Goal: Task Accomplishment & Management: Manage account settings

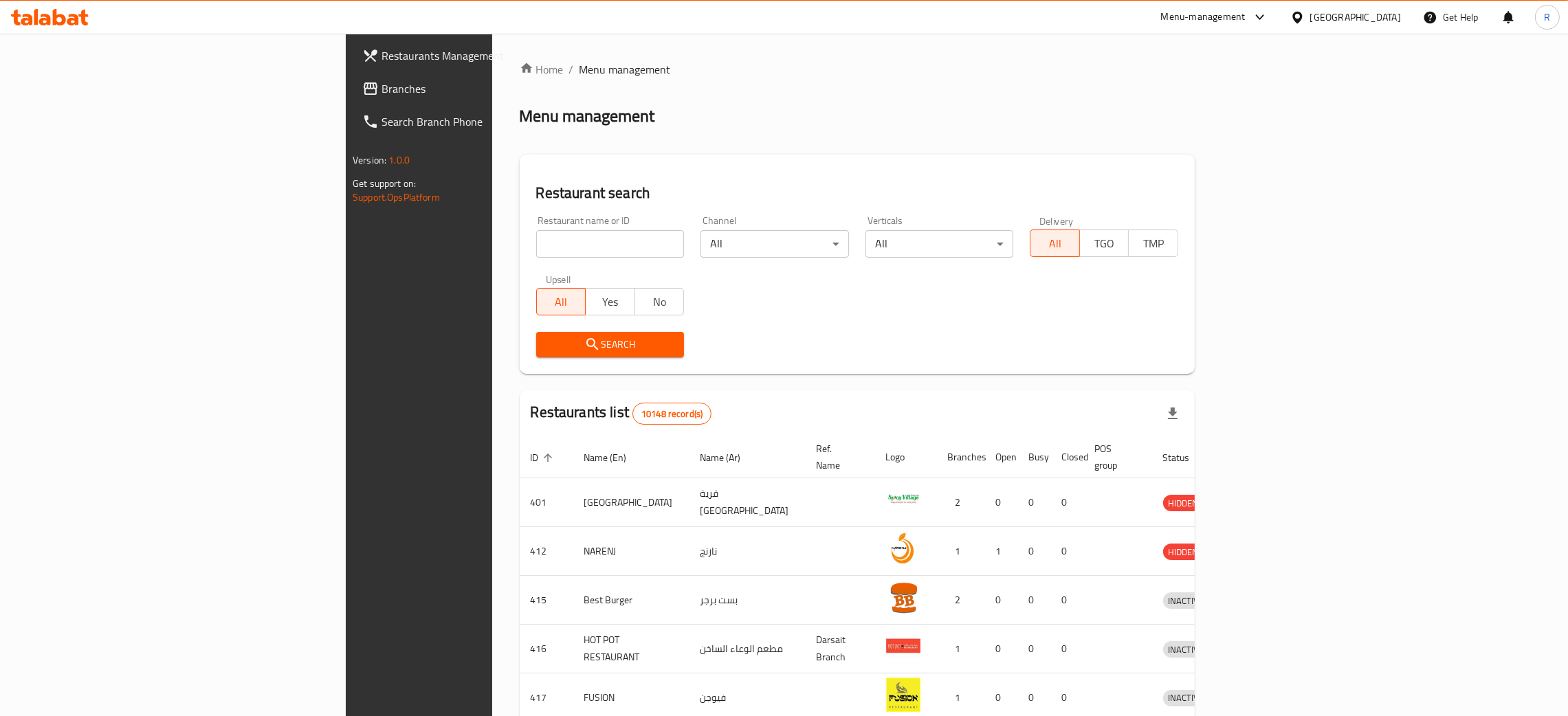
click at [382, 90] on span "Branches" at bounding box center [489, 89] width 215 height 17
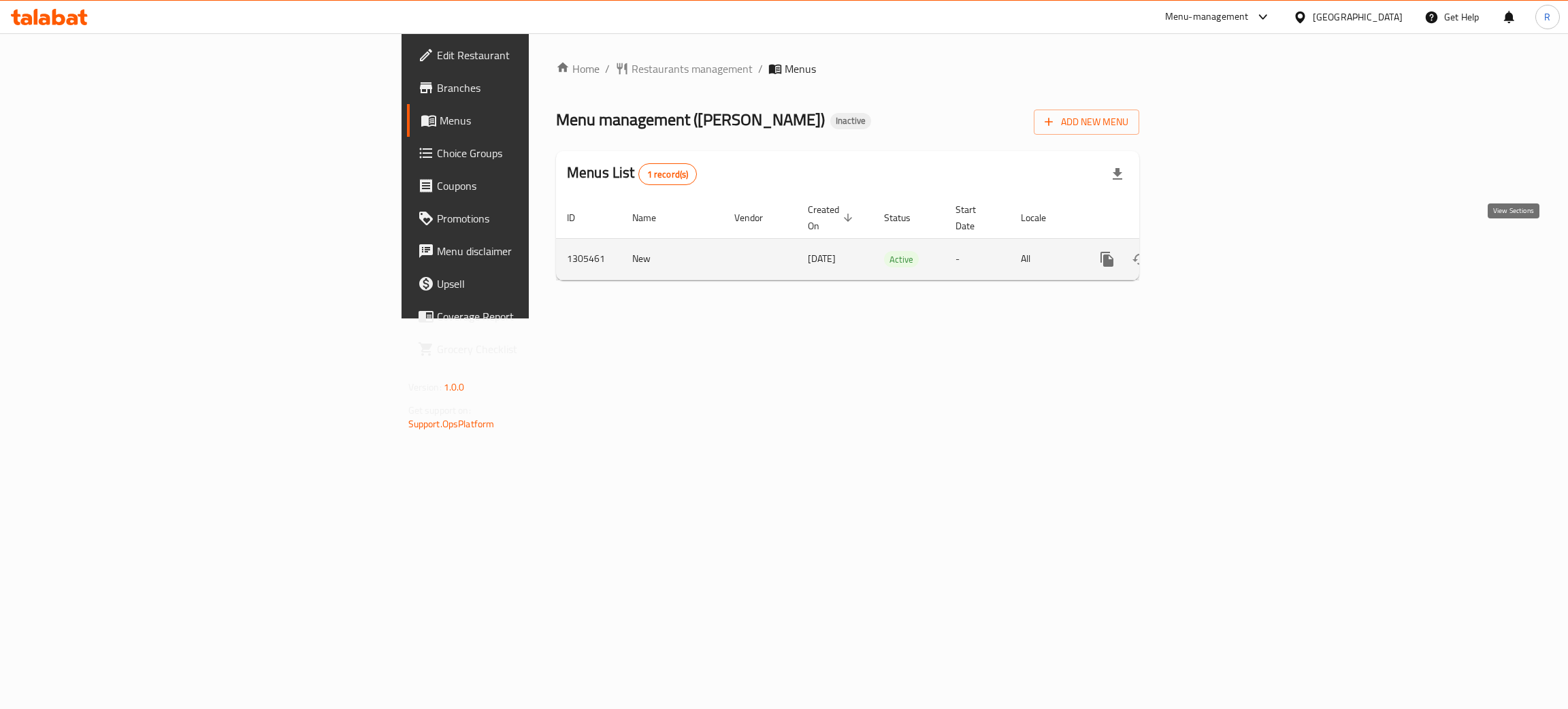
click at [1213, 251] on icon "enhanced table" at bounding box center [1206, 260] width 17 height 17
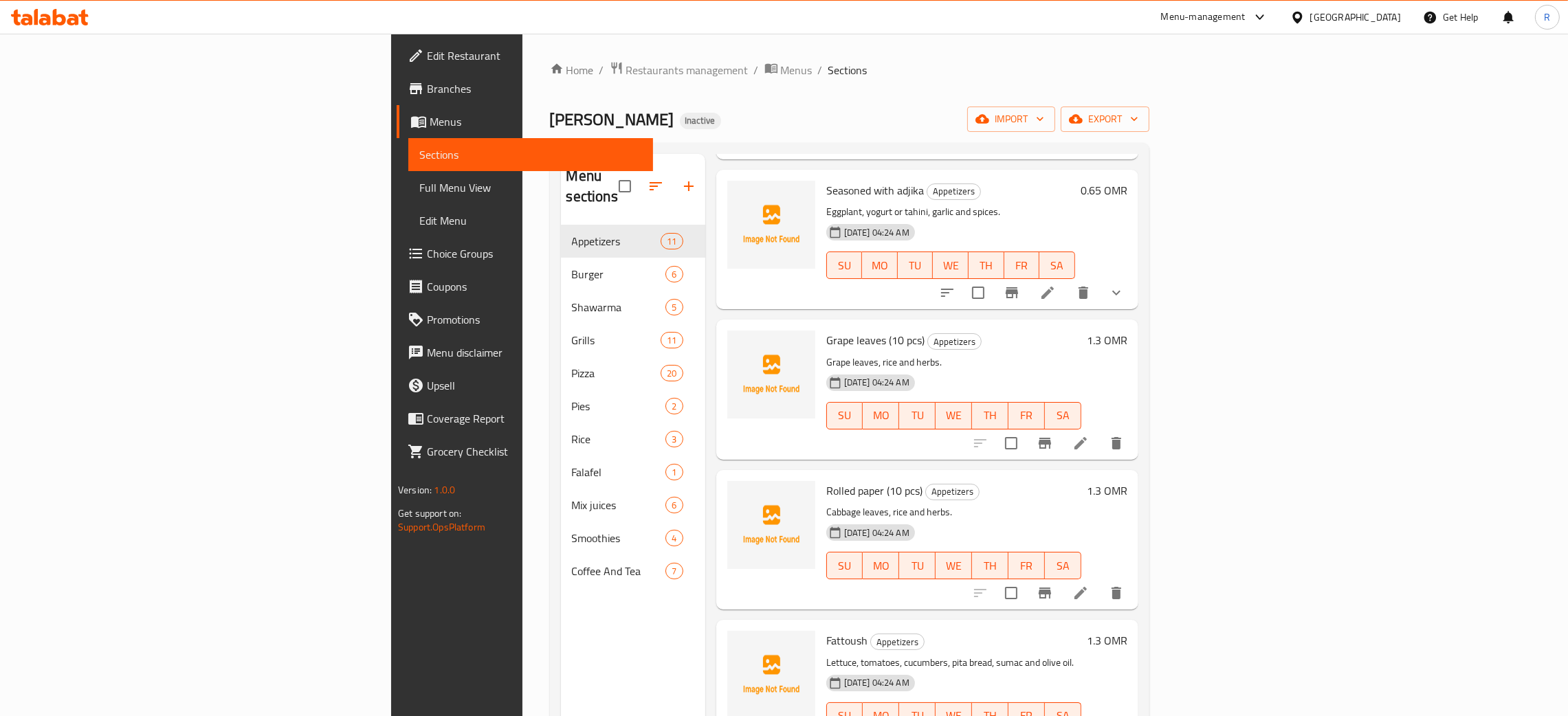
scroll to position [658, 0]
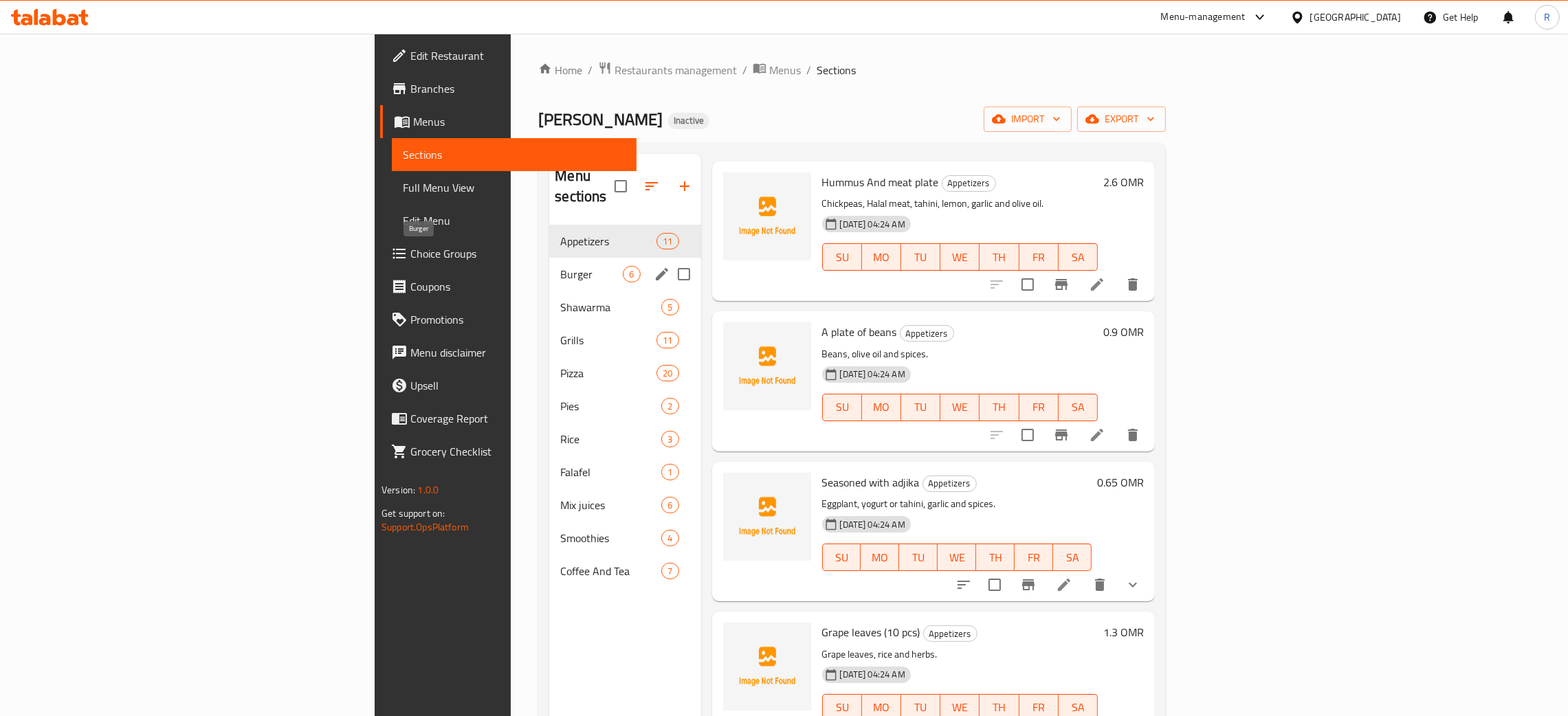
click at [560, 266] on span "Burger" at bounding box center [591, 274] width 63 height 17
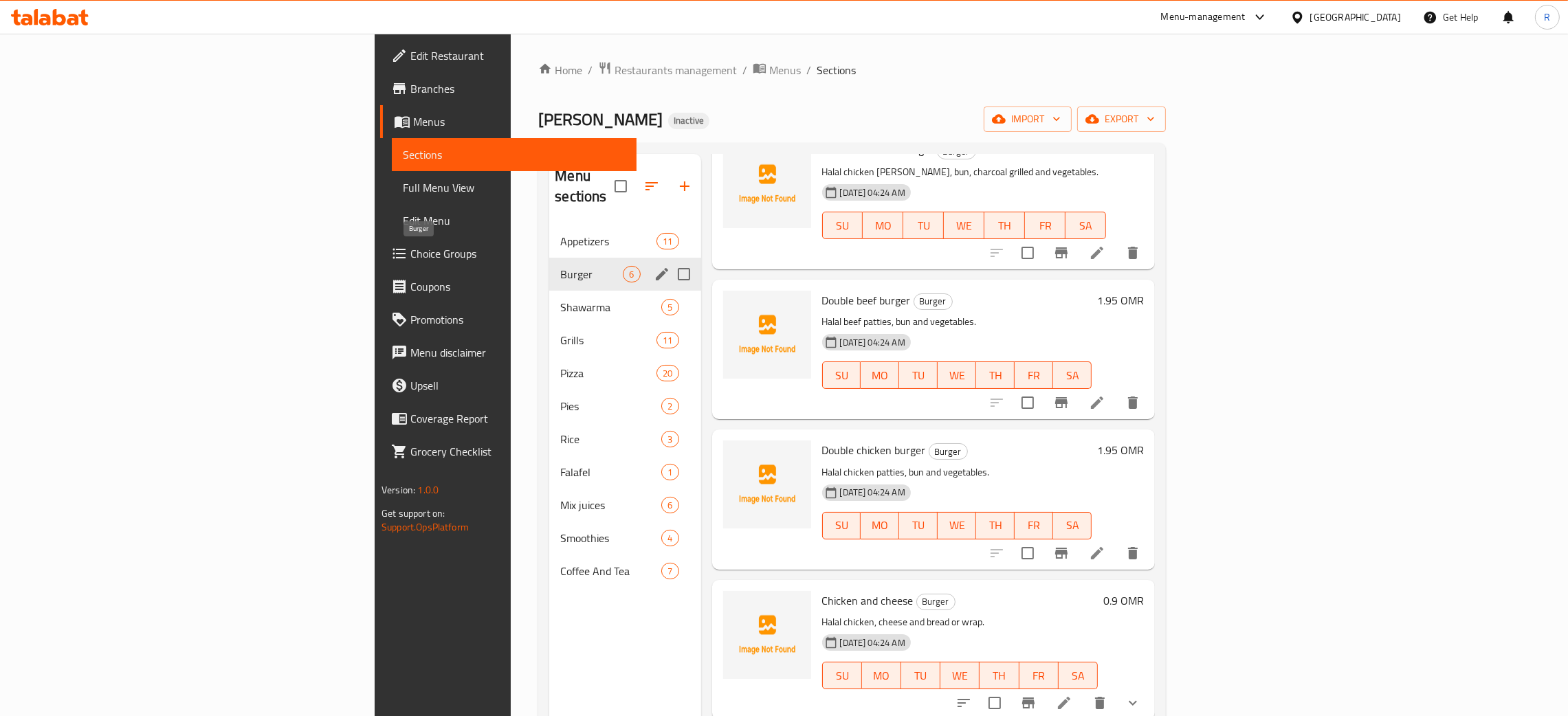
scroll to position [218, 0]
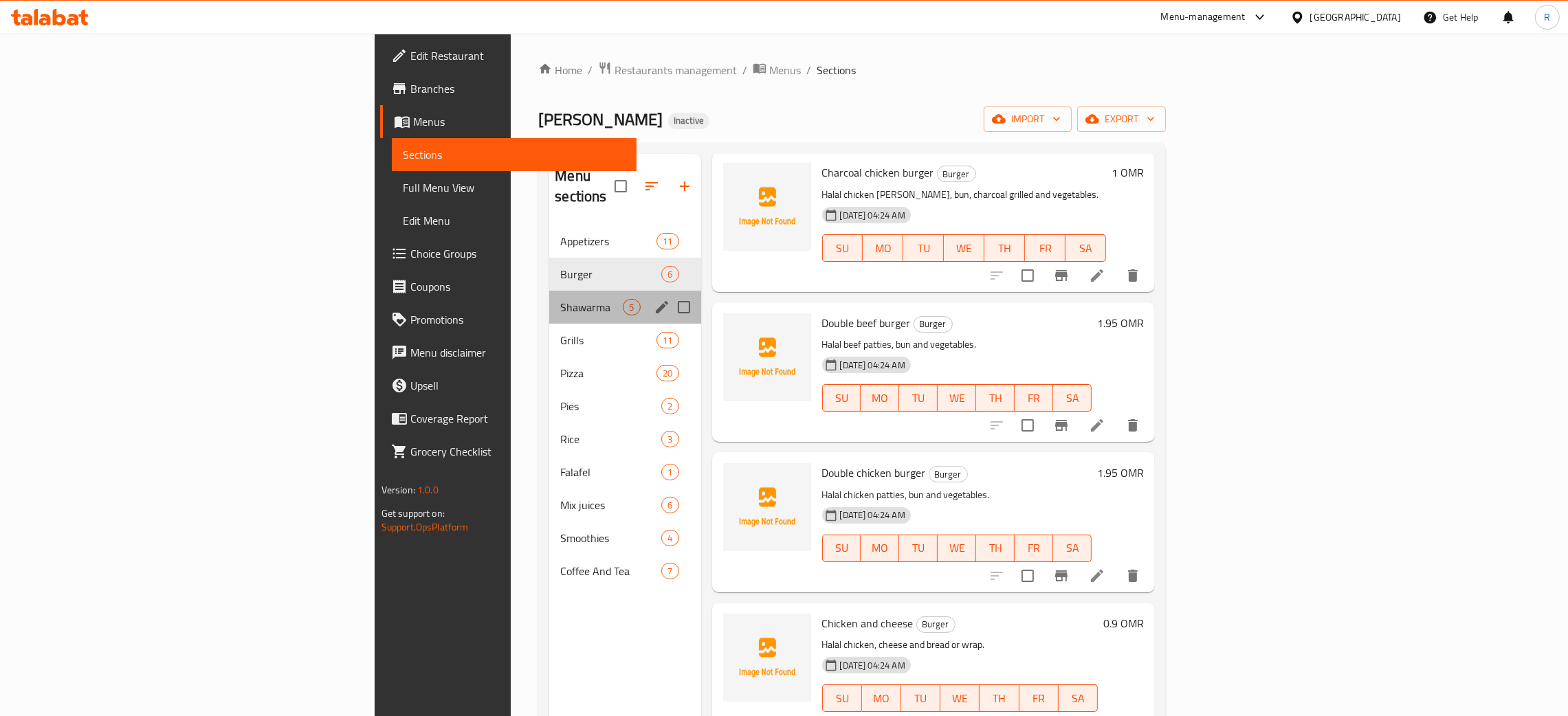
click at [549, 290] on div "Shawarma 5" at bounding box center [625, 306] width 151 height 33
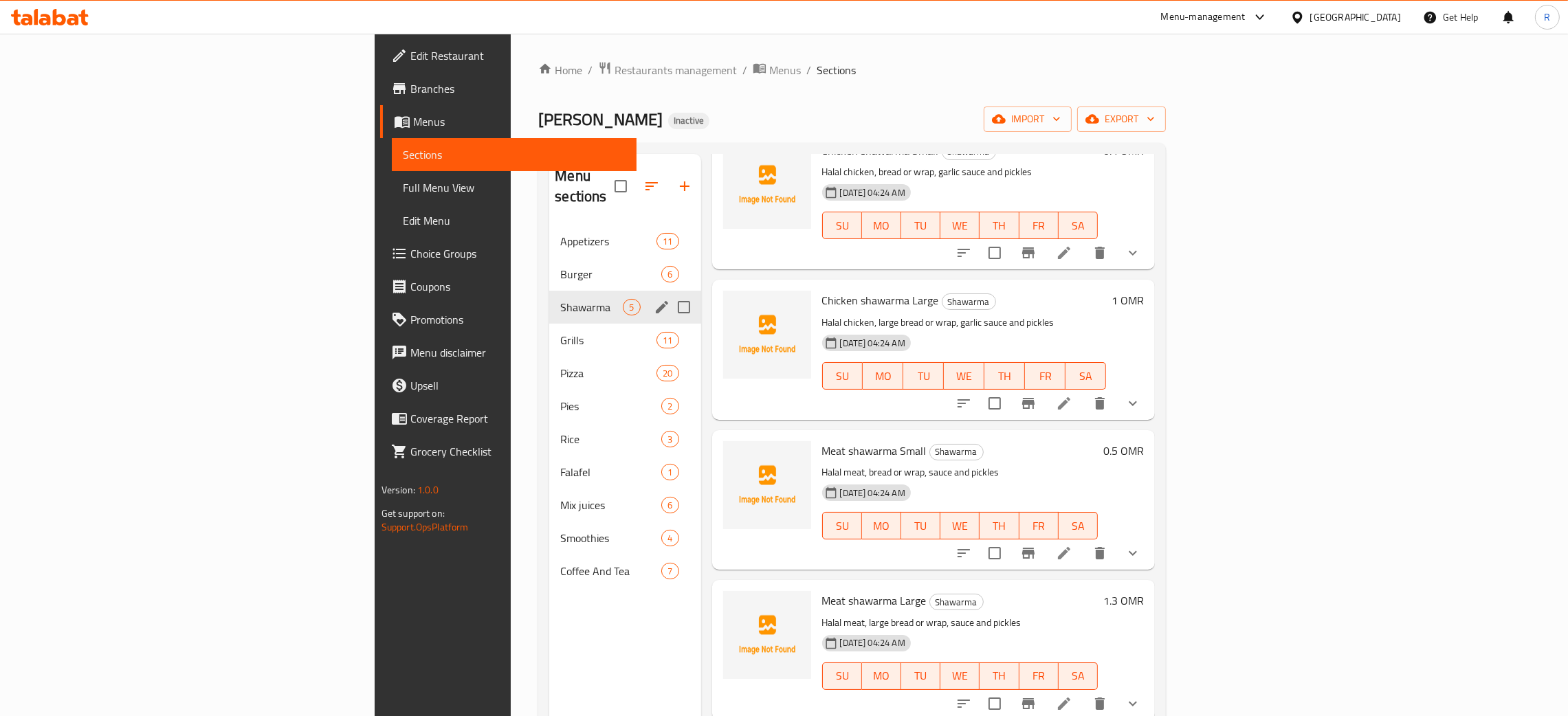
scroll to position [67, 0]
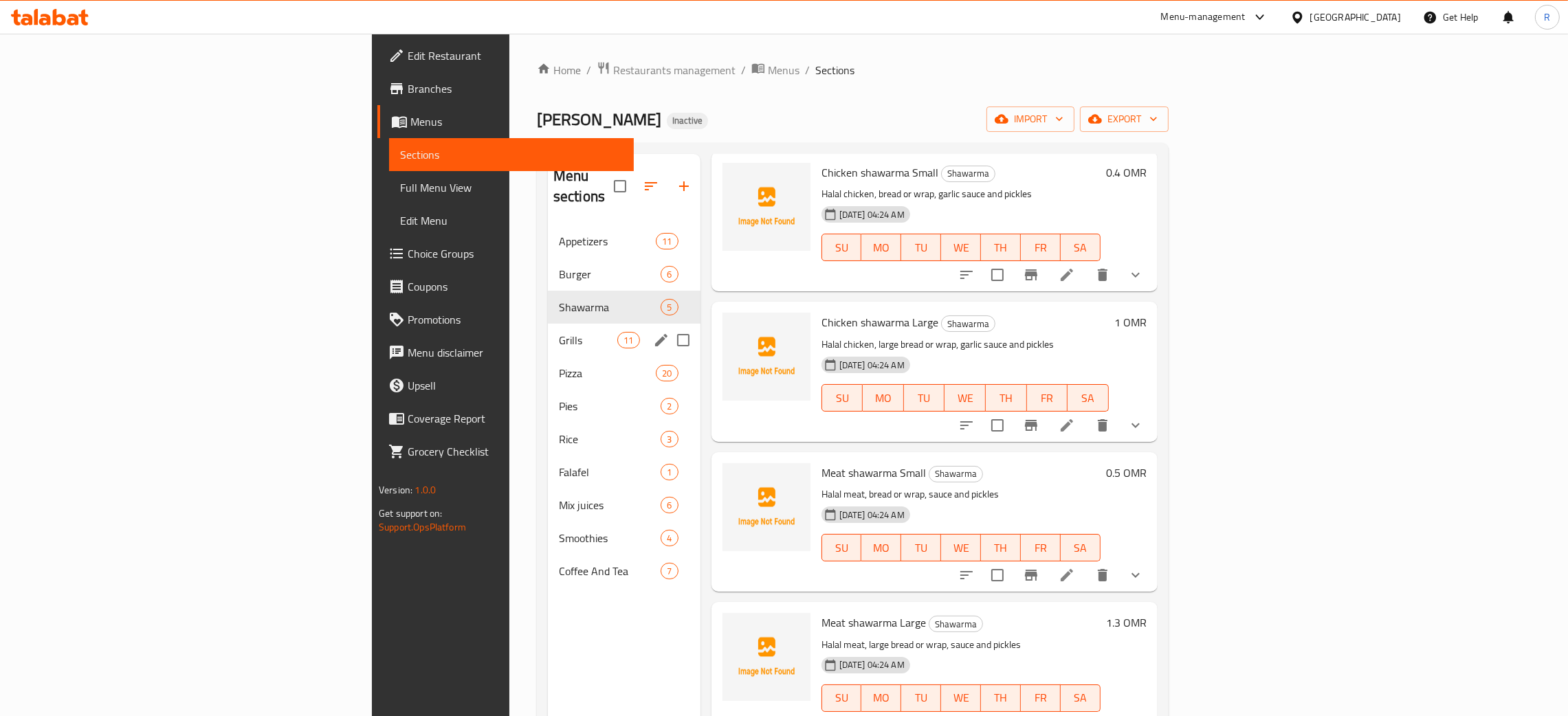
click at [558, 332] on span "Grills" at bounding box center [587, 341] width 59 height 17
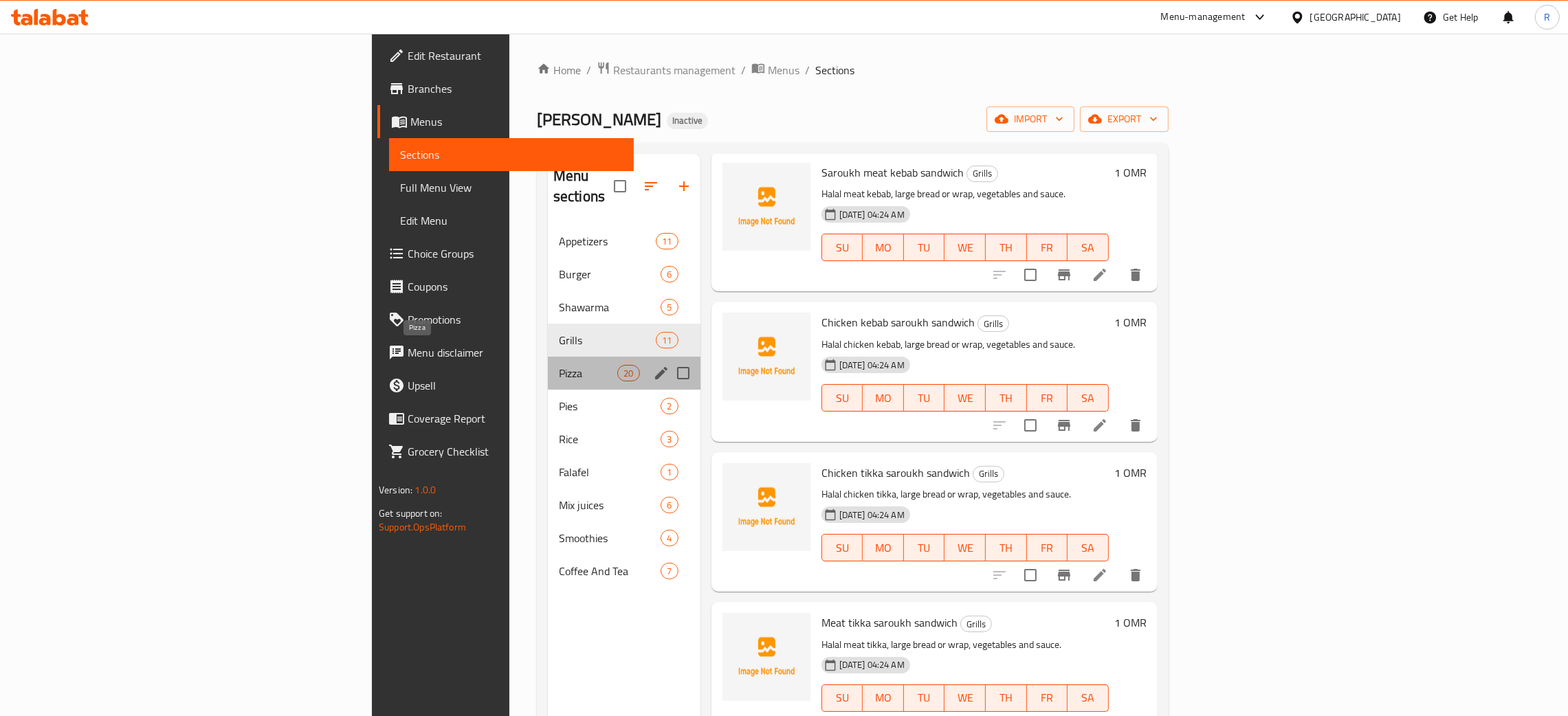
click at [558, 365] on span "Pizza" at bounding box center [587, 373] width 59 height 17
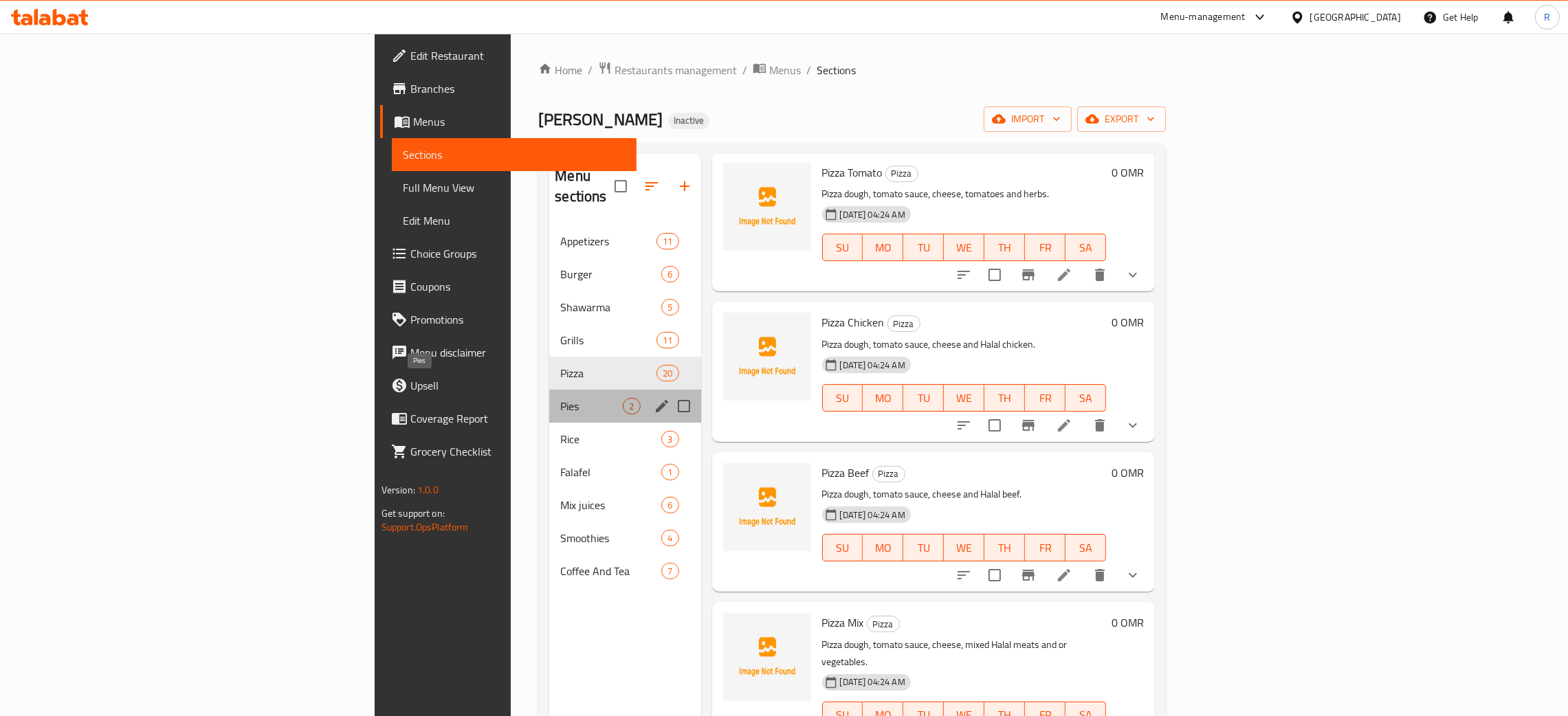
click at [560, 398] on span "Pies" at bounding box center [591, 406] width 63 height 17
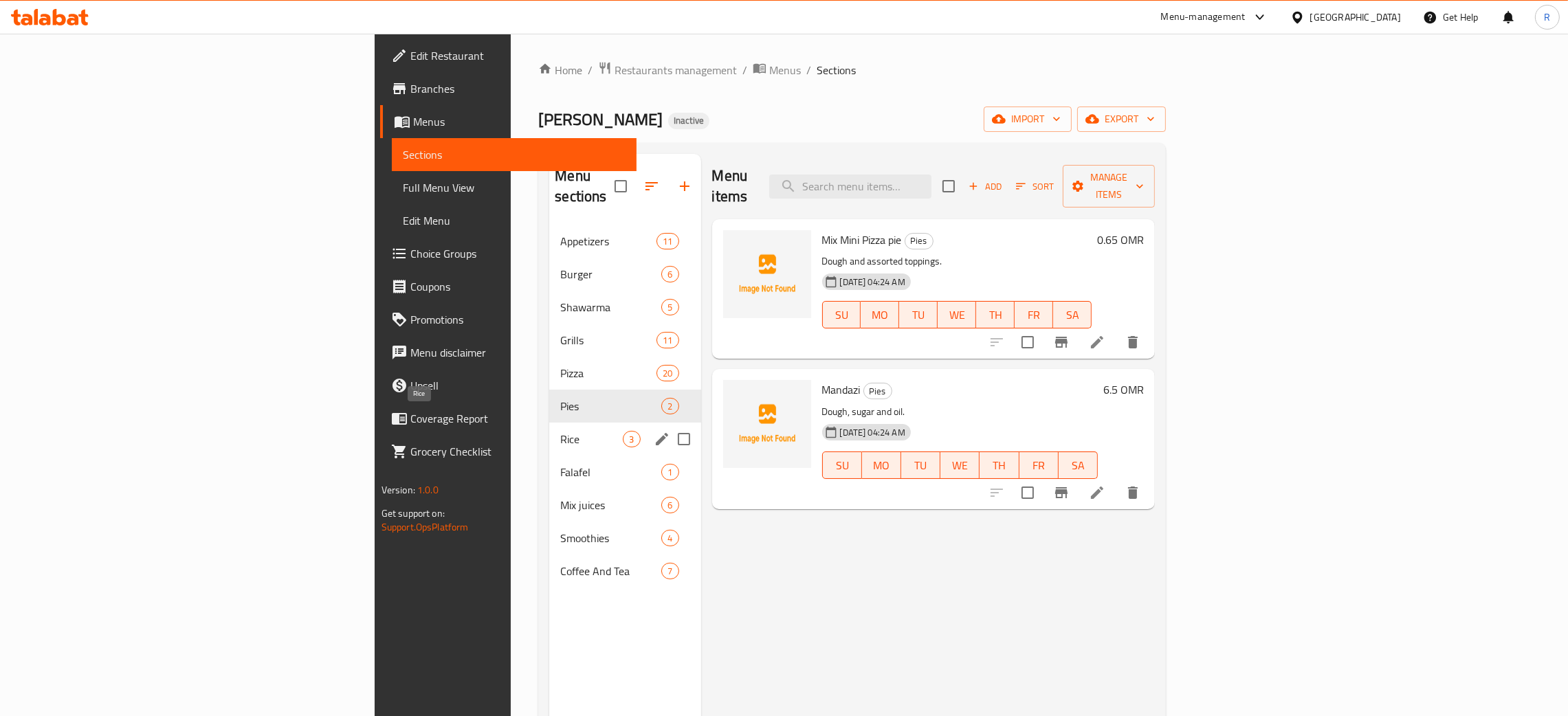
click at [560, 431] on span "Rice" at bounding box center [591, 440] width 63 height 17
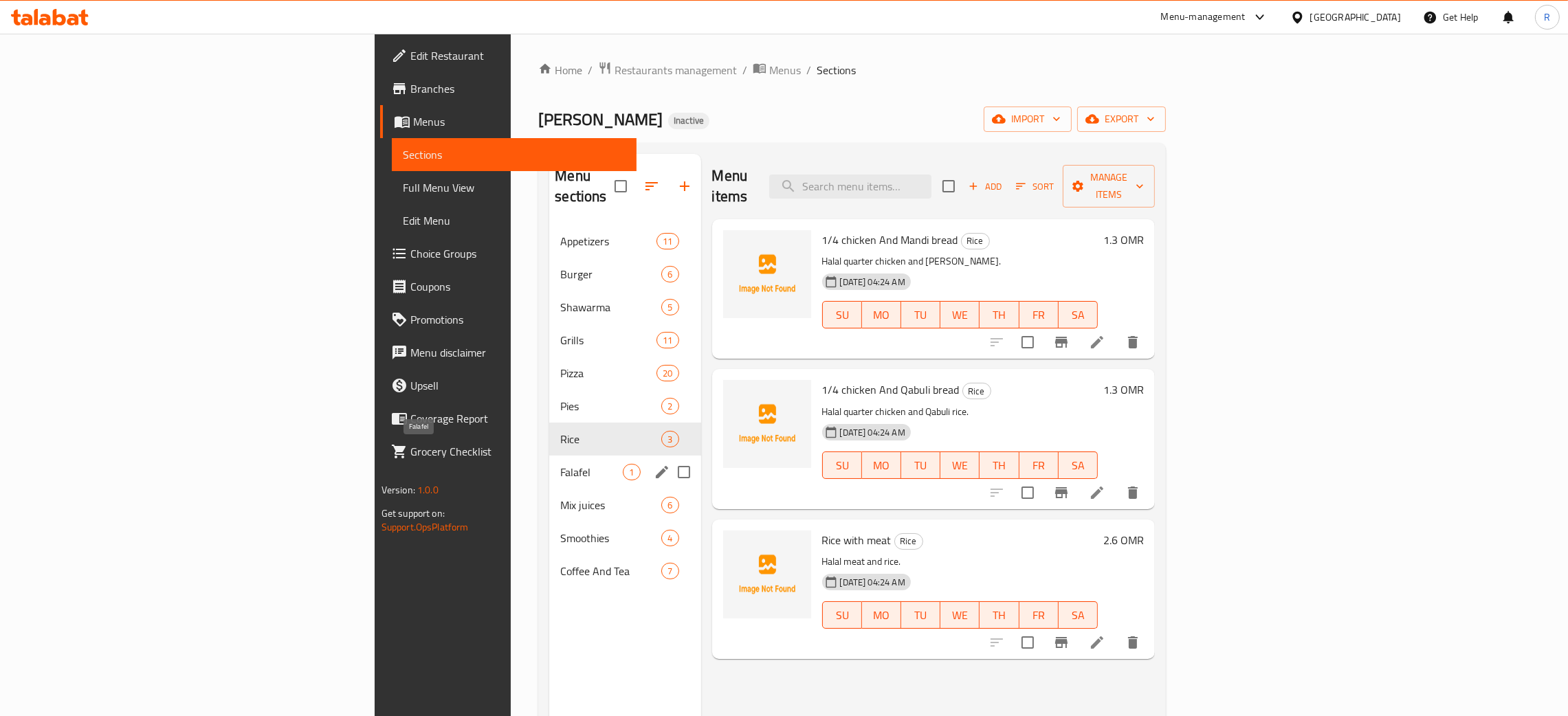
click at [560, 464] on span "Falafel" at bounding box center [591, 472] width 63 height 17
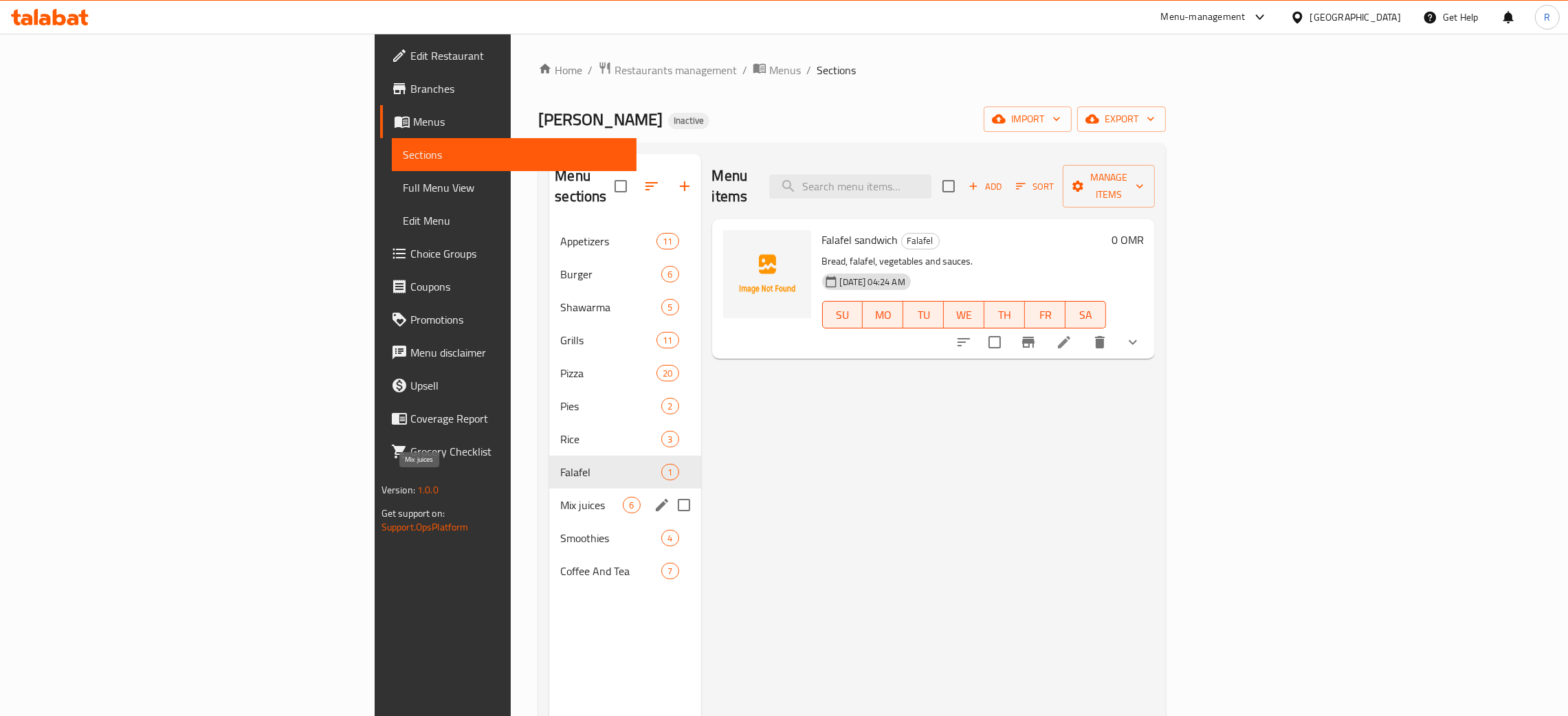
click at [560, 497] on span "Mix juices" at bounding box center [591, 505] width 63 height 17
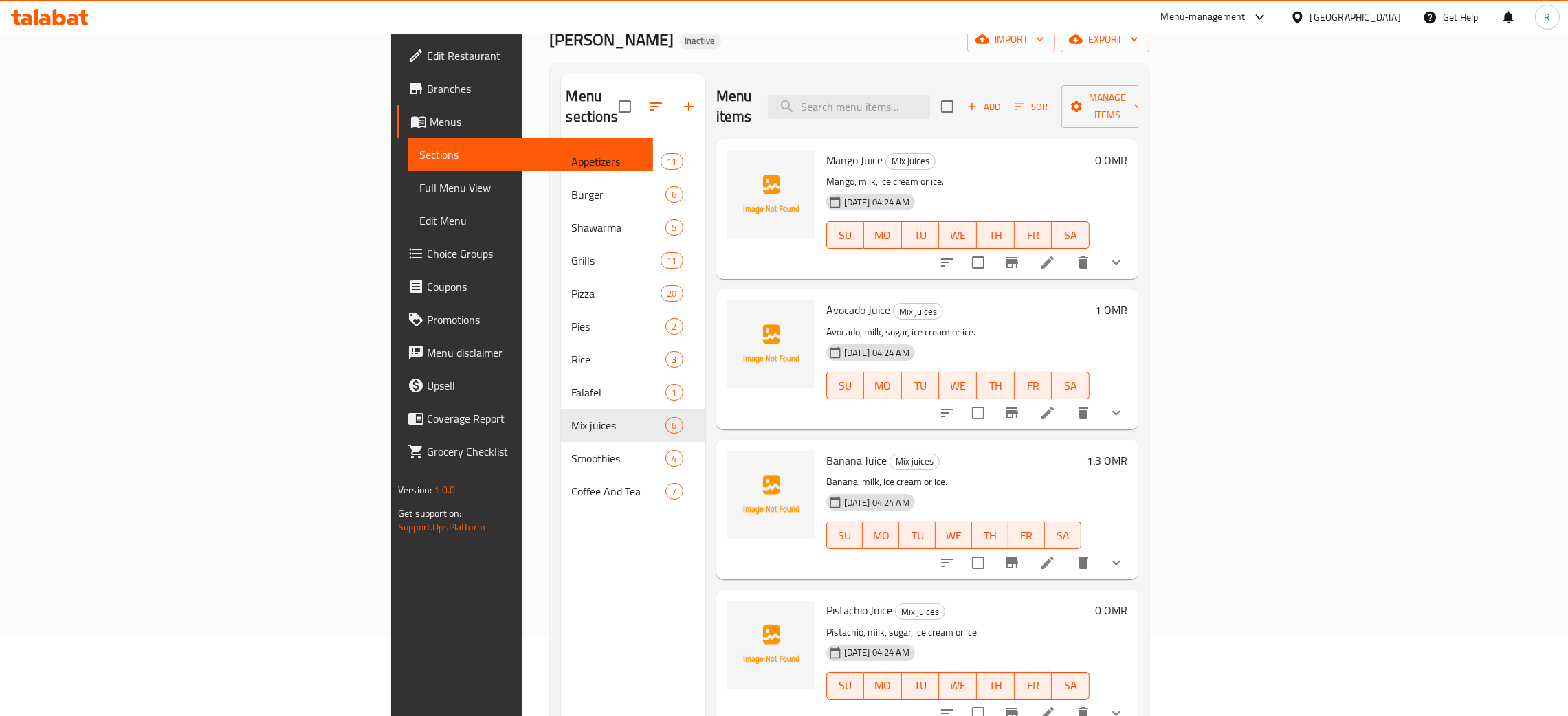
scroll to position [103, 0]
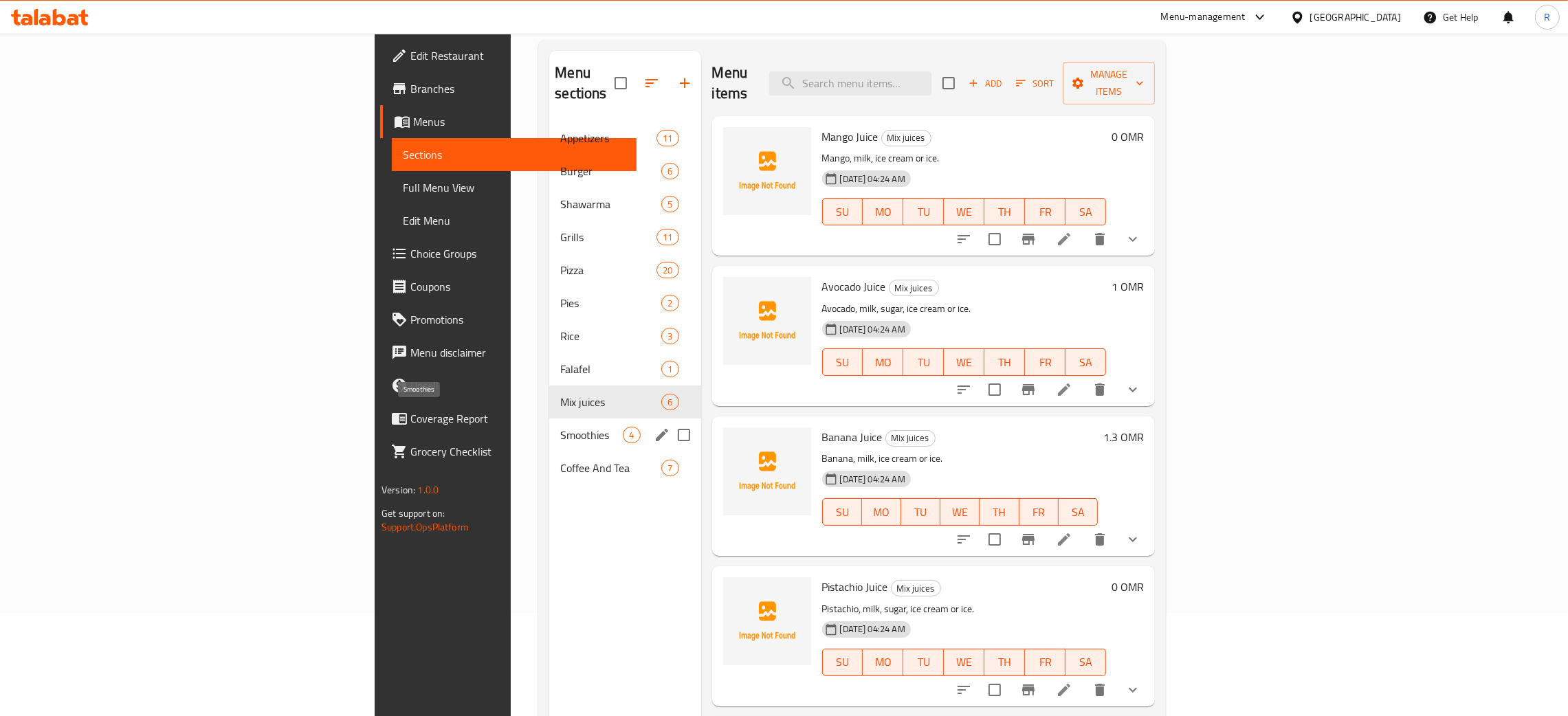
click at [560, 427] on span "Smoothies" at bounding box center [591, 435] width 63 height 17
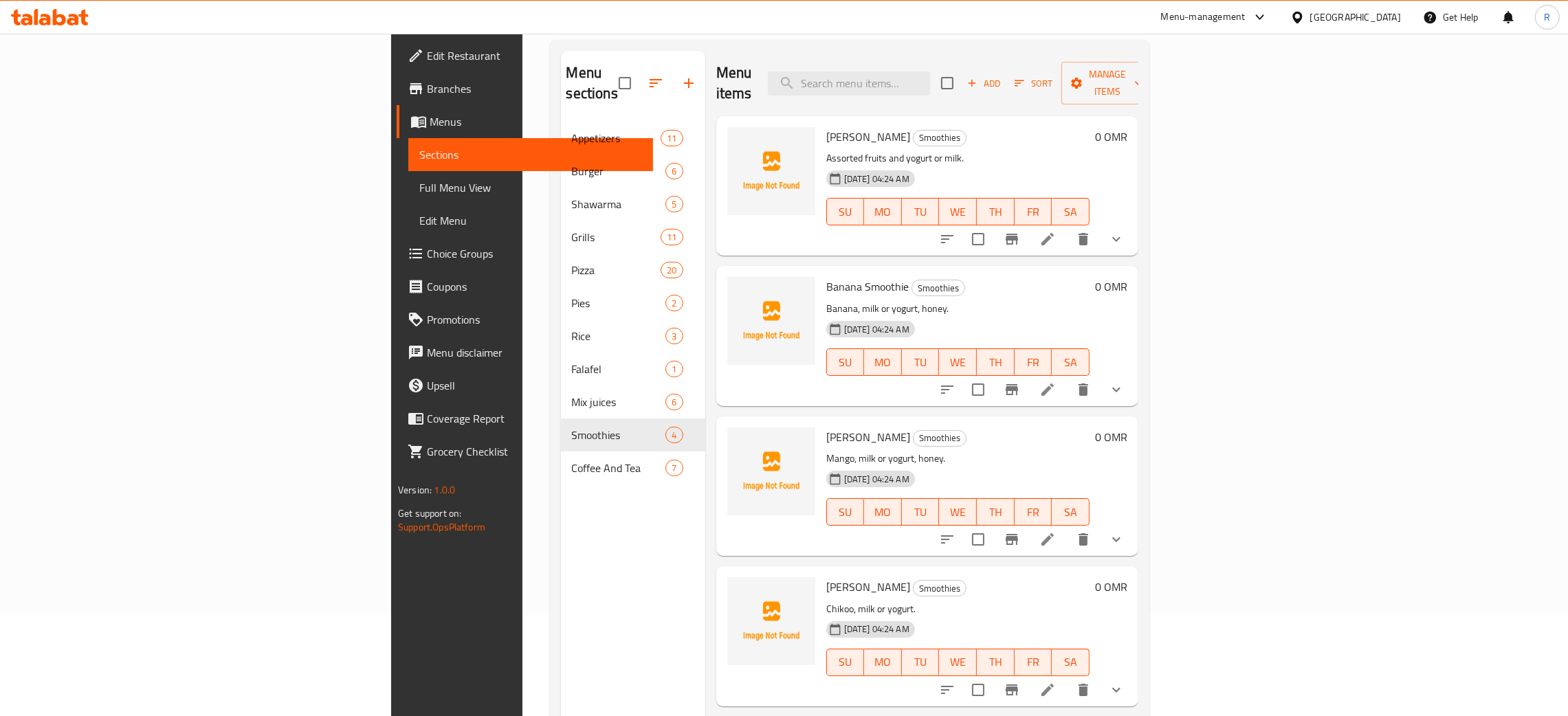
click at [561, 470] on nav "Appetizers 11 Burger 6 Shawarma 5 Grills 11 Pizza 20 Pies 2 Rice 3 Falafel 1 Mi…" at bounding box center [633, 302] width 145 height 373
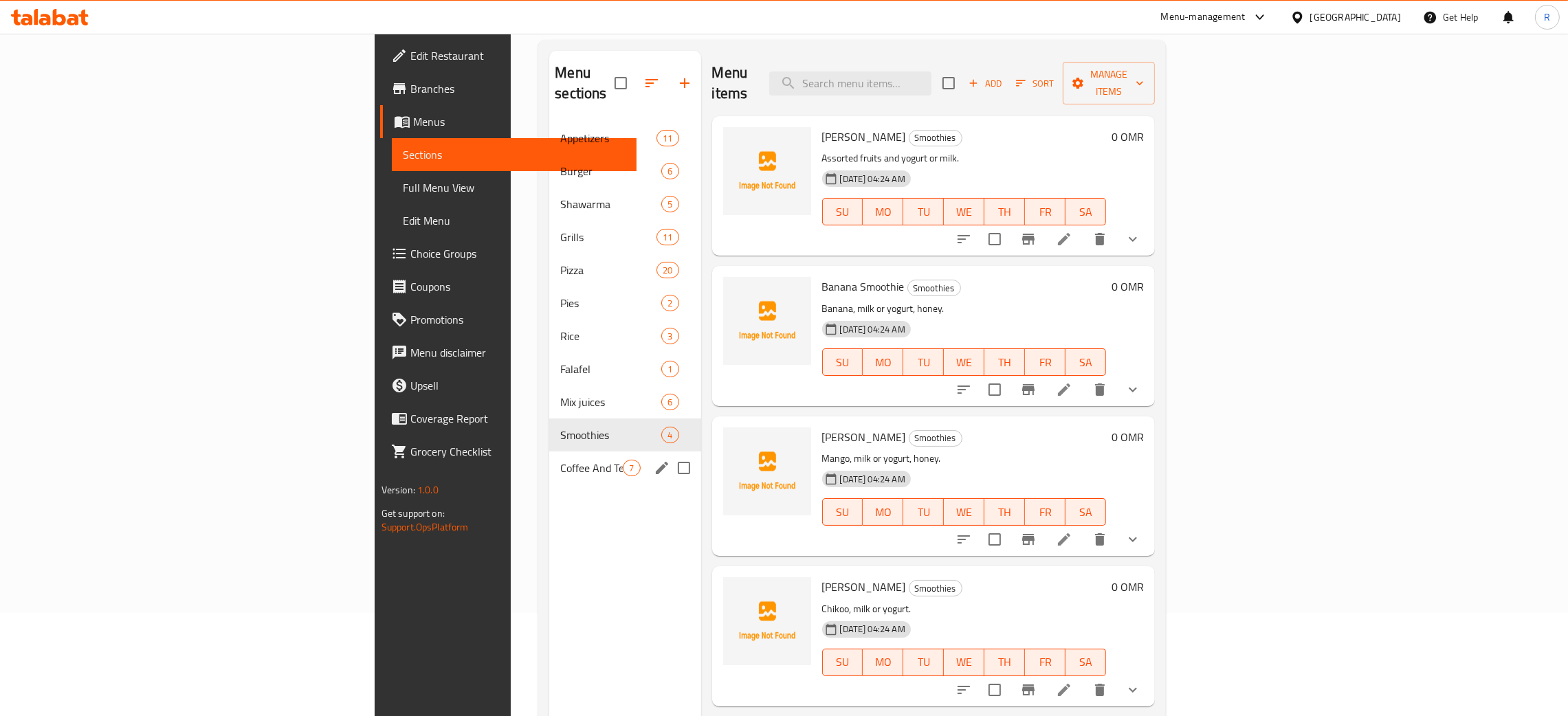
click at [560, 459] on span "Coffee And Tea" at bounding box center [591, 468] width 63 height 17
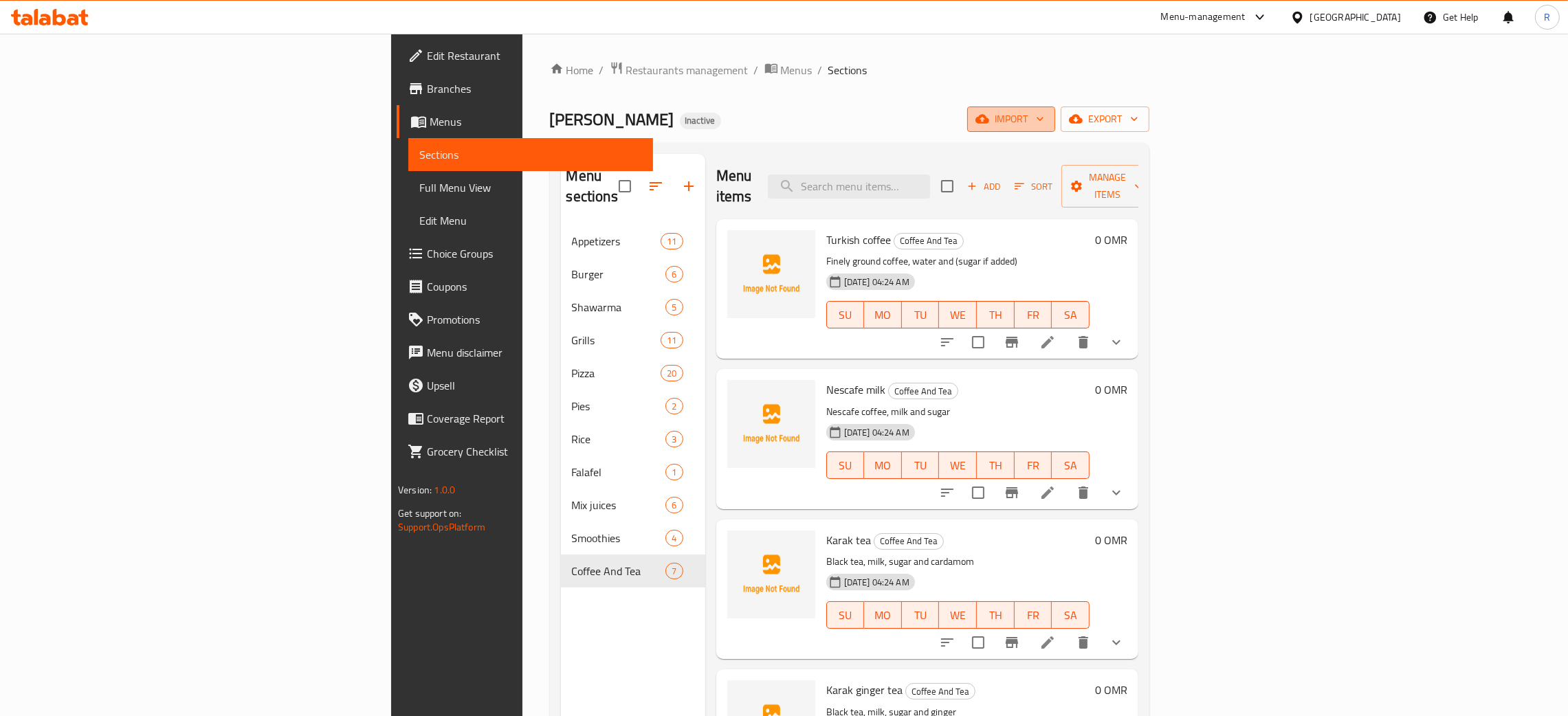
click at [1044, 119] on span "import" at bounding box center [1010, 119] width 66 height 17
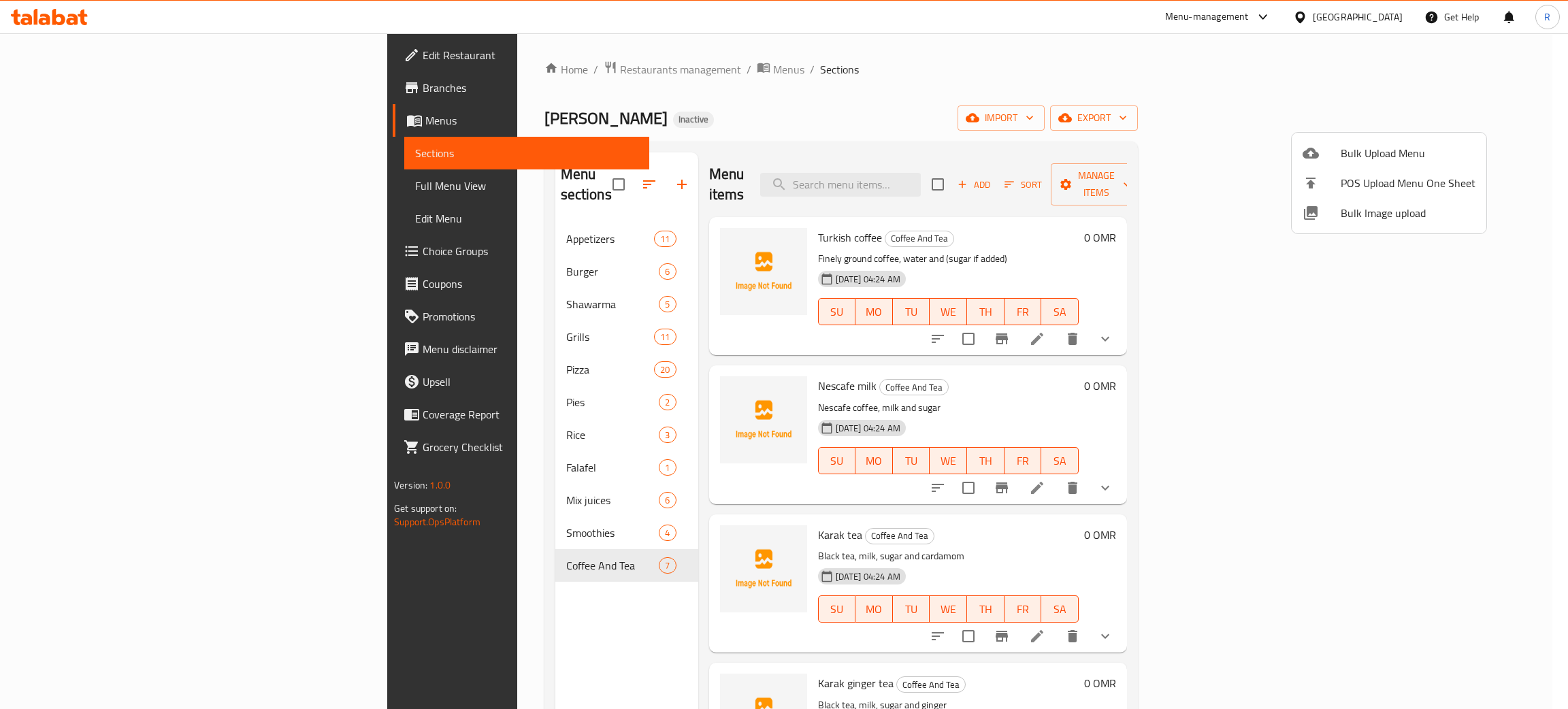
click at [1385, 215] on span "Bulk Image upload" at bounding box center [1408, 214] width 135 height 17
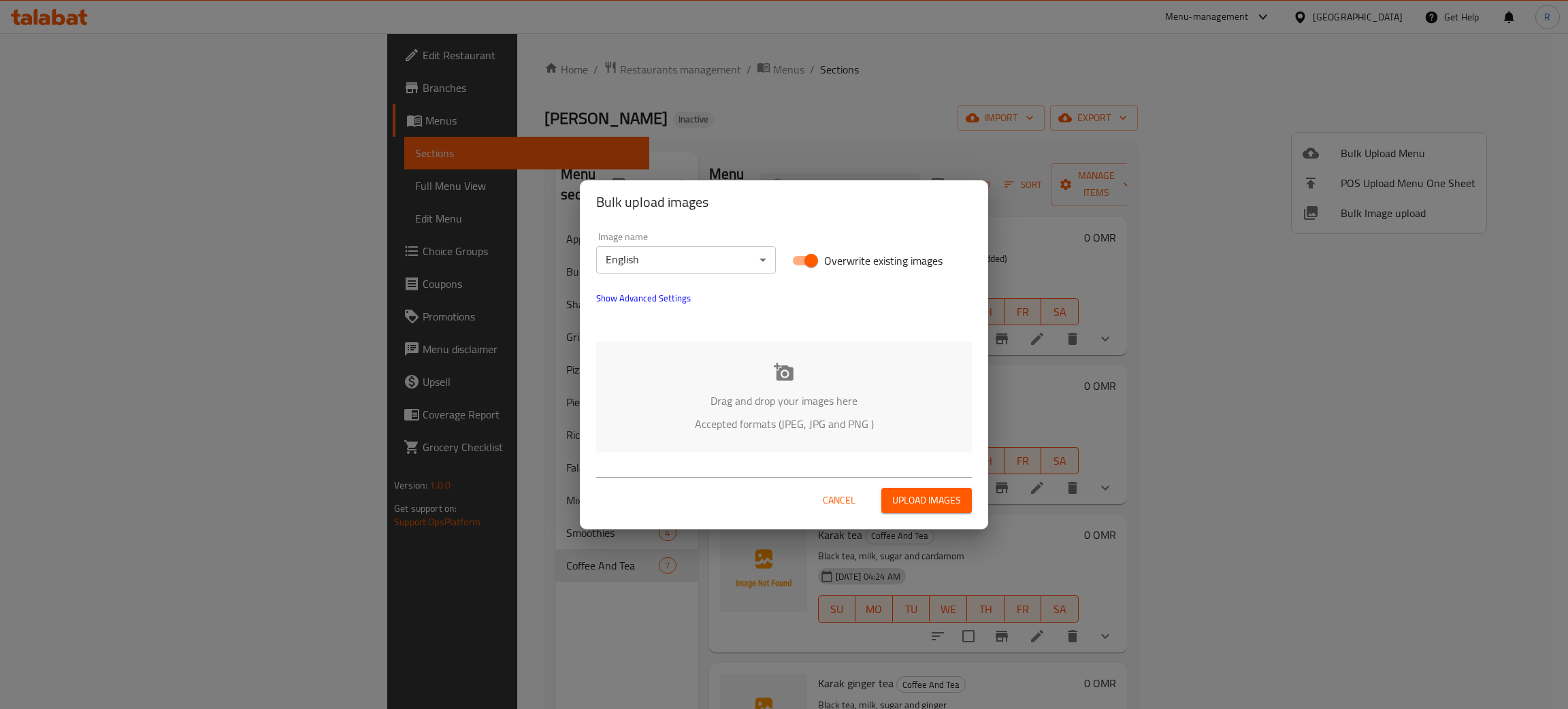
click at [778, 370] on icon at bounding box center [783, 371] width 19 height 18
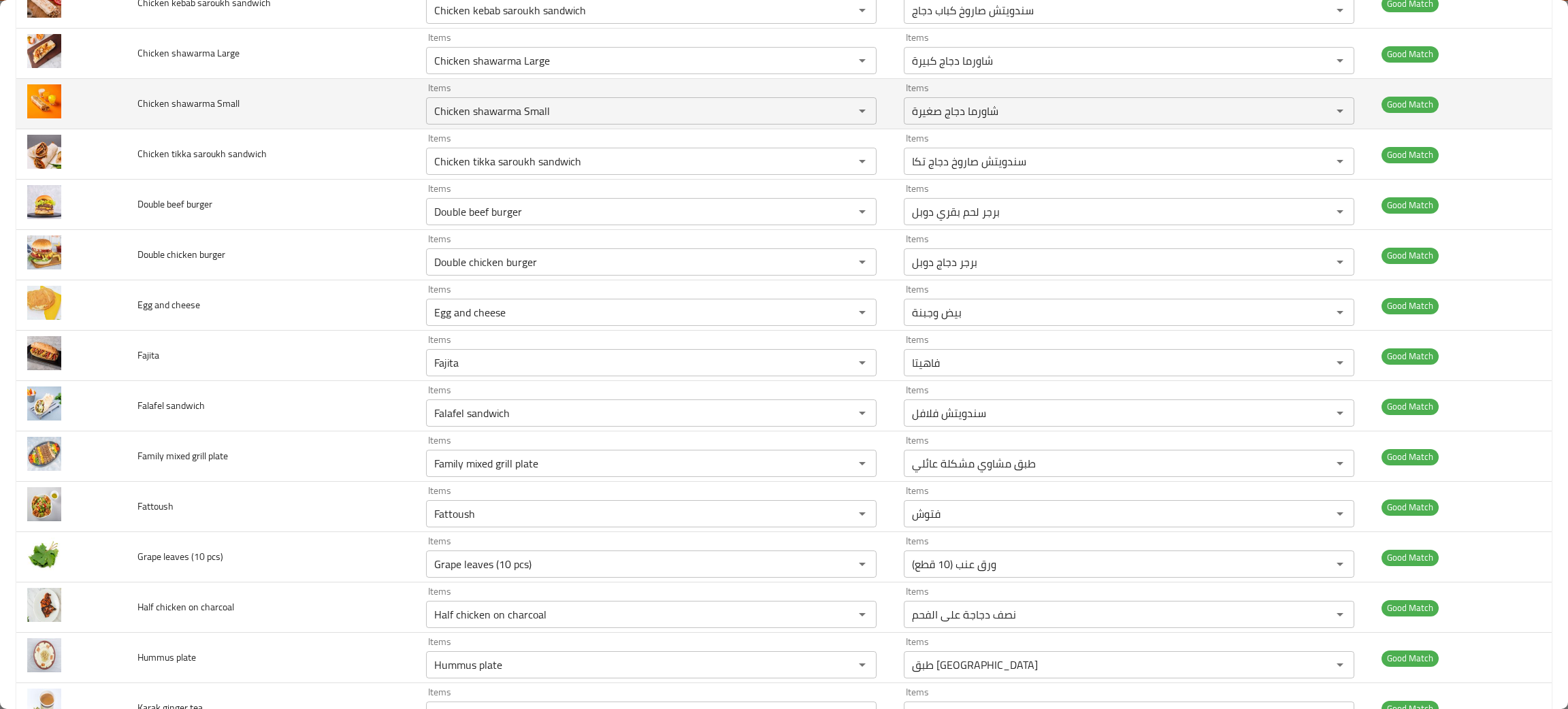
scroll to position [612, 0]
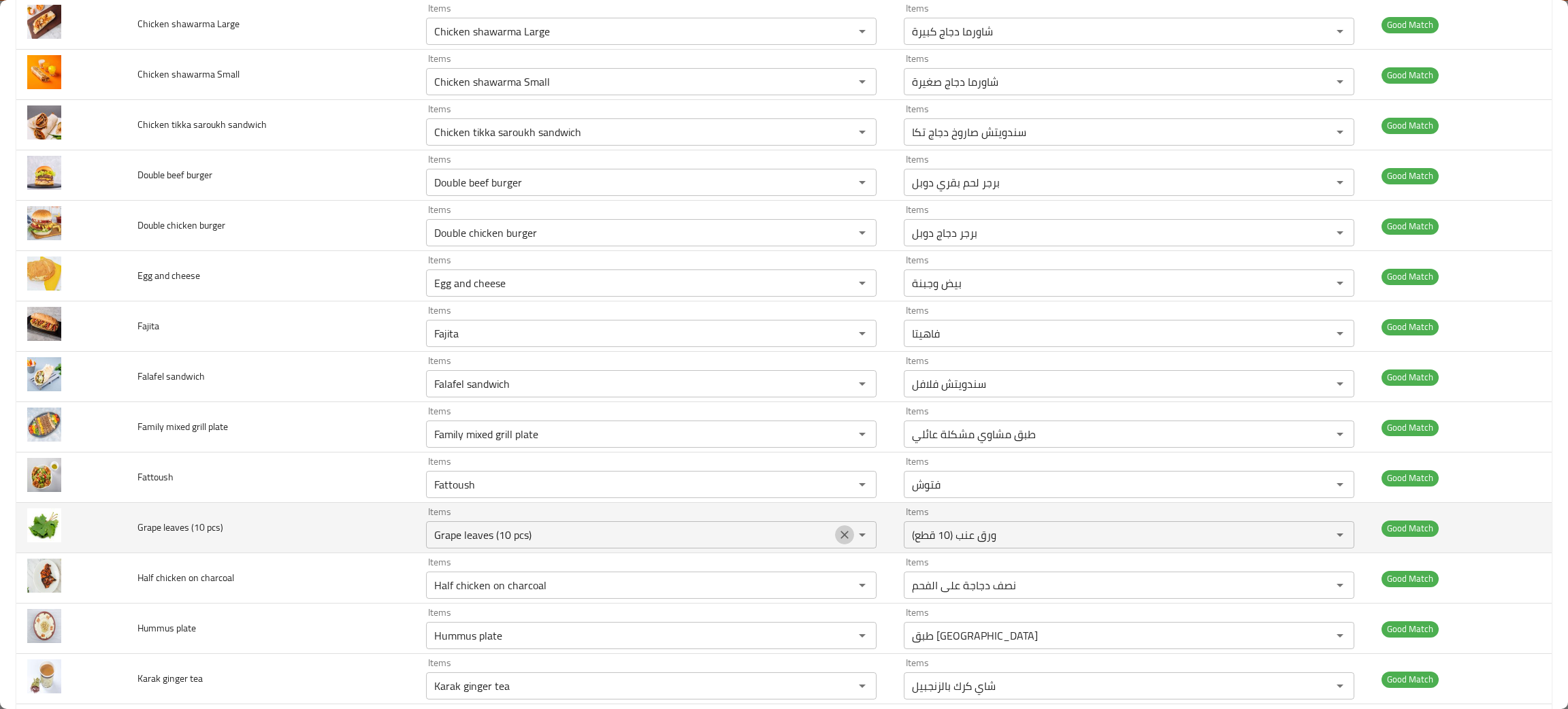
click at [838, 538] on icon "Clear" at bounding box center [844, 534] width 14 height 14
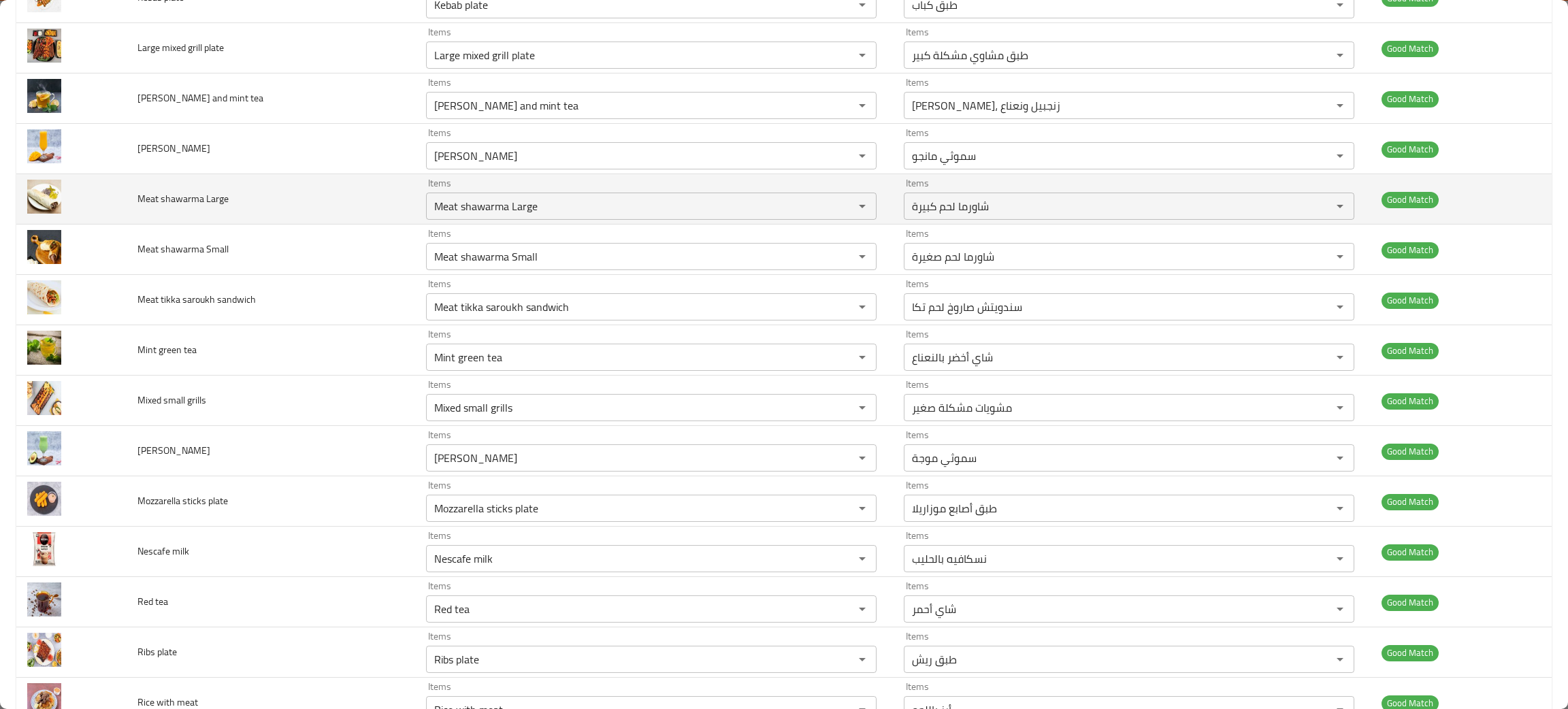
scroll to position [1429, 0]
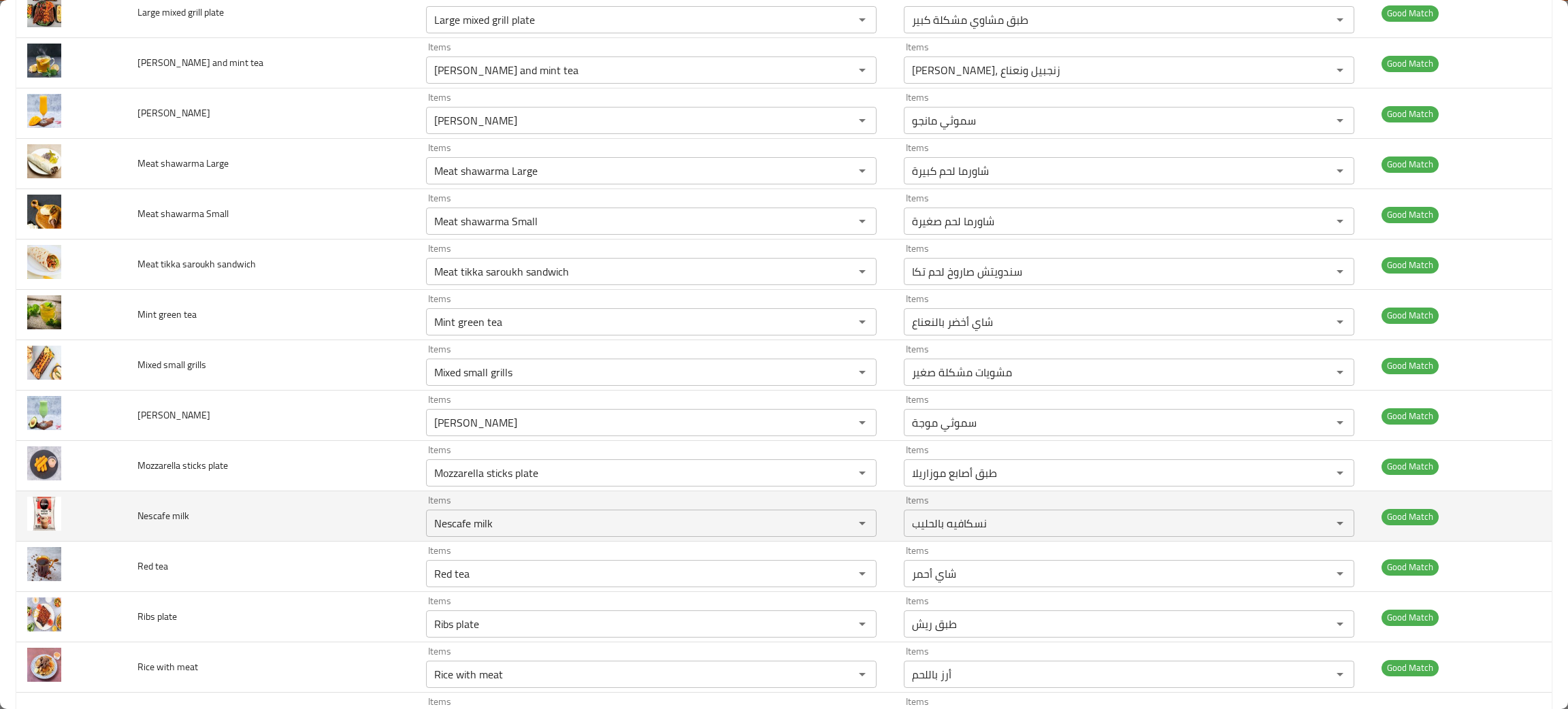
click at [45, 520] on img "enhanced table" at bounding box center [43, 513] width 34 height 34
click at [45, 524] on img "enhanced table" at bounding box center [43, 513] width 34 height 34
click at [838, 522] on icon "Clear" at bounding box center [844, 523] width 14 height 14
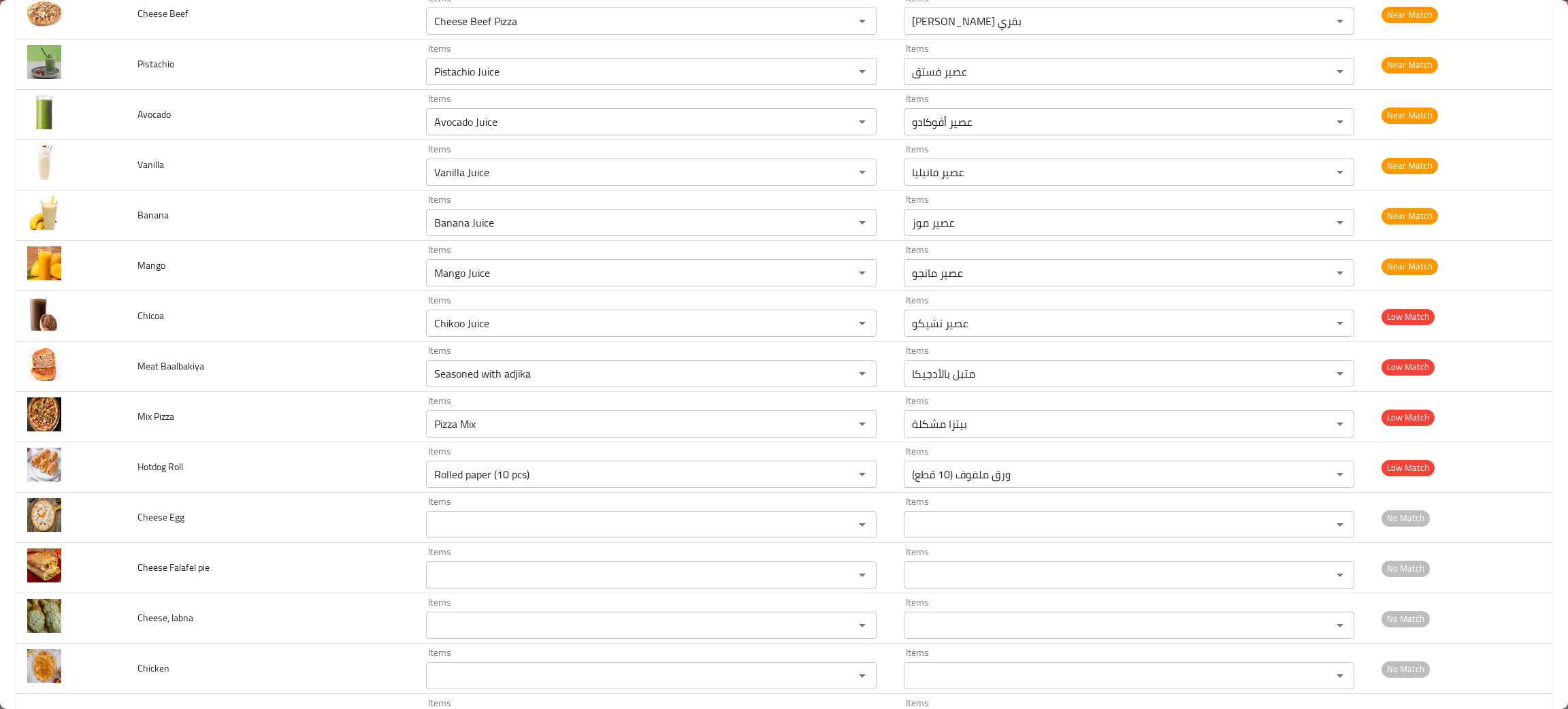
scroll to position [3572, 0]
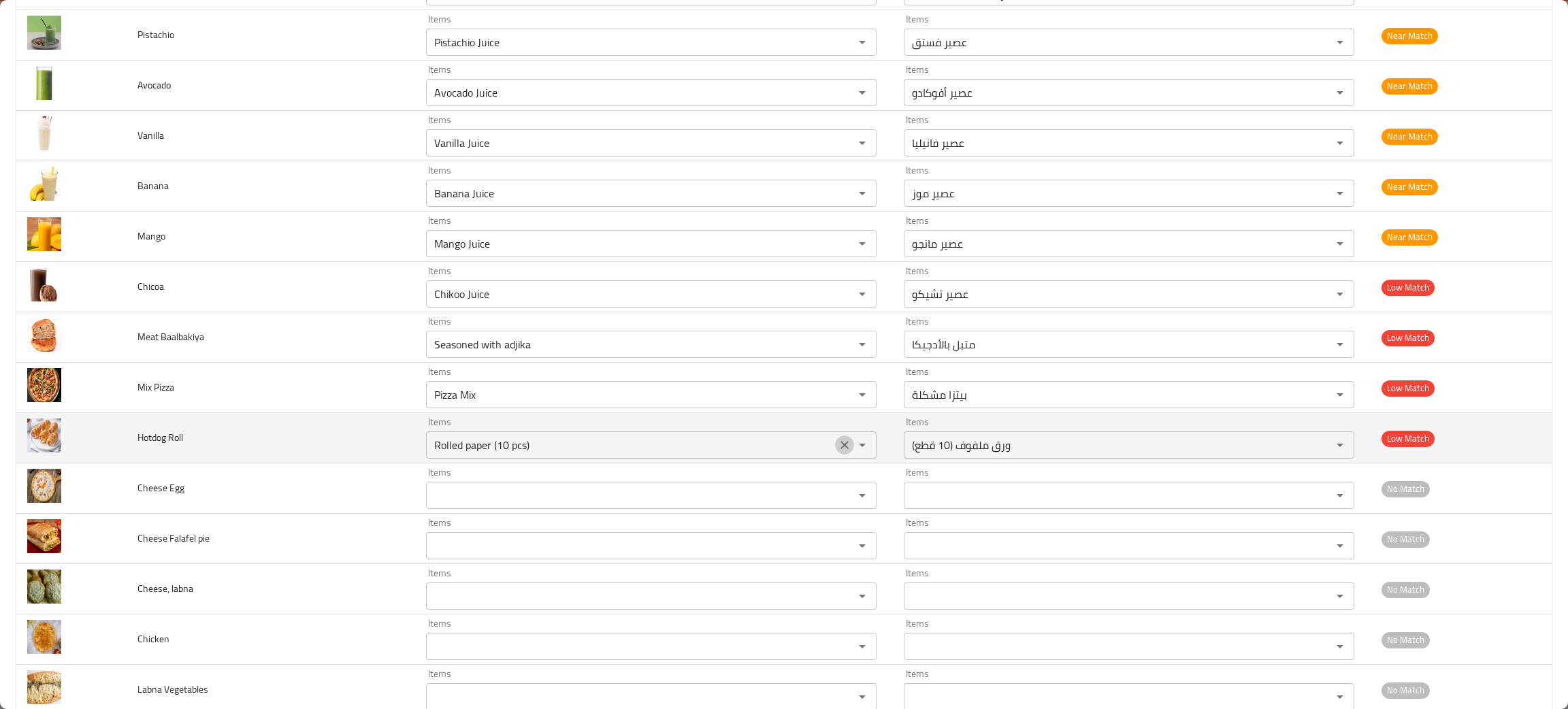
click at [838, 450] on icon "Clear" at bounding box center [844, 445] width 14 height 14
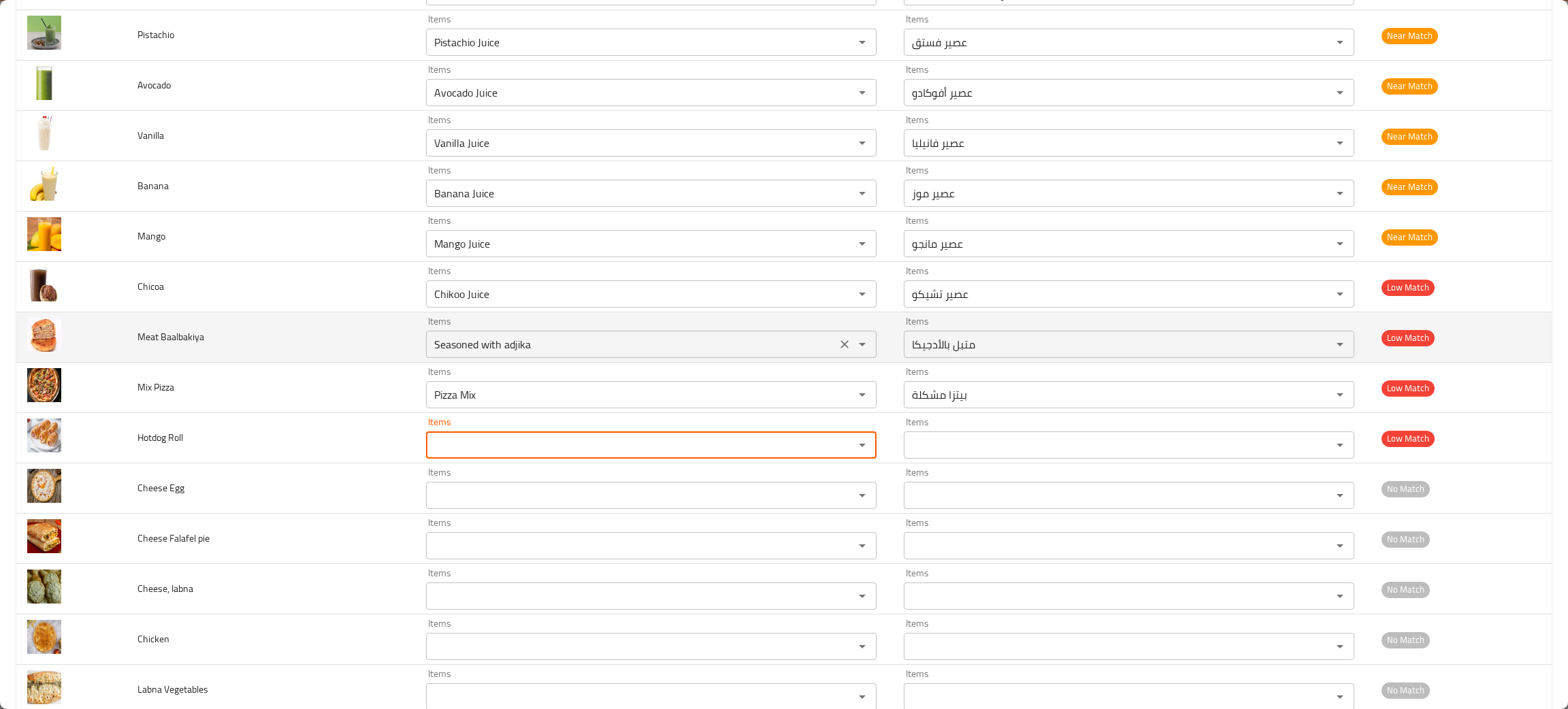
click at [838, 351] on icon "Clear" at bounding box center [844, 344] width 14 height 14
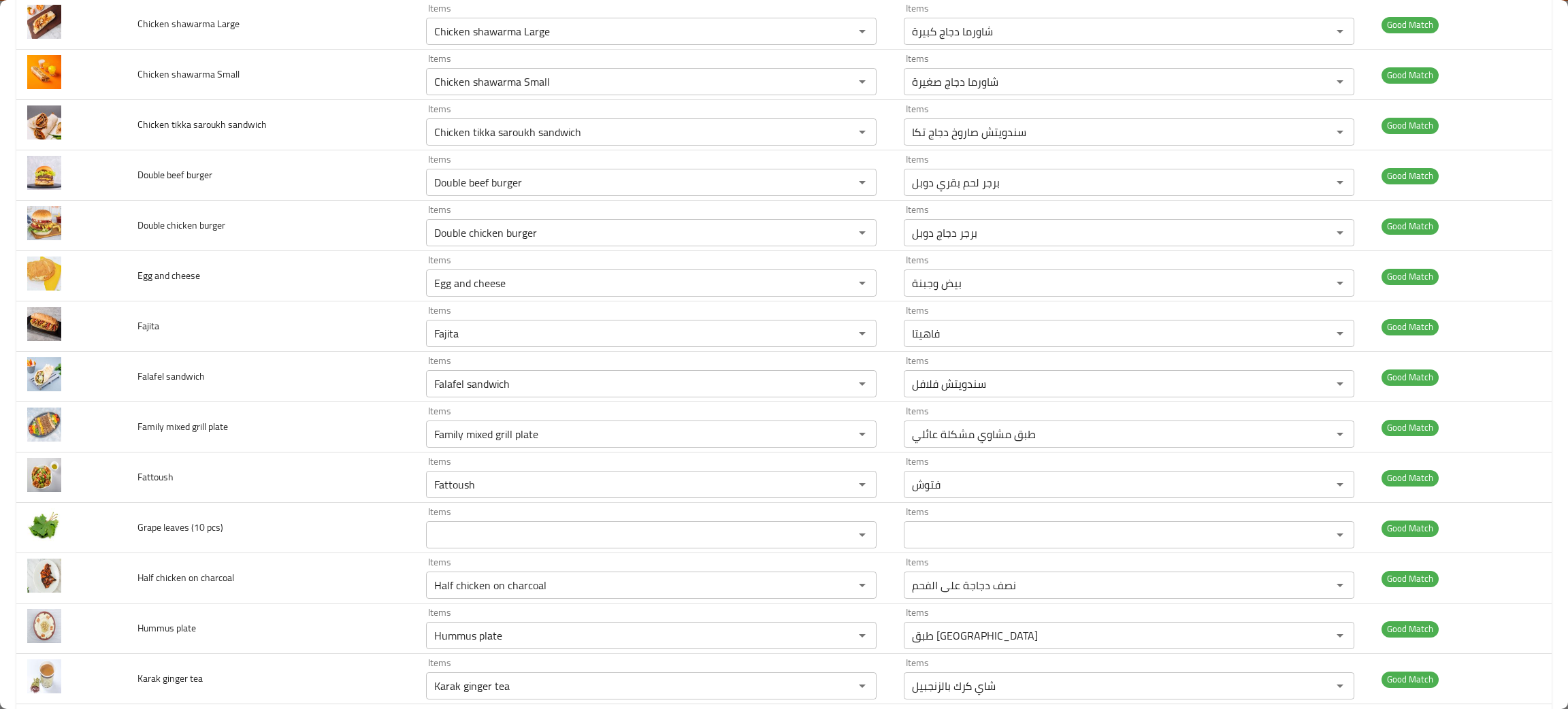
scroll to position [0, 0]
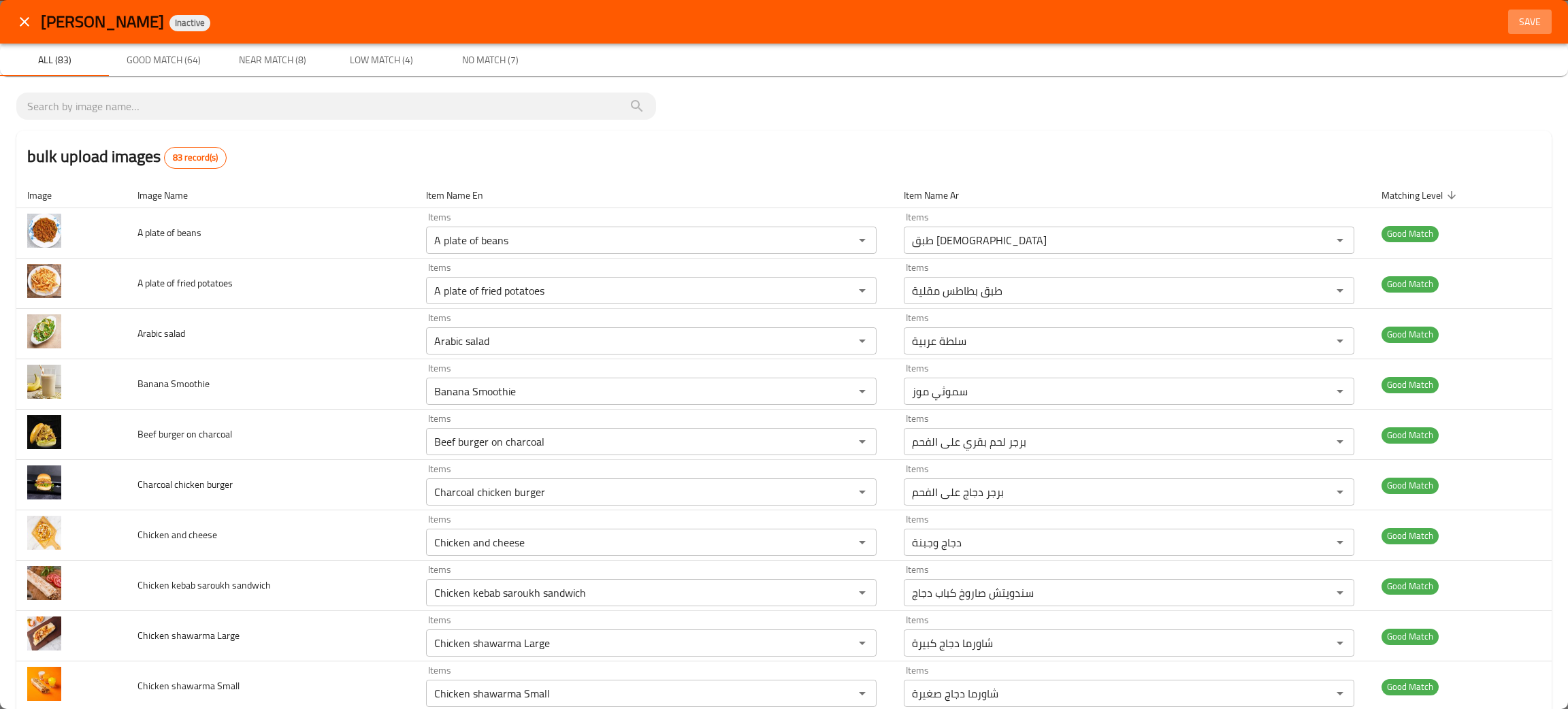
click at [1520, 22] on span "Save" at bounding box center [1529, 22] width 32 height 17
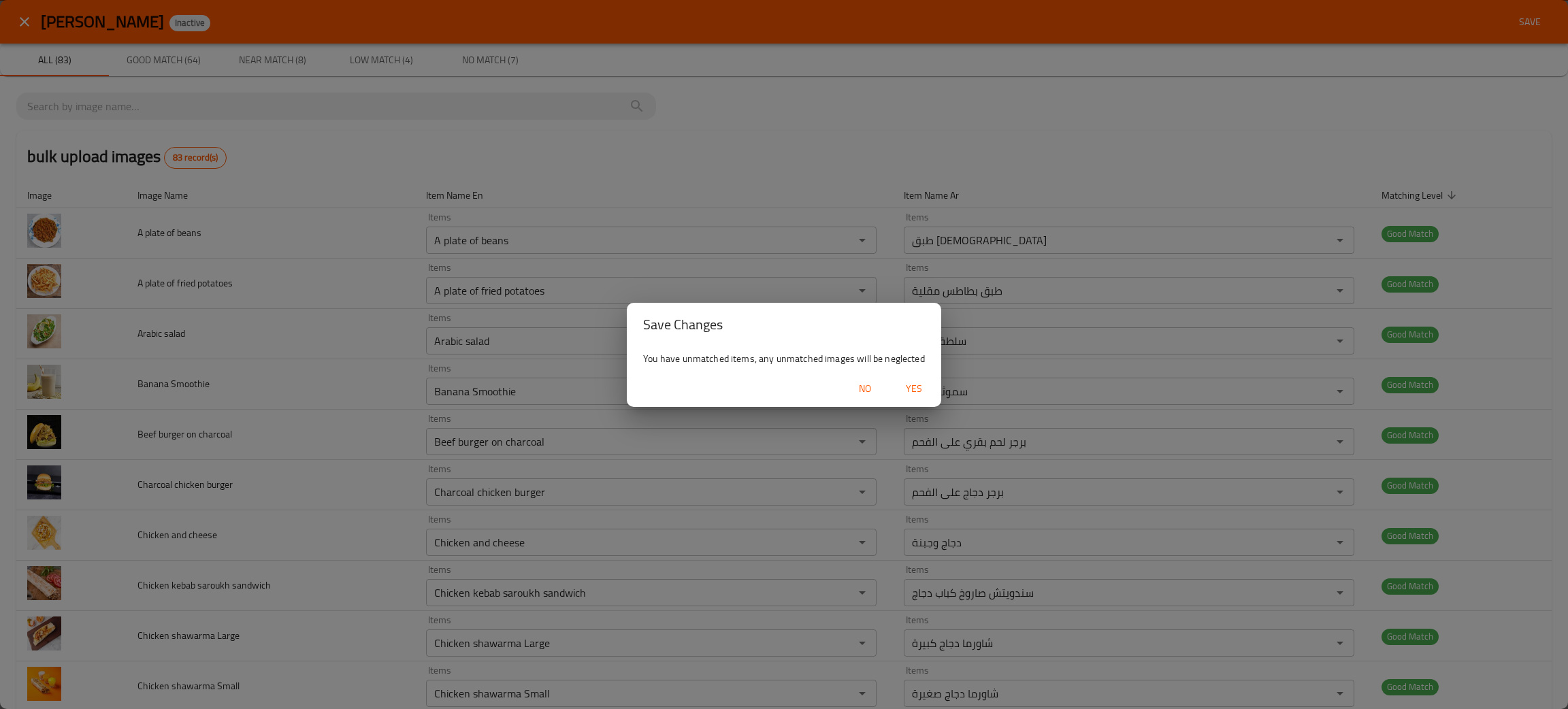
click at [909, 381] on span "Yes" at bounding box center [913, 388] width 32 height 17
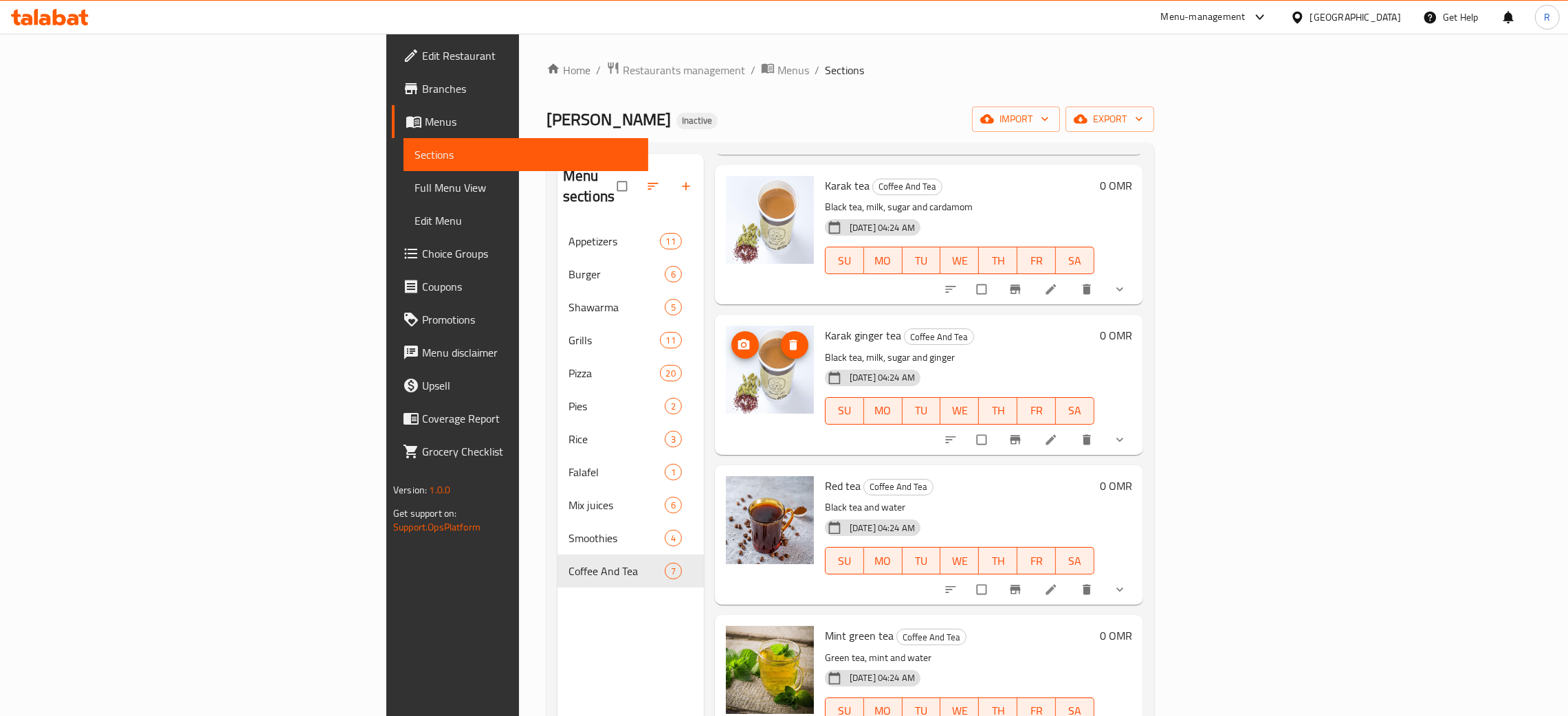
scroll to position [368, 0]
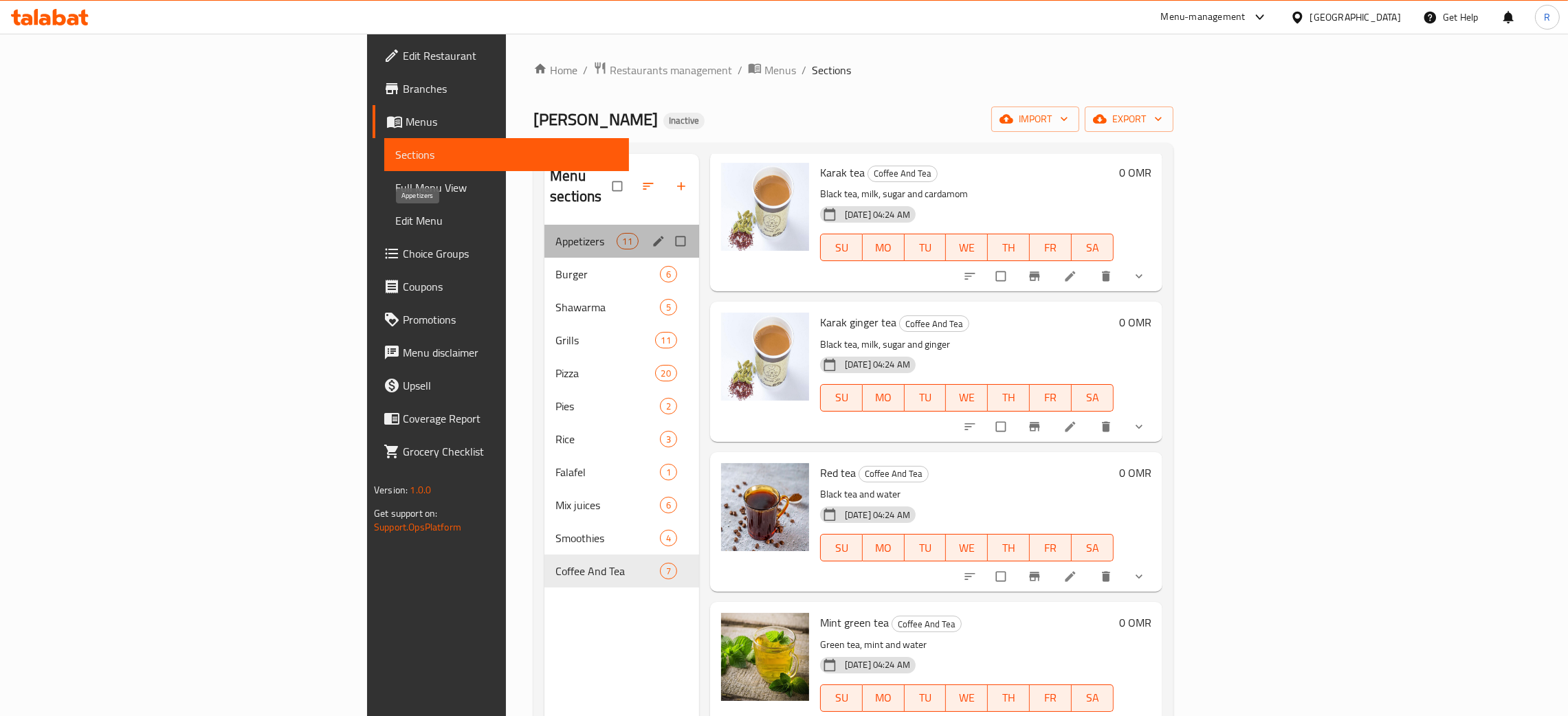
click at [556, 233] on span "Appetizers" at bounding box center [586, 242] width 61 height 17
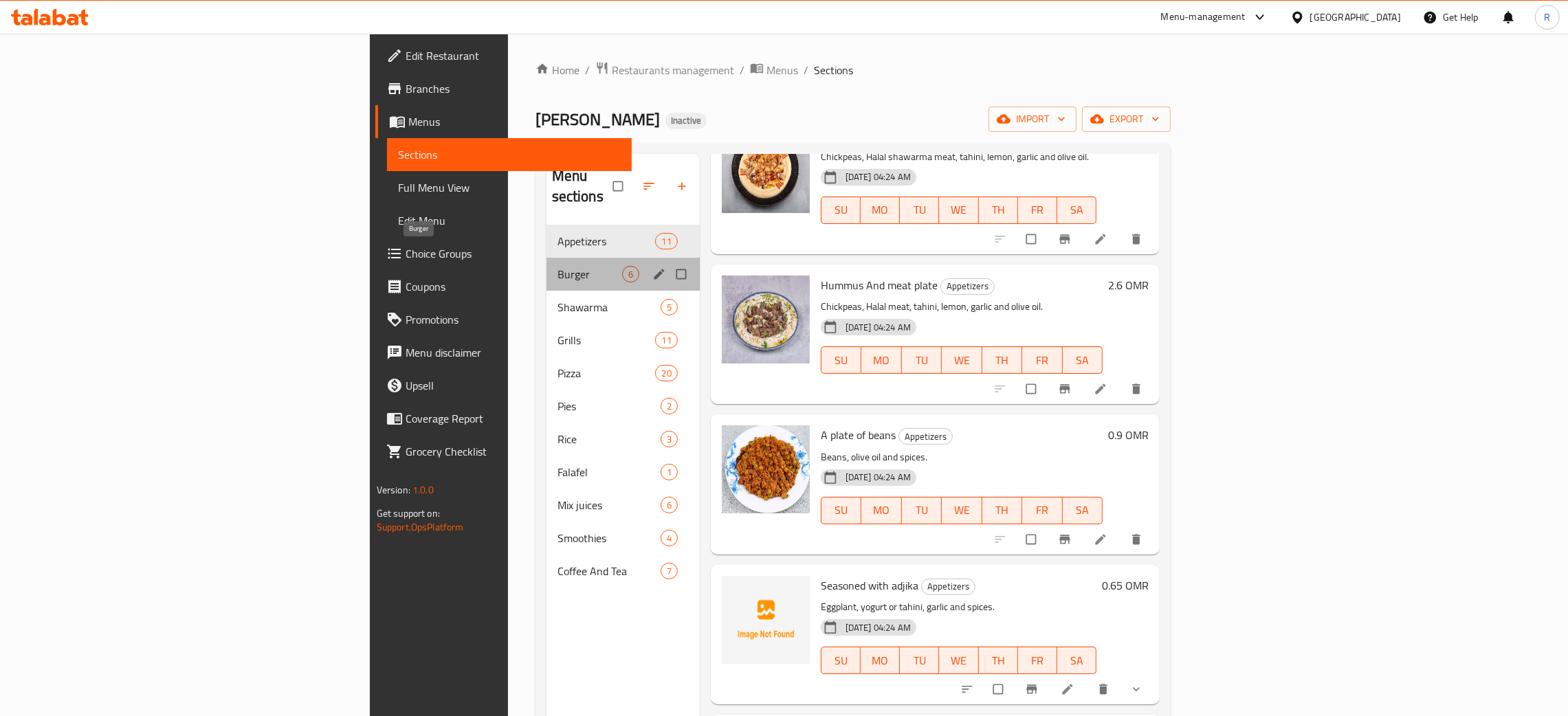
click at [558, 266] on span "Burger" at bounding box center [589, 274] width 64 height 17
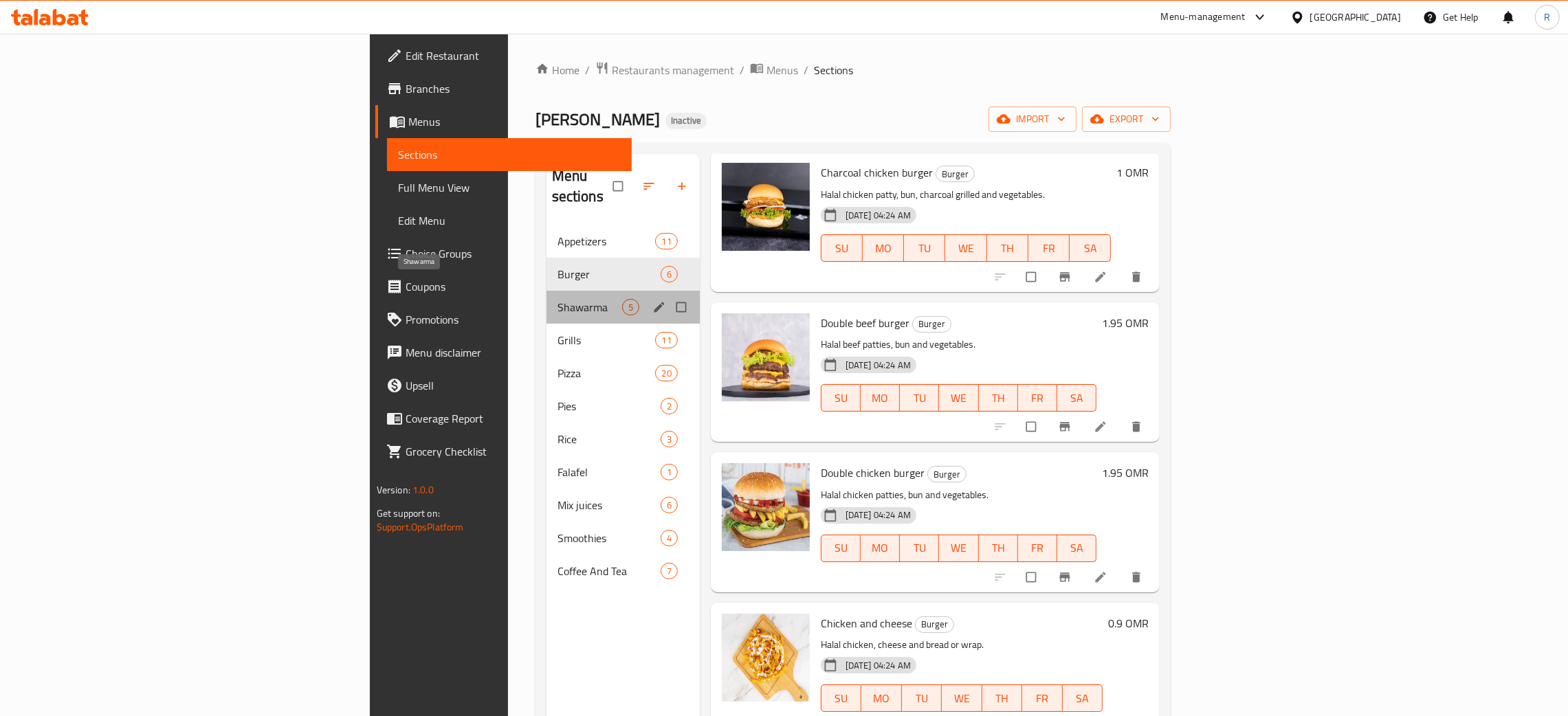
click at [558, 299] on span "Shawarma" at bounding box center [589, 307] width 64 height 17
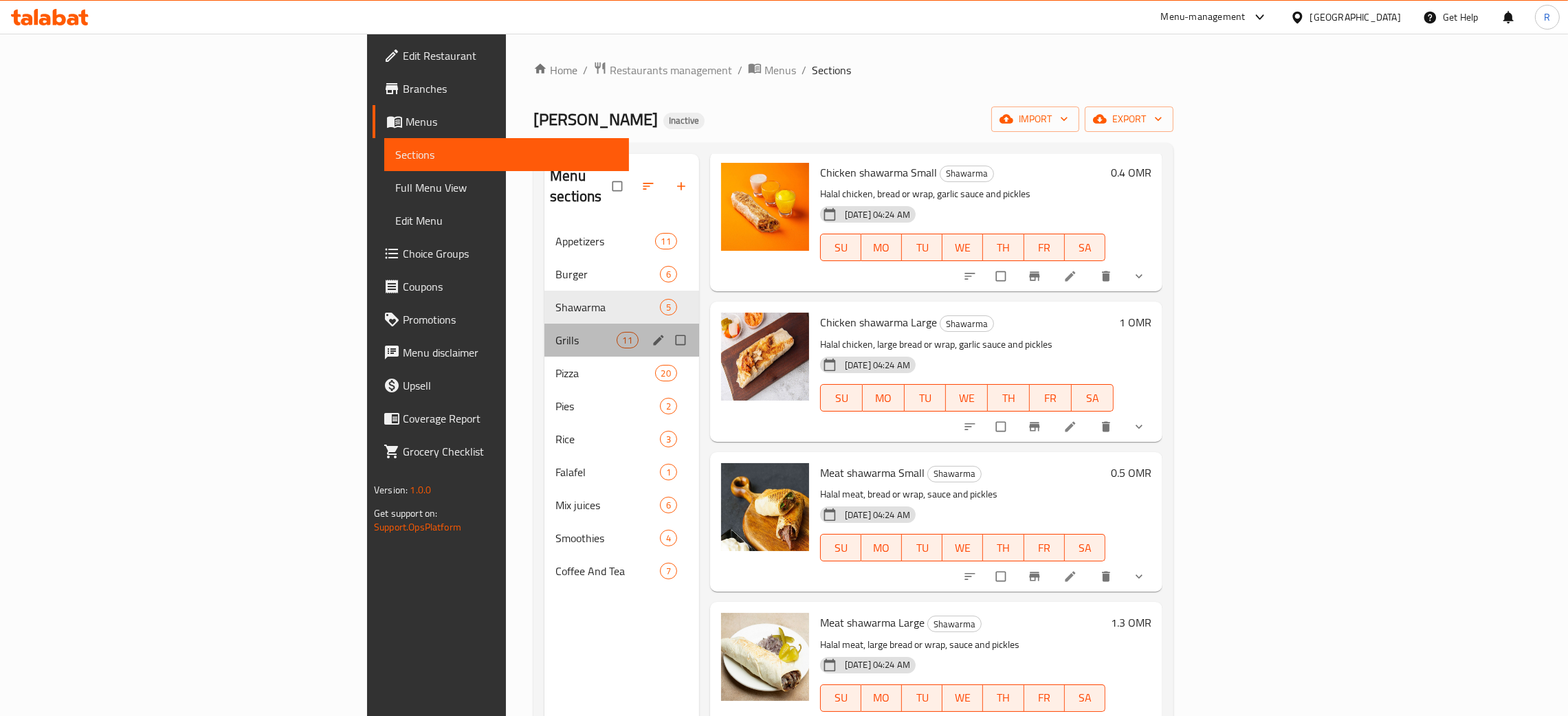
click at [544, 324] on div "Grills 11" at bounding box center [622, 340] width 155 height 33
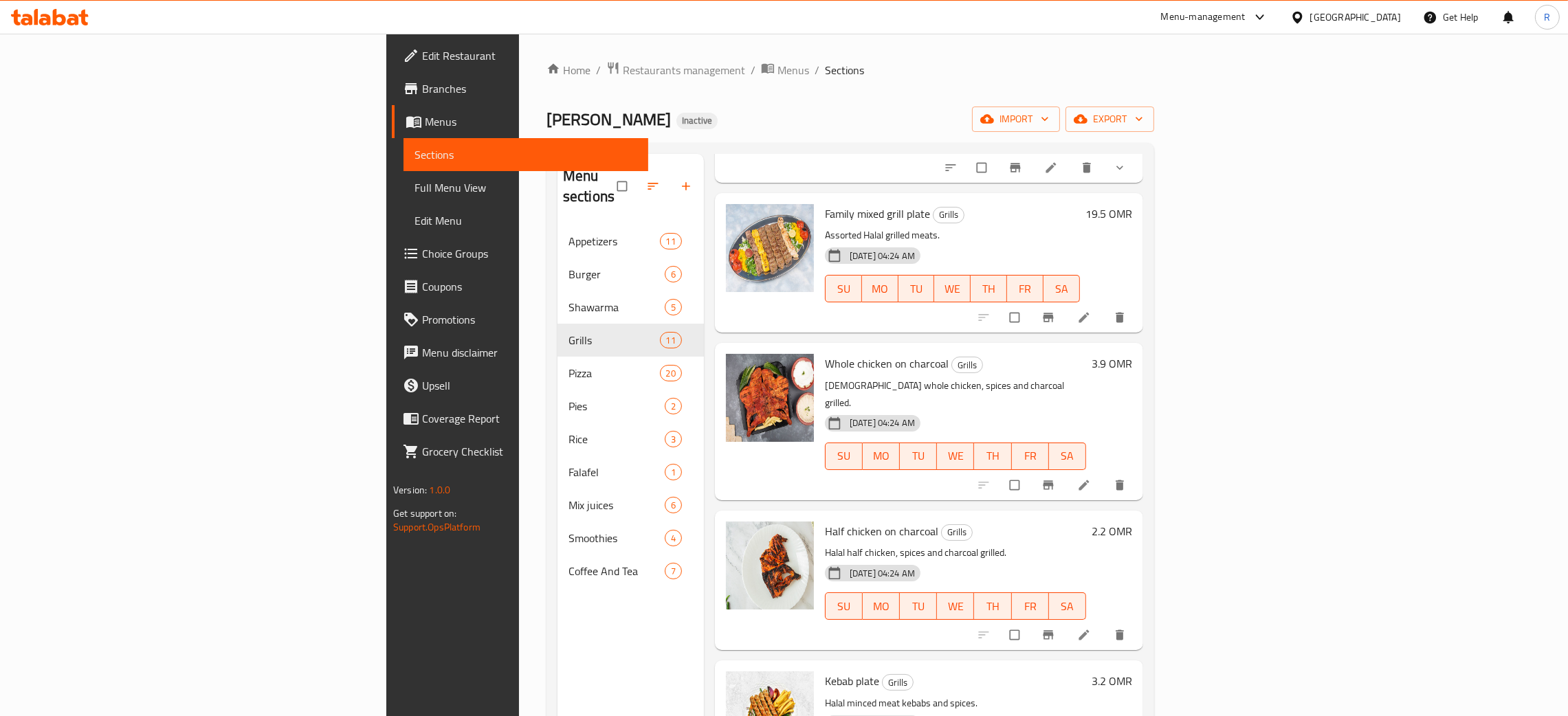
scroll to position [967, 0]
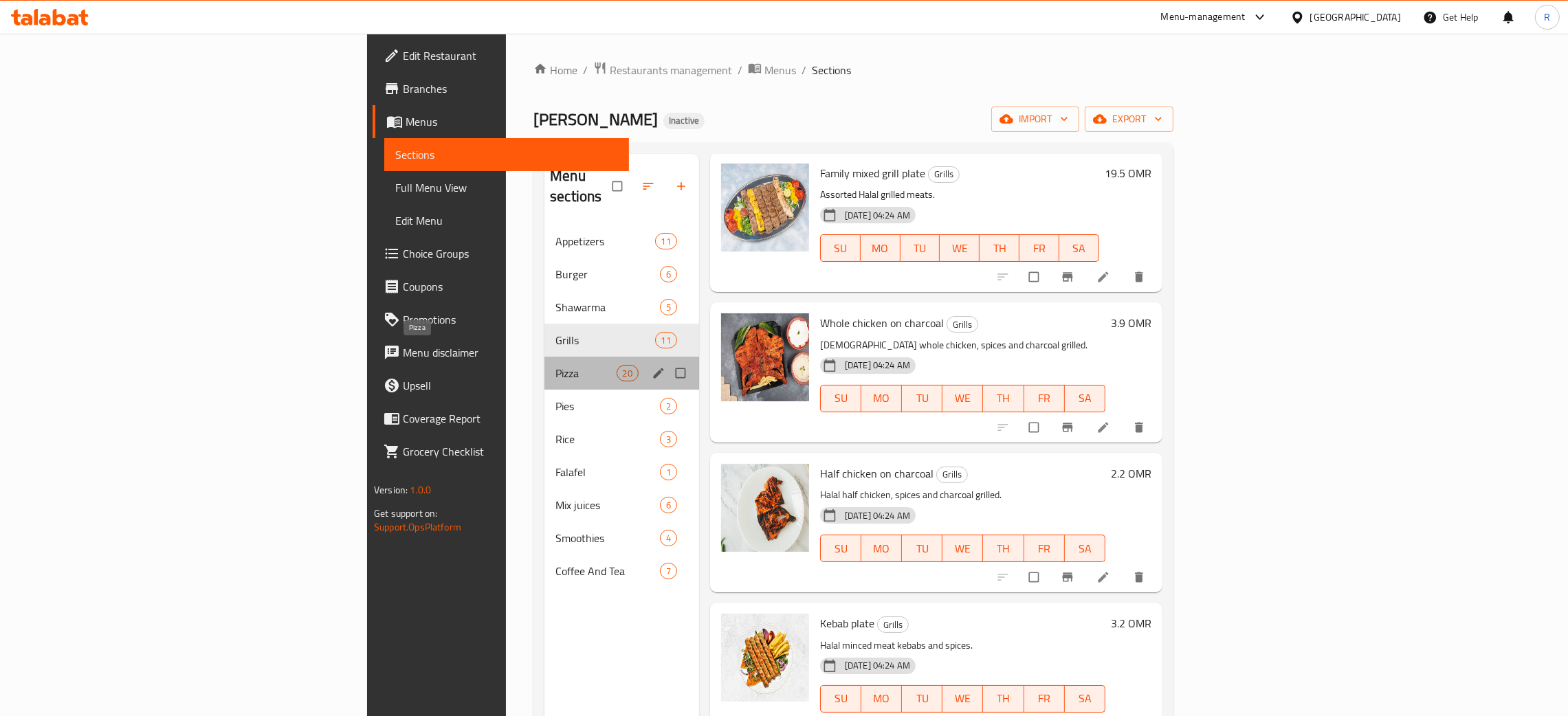
click at [556, 365] on span "Pizza" at bounding box center [586, 373] width 61 height 17
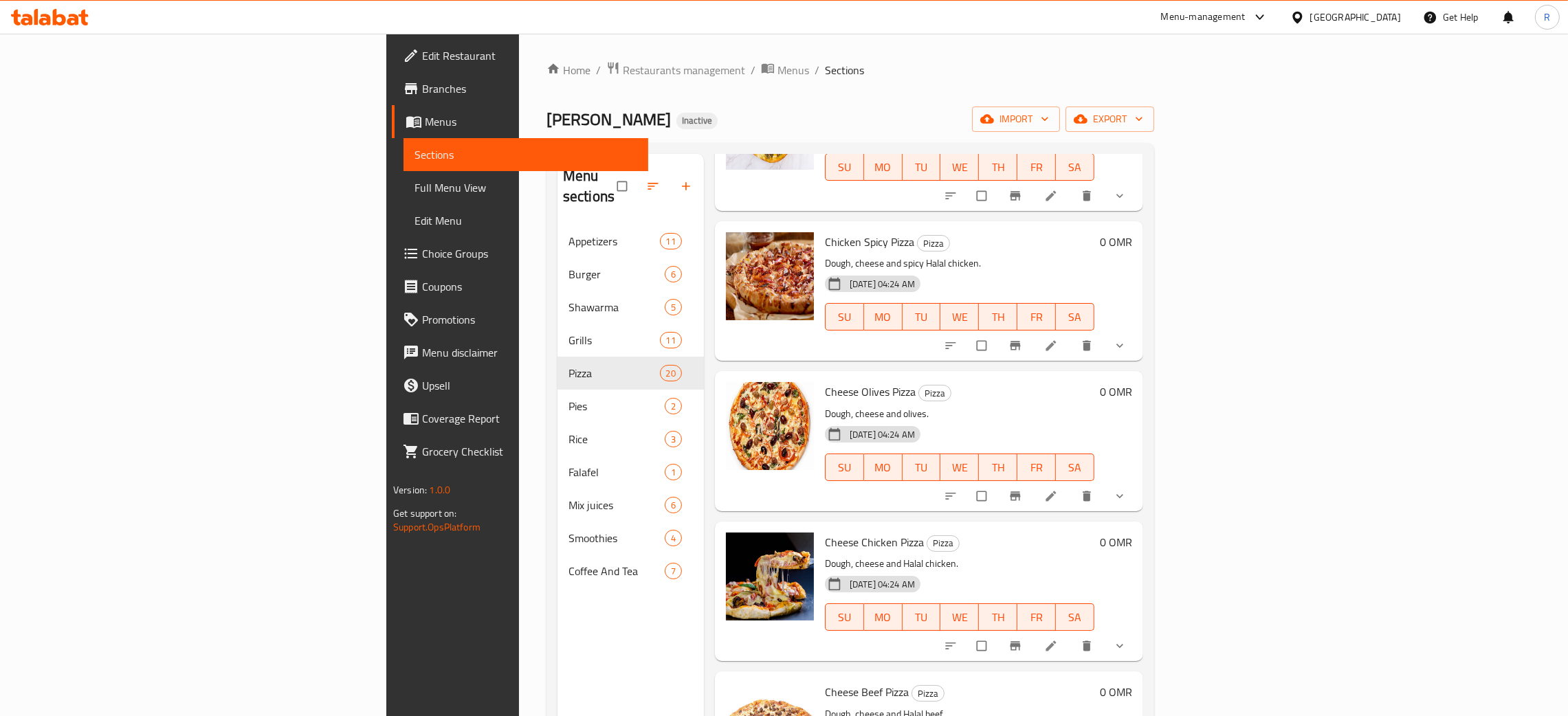
scroll to position [2319, 0]
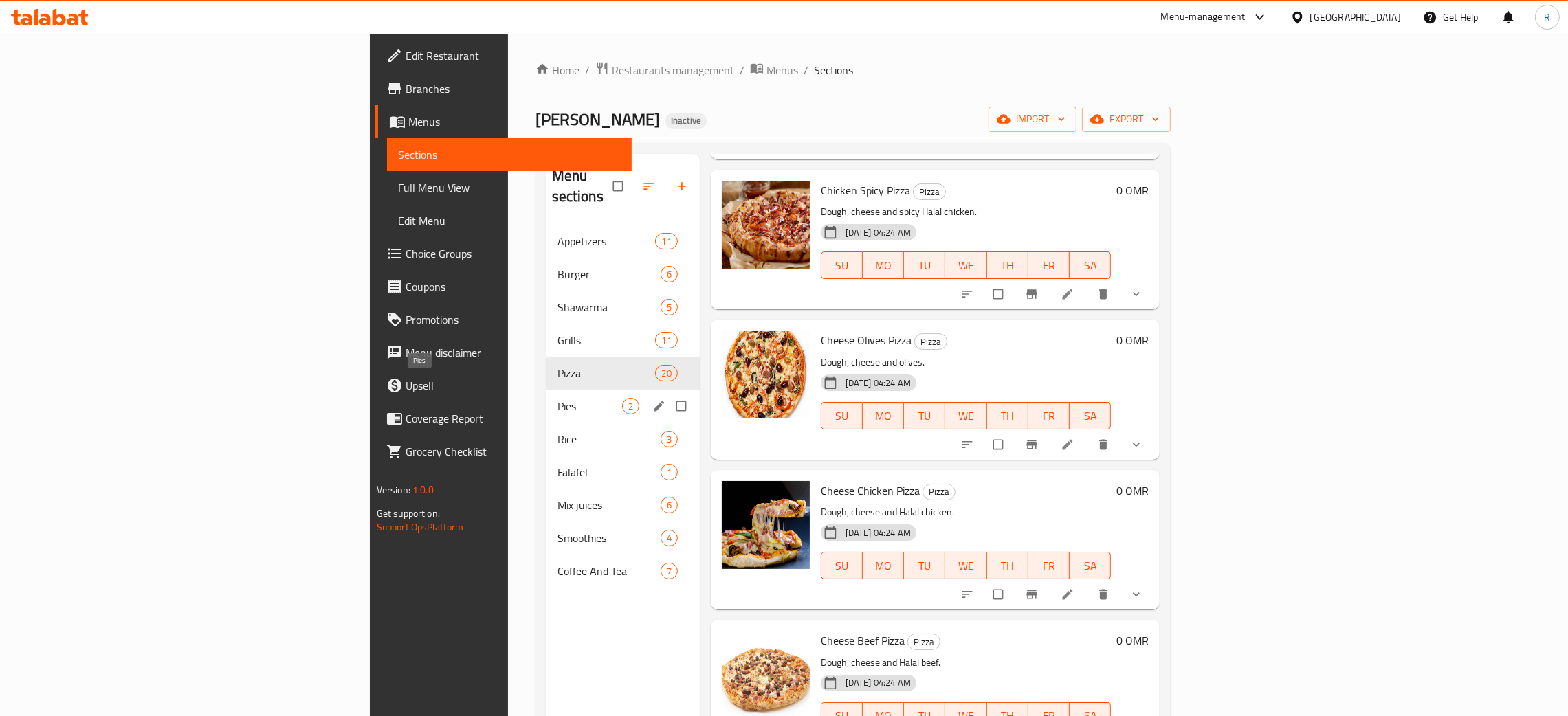
click at [558, 398] on span "Pies" at bounding box center [589, 406] width 64 height 17
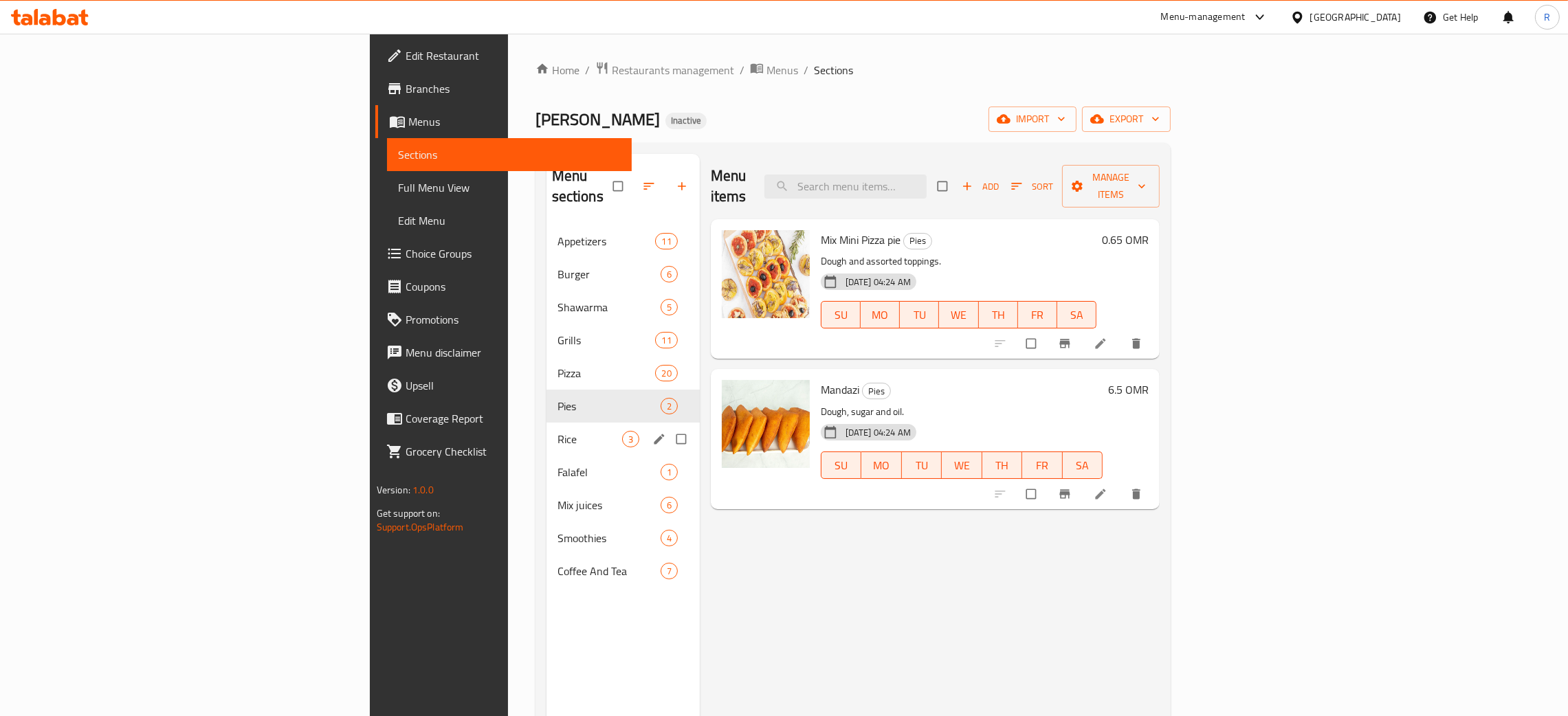
click at [546, 432] on div "Rice 3" at bounding box center [623, 439] width 153 height 33
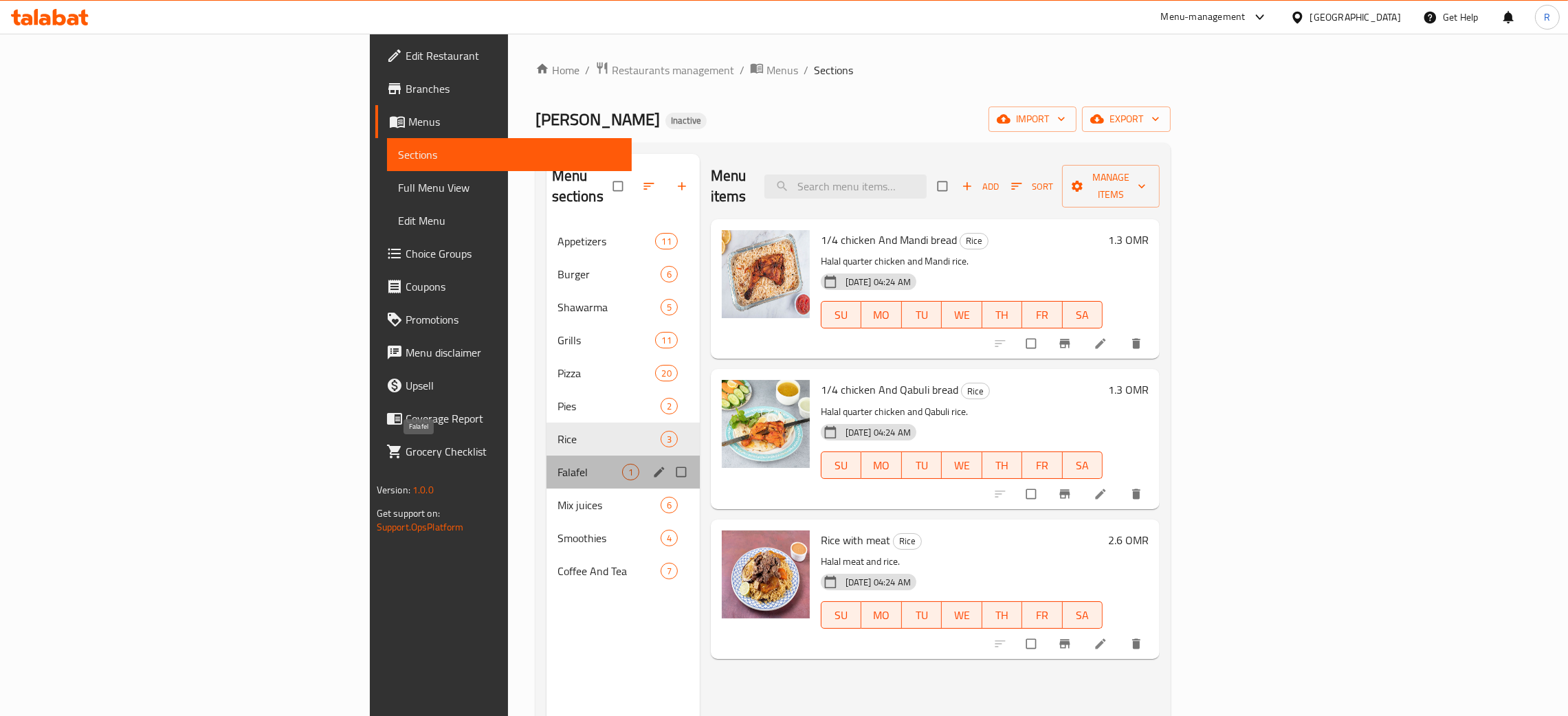
click at [558, 464] on span "Falafel" at bounding box center [589, 472] width 64 height 17
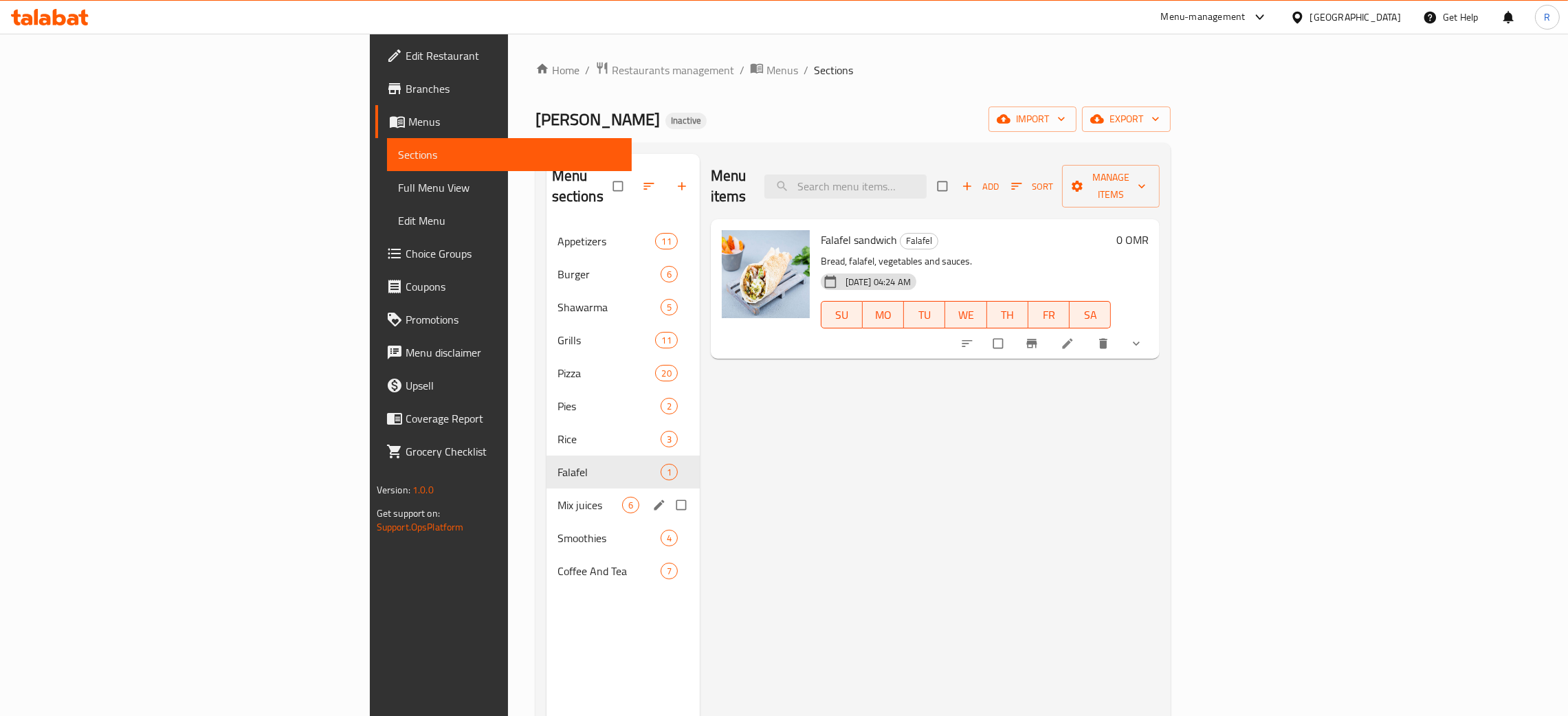
click at [546, 494] on div "Mix juices 6" at bounding box center [623, 504] width 153 height 33
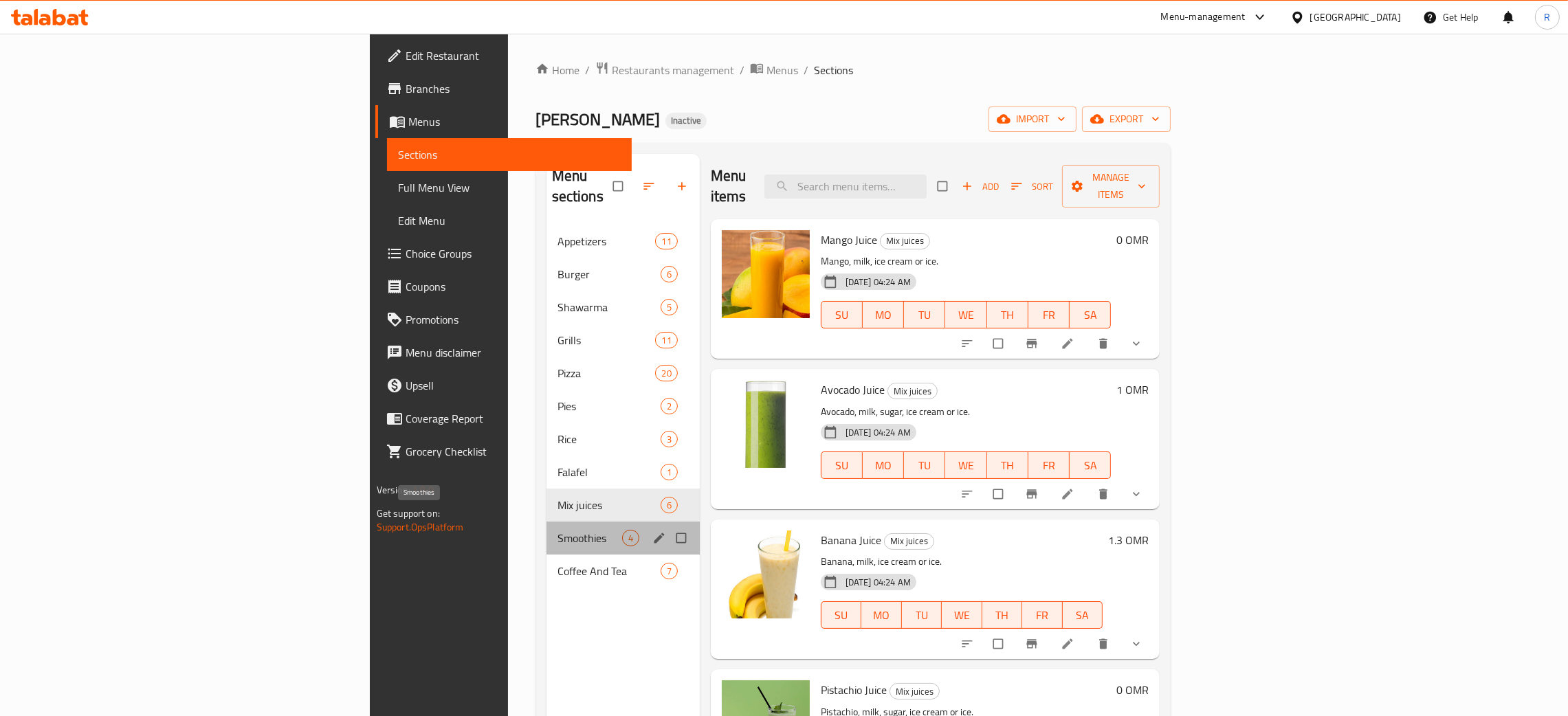
click at [558, 530] on span "Smoothies" at bounding box center [589, 539] width 64 height 17
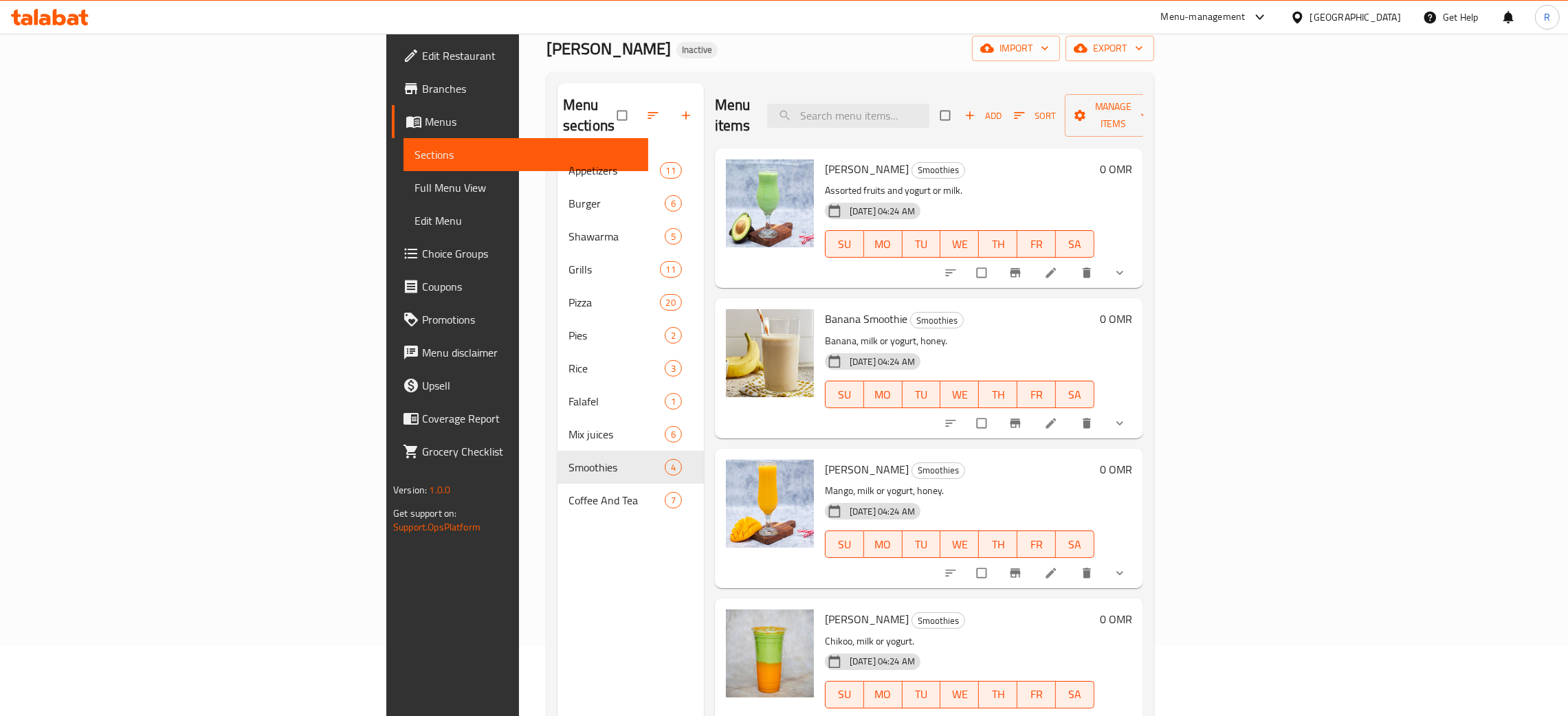
scroll to position [194, 0]
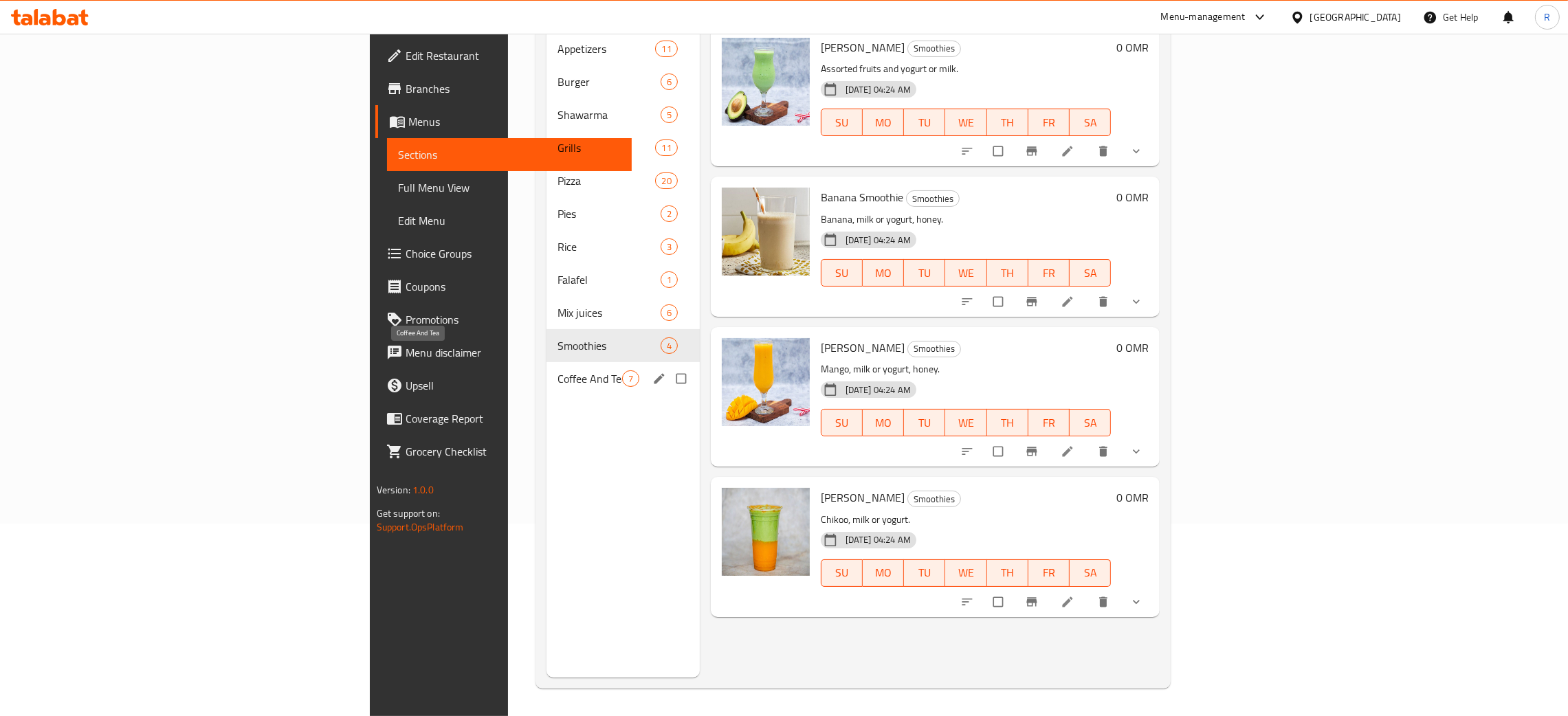
click at [558, 371] on span "Coffee And Tea" at bounding box center [589, 379] width 64 height 17
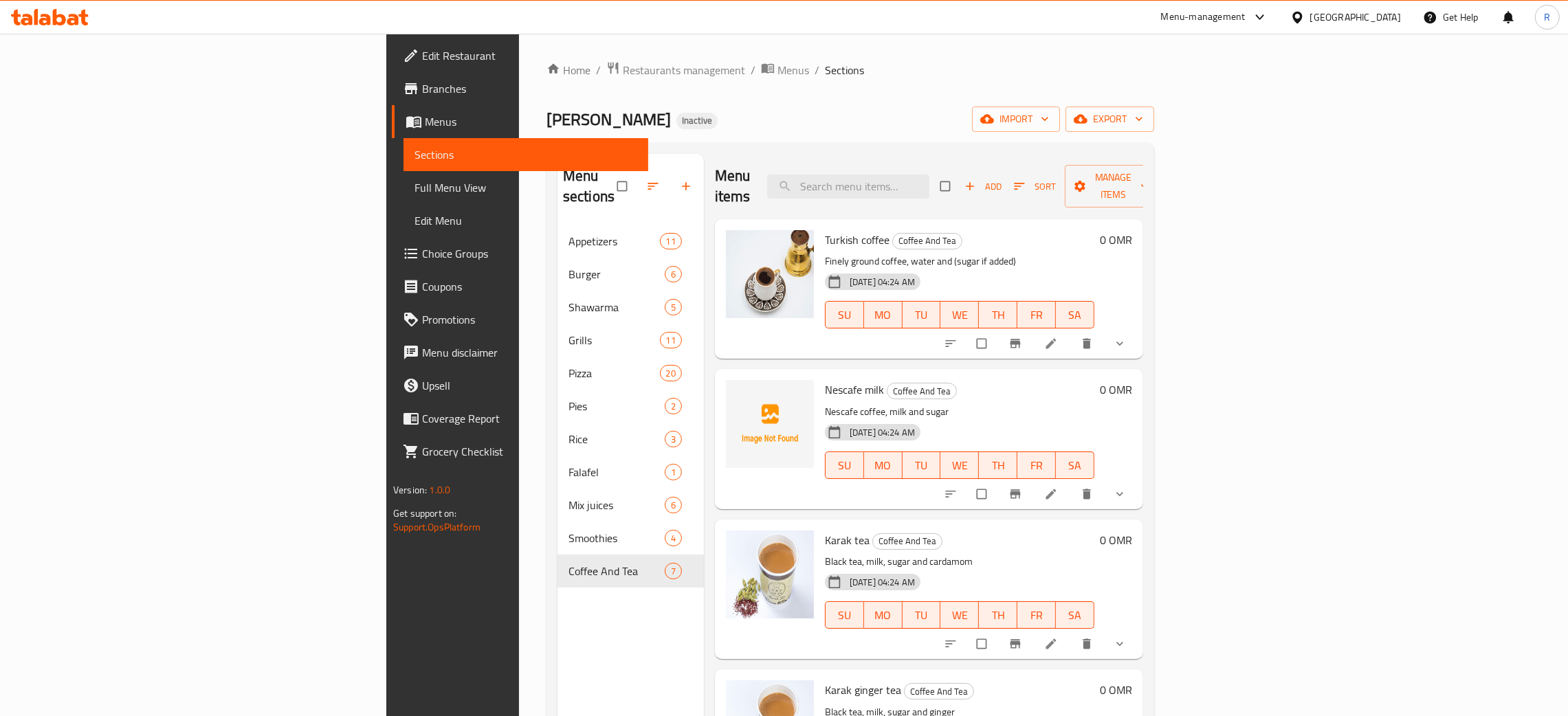
click at [415, 181] on span "Full Menu View" at bounding box center [526, 188] width 222 height 17
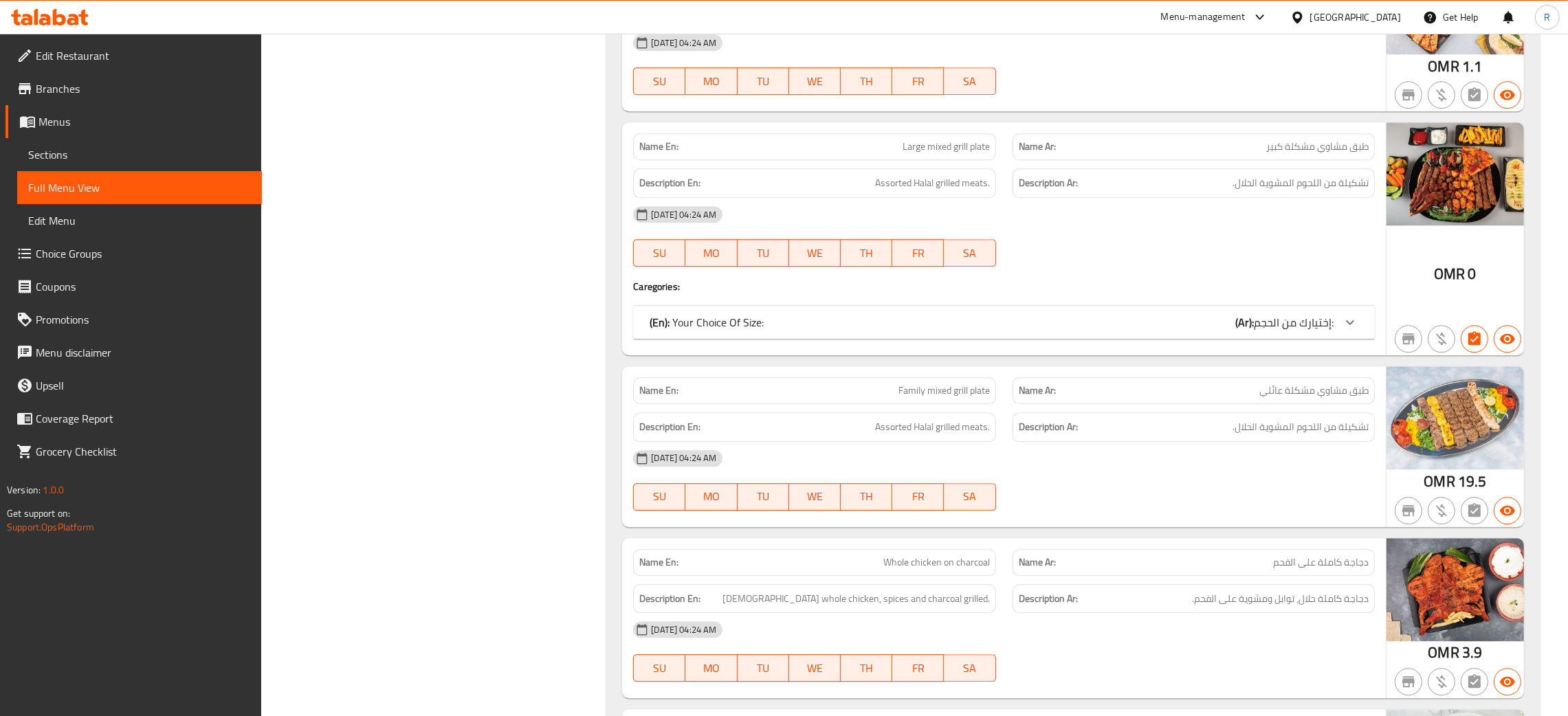
scroll to position [5566, 0]
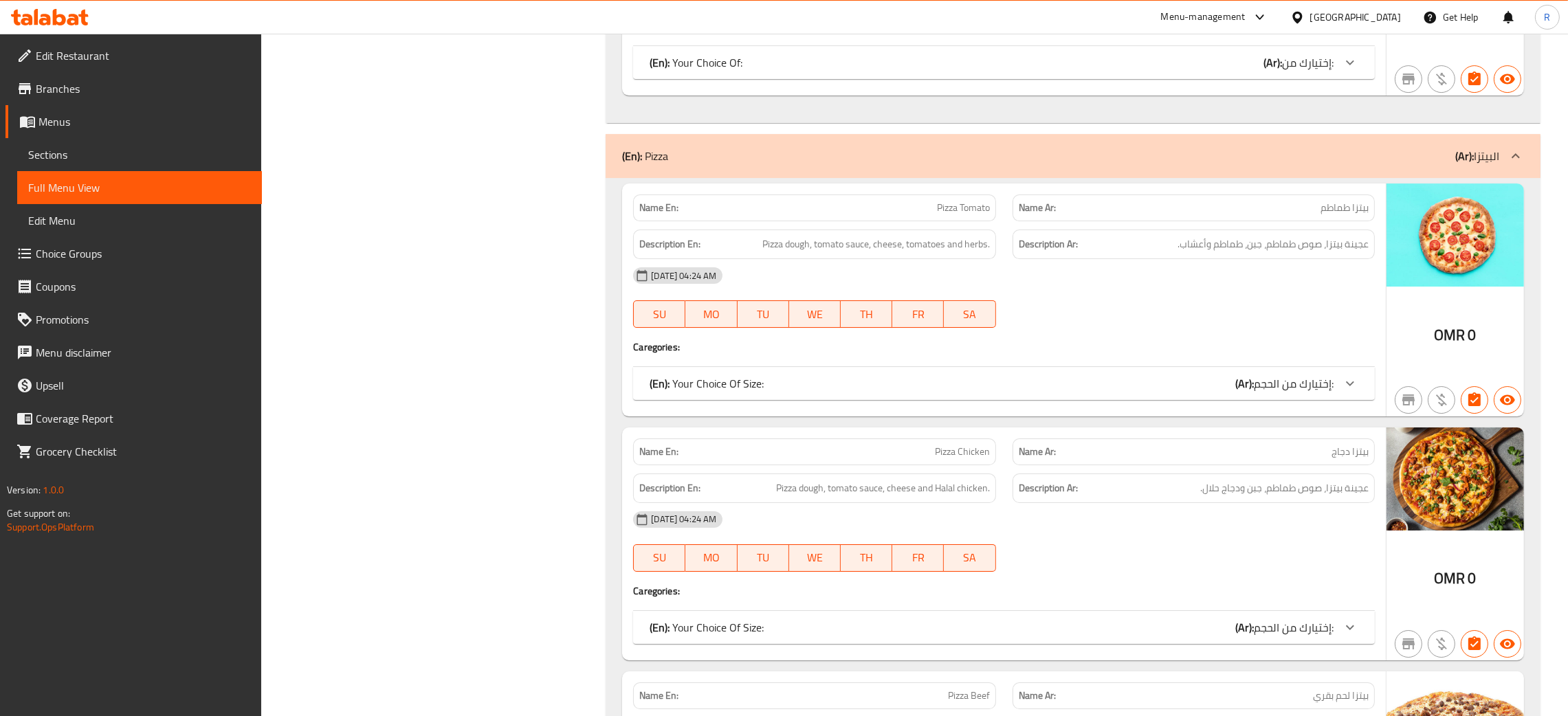
scroll to position [7009, 0]
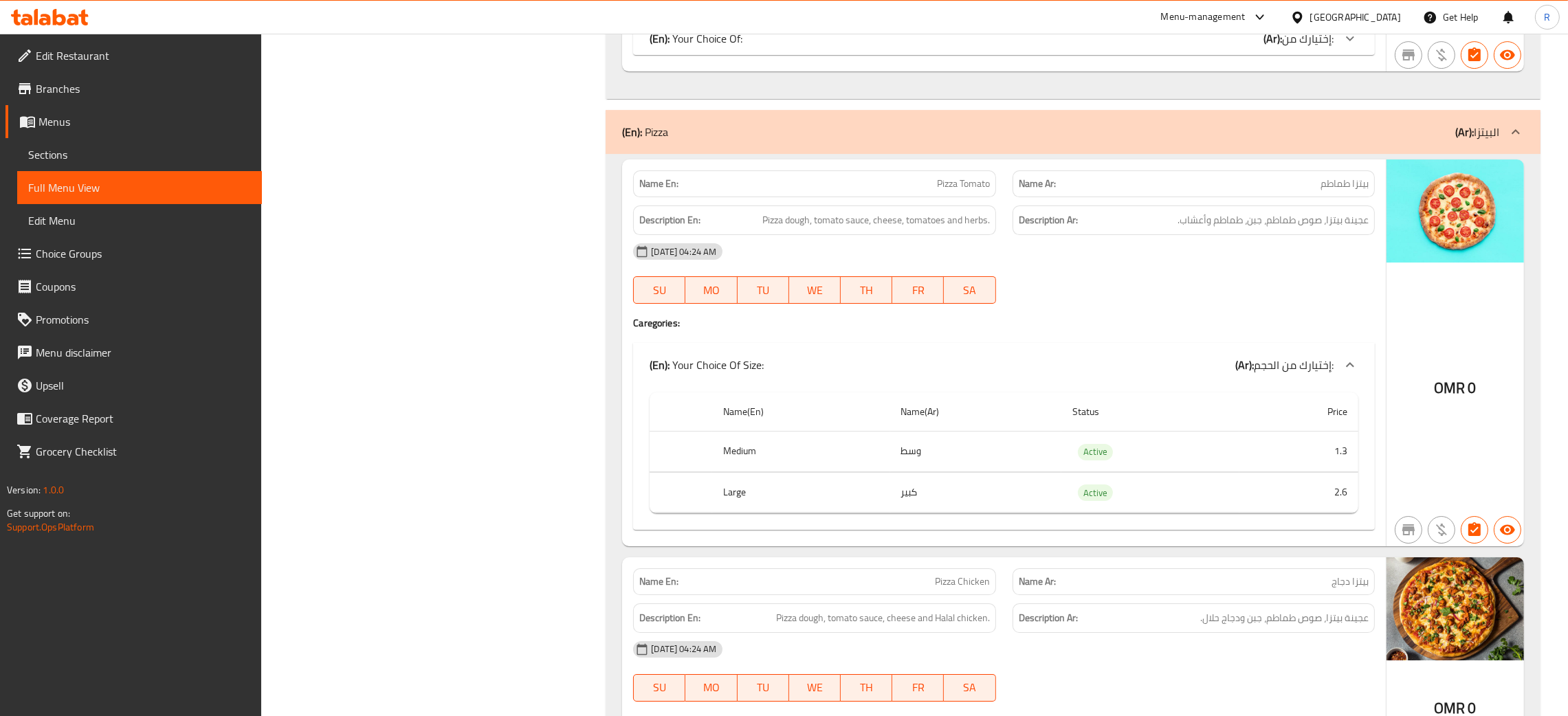
scroll to position [7318, 0]
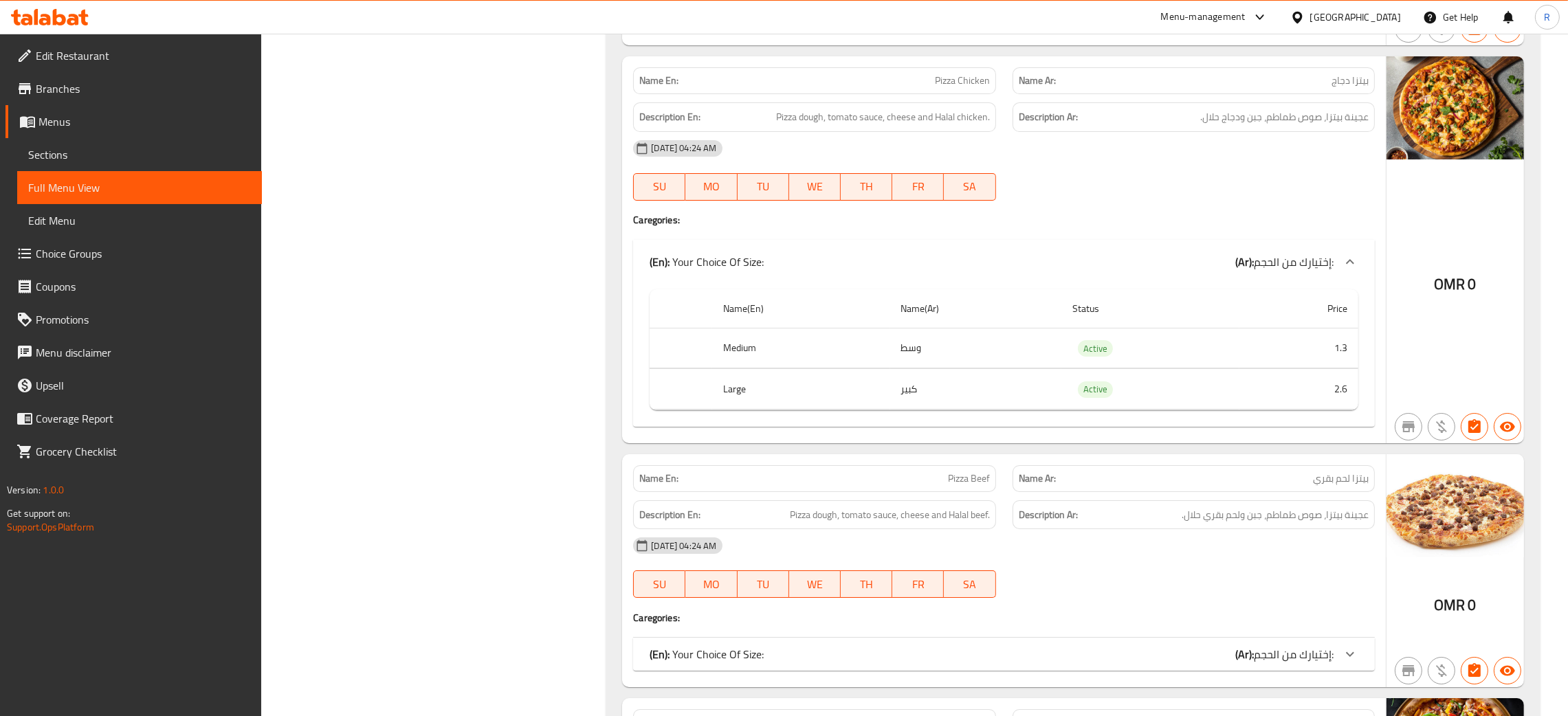
scroll to position [7729, 0]
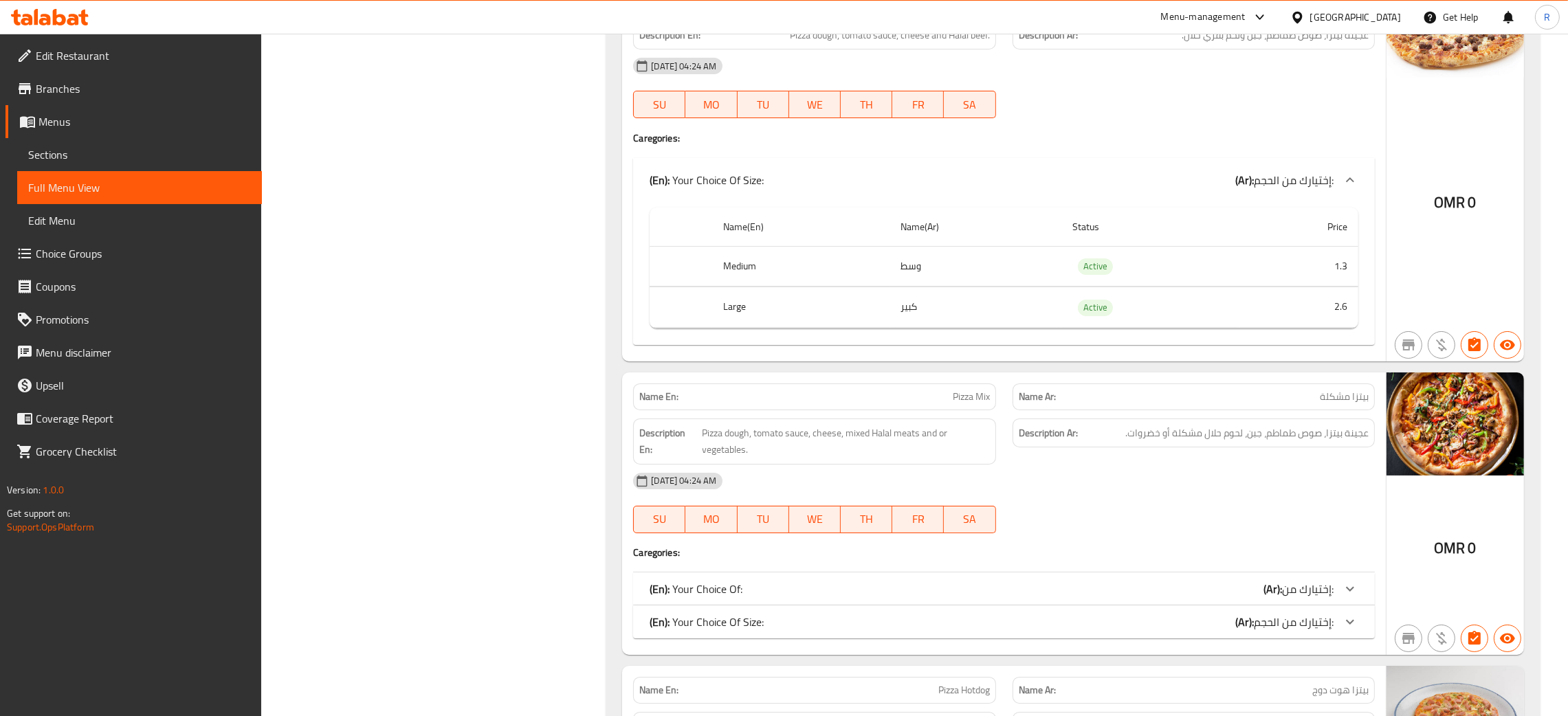
scroll to position [8038, 0]
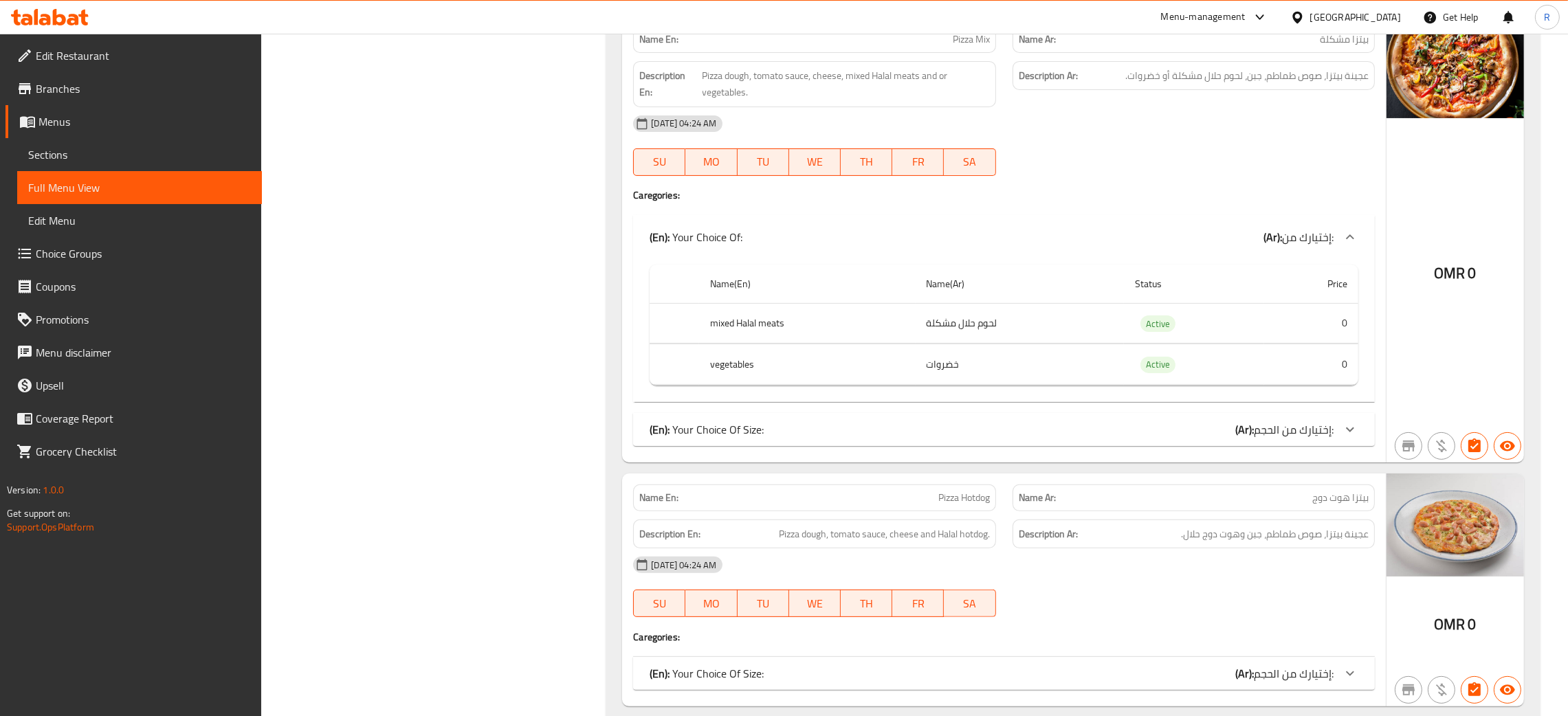
scroll to position [8348, 0]
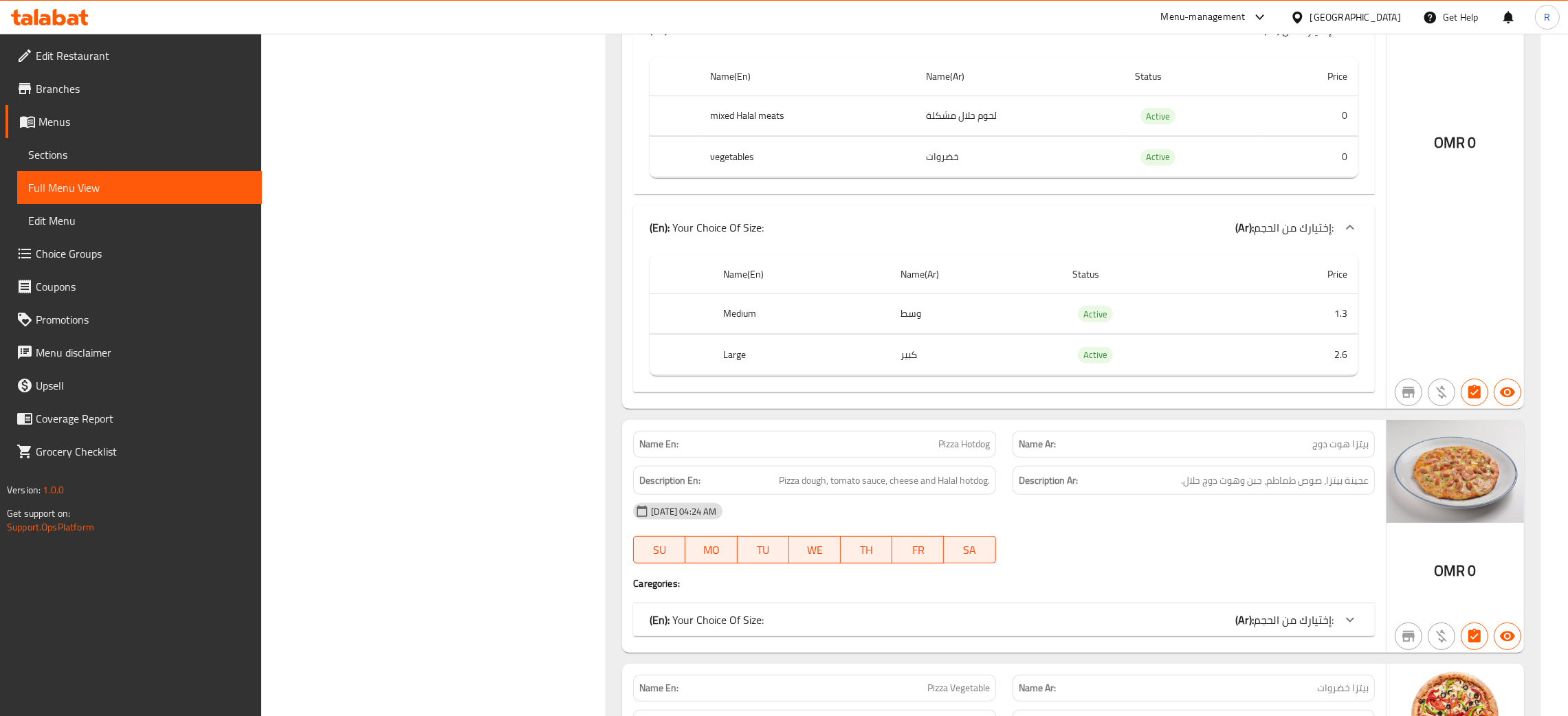
scroll to position [8760, 0]
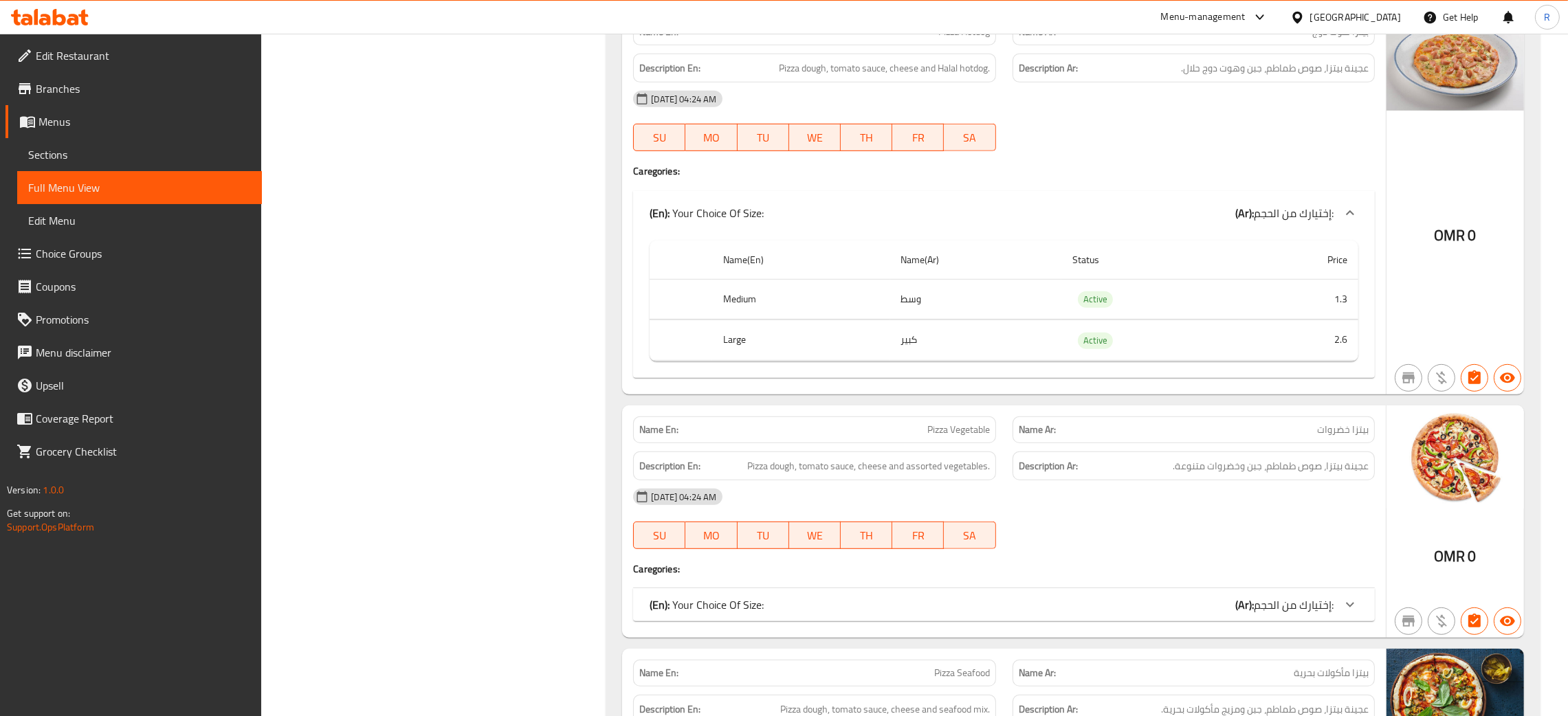
scroll to position [9070, 0]
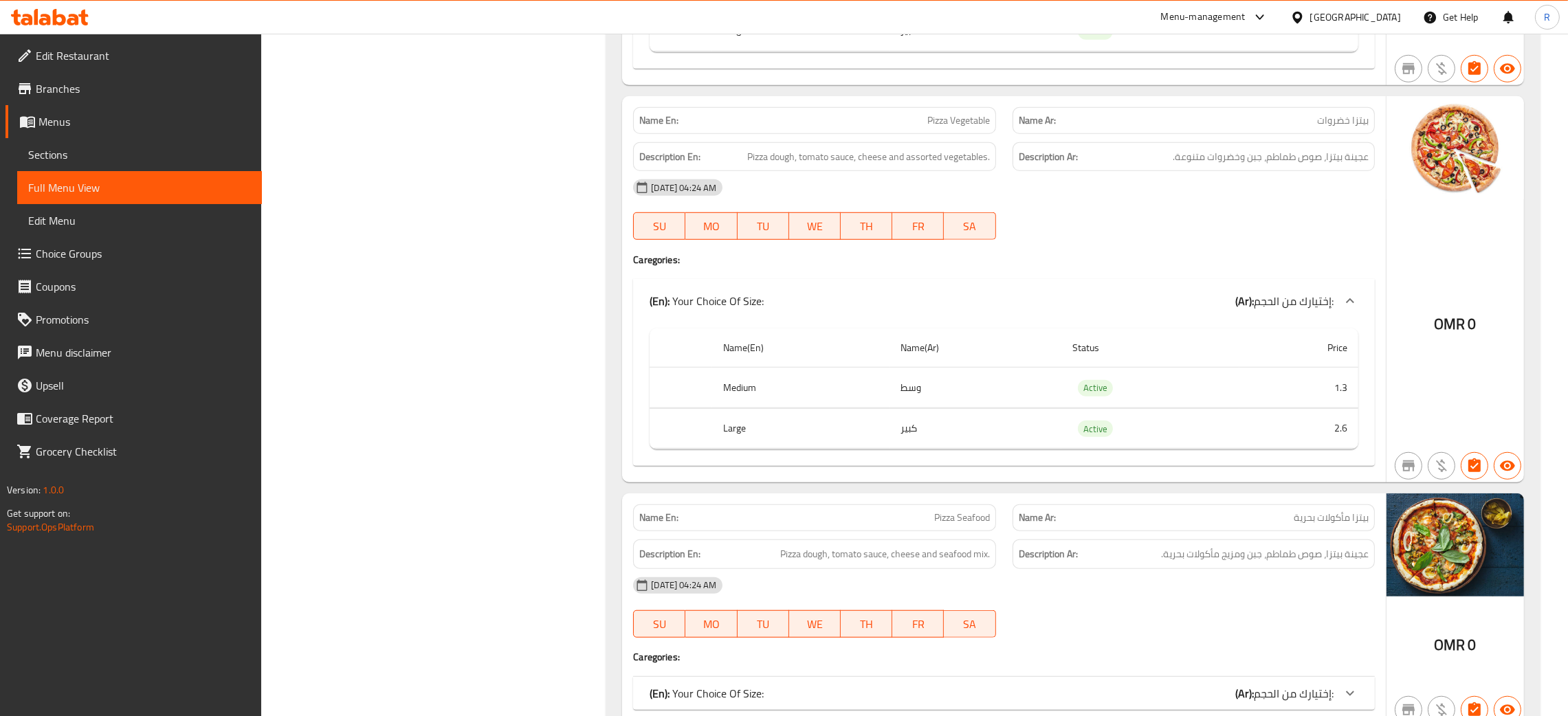
scroll to position [9482, 0]
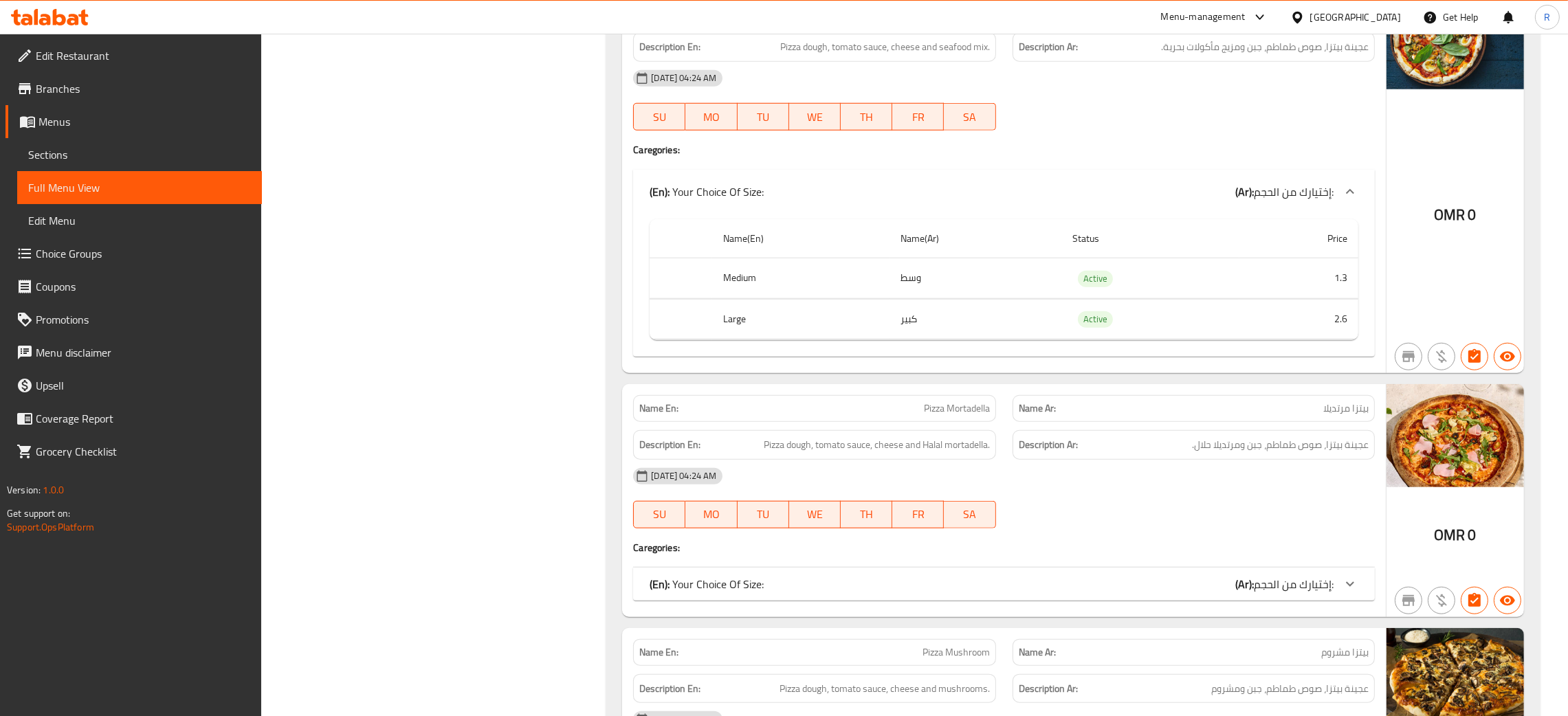
scroll to position [9997, 0]
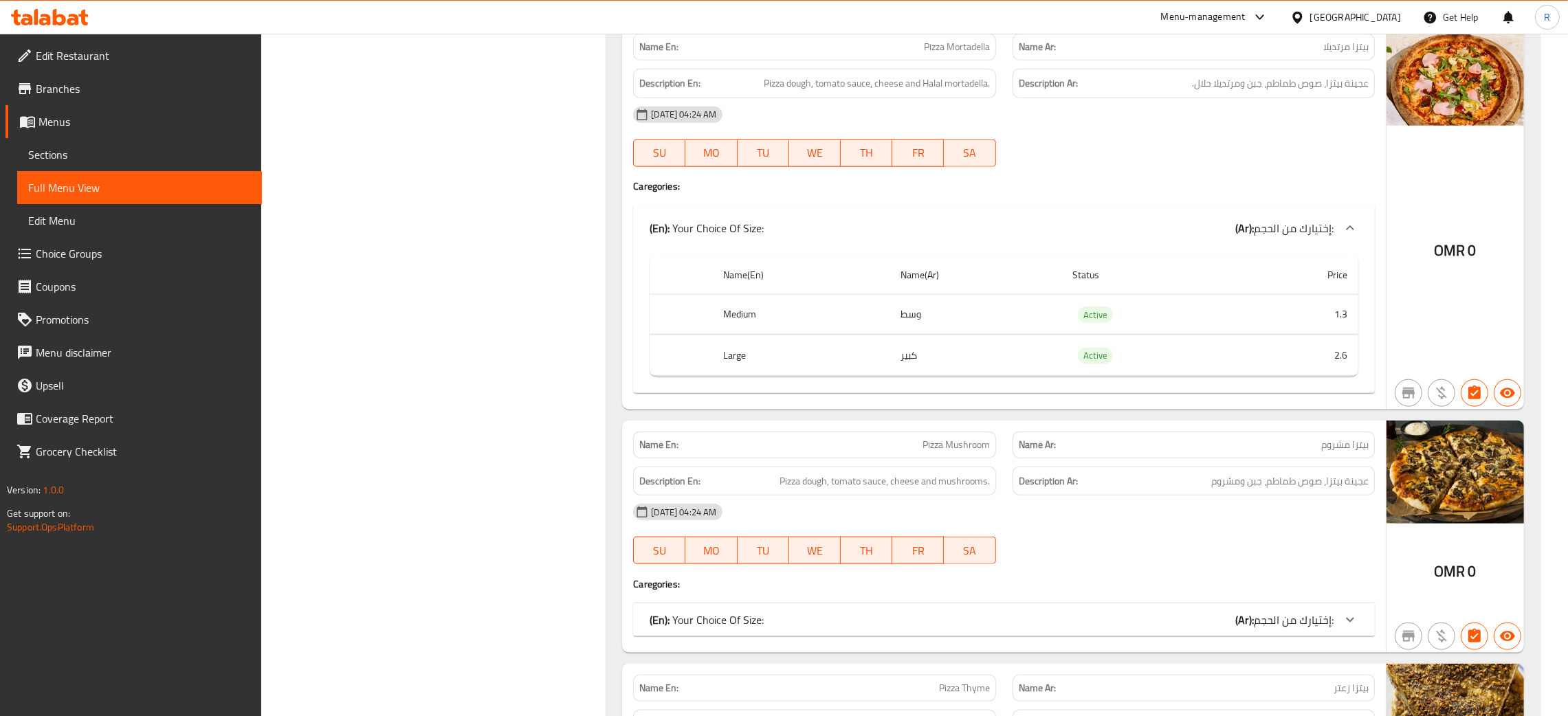
scroll to position [10306, 0]
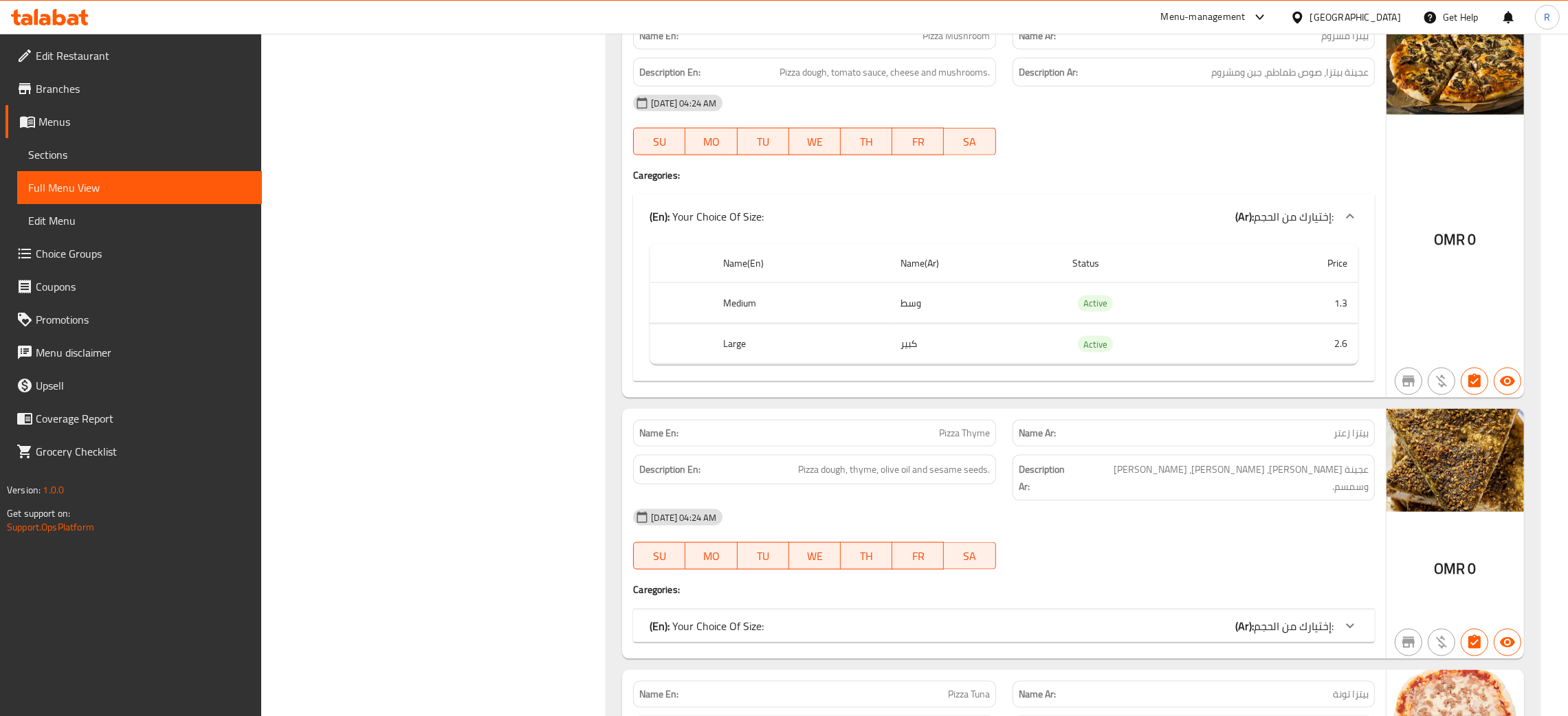
scroll to position [10719, 0]
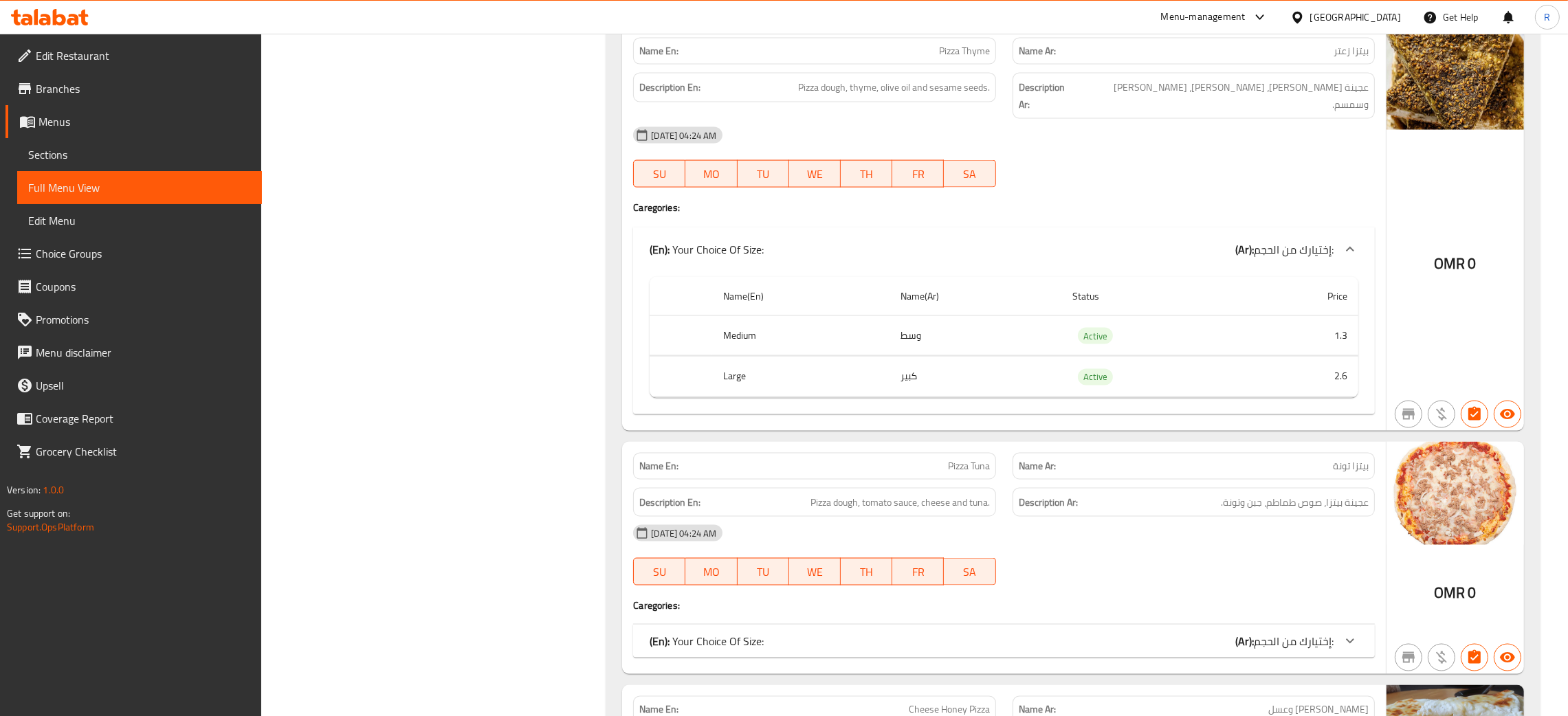
scroll to position [11131, 0]
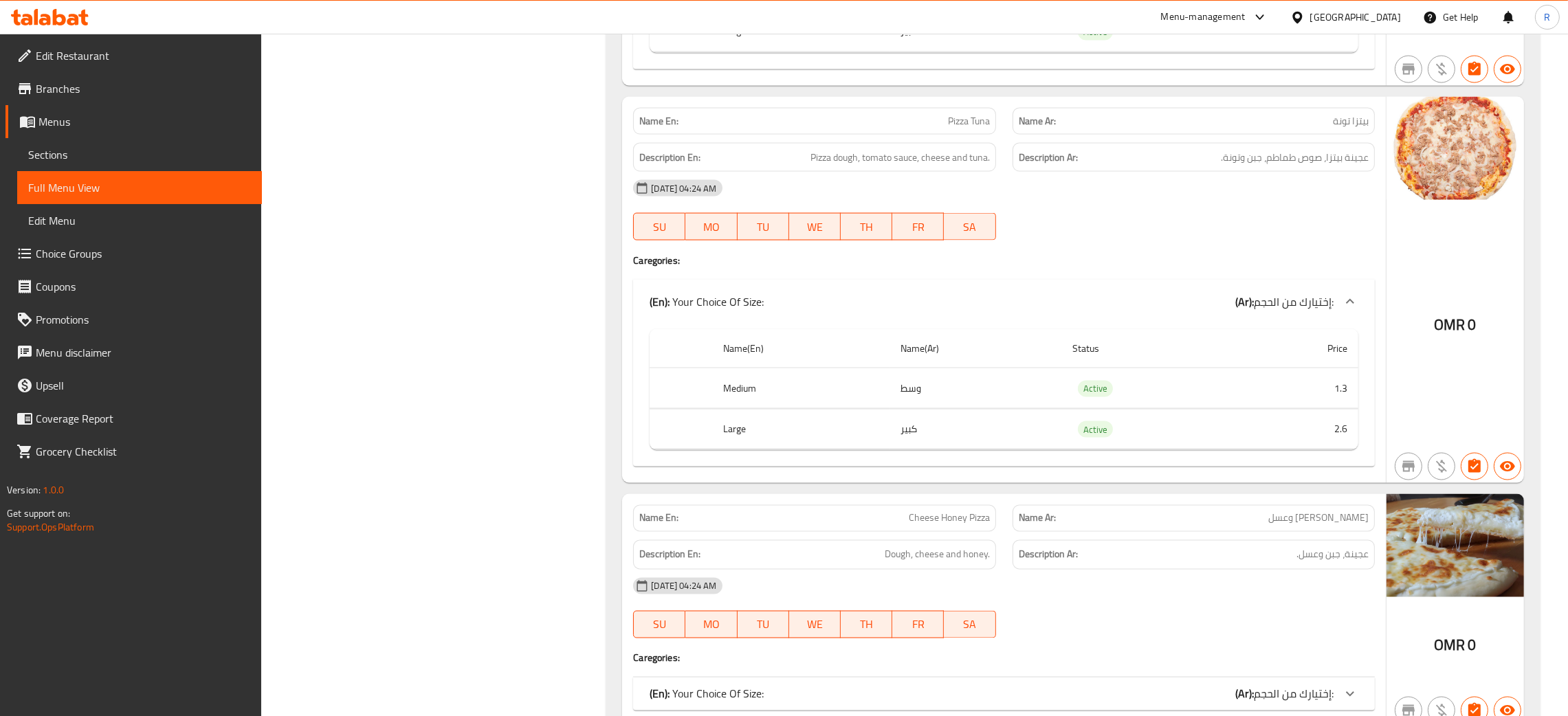
scroll to position [11441, 0]
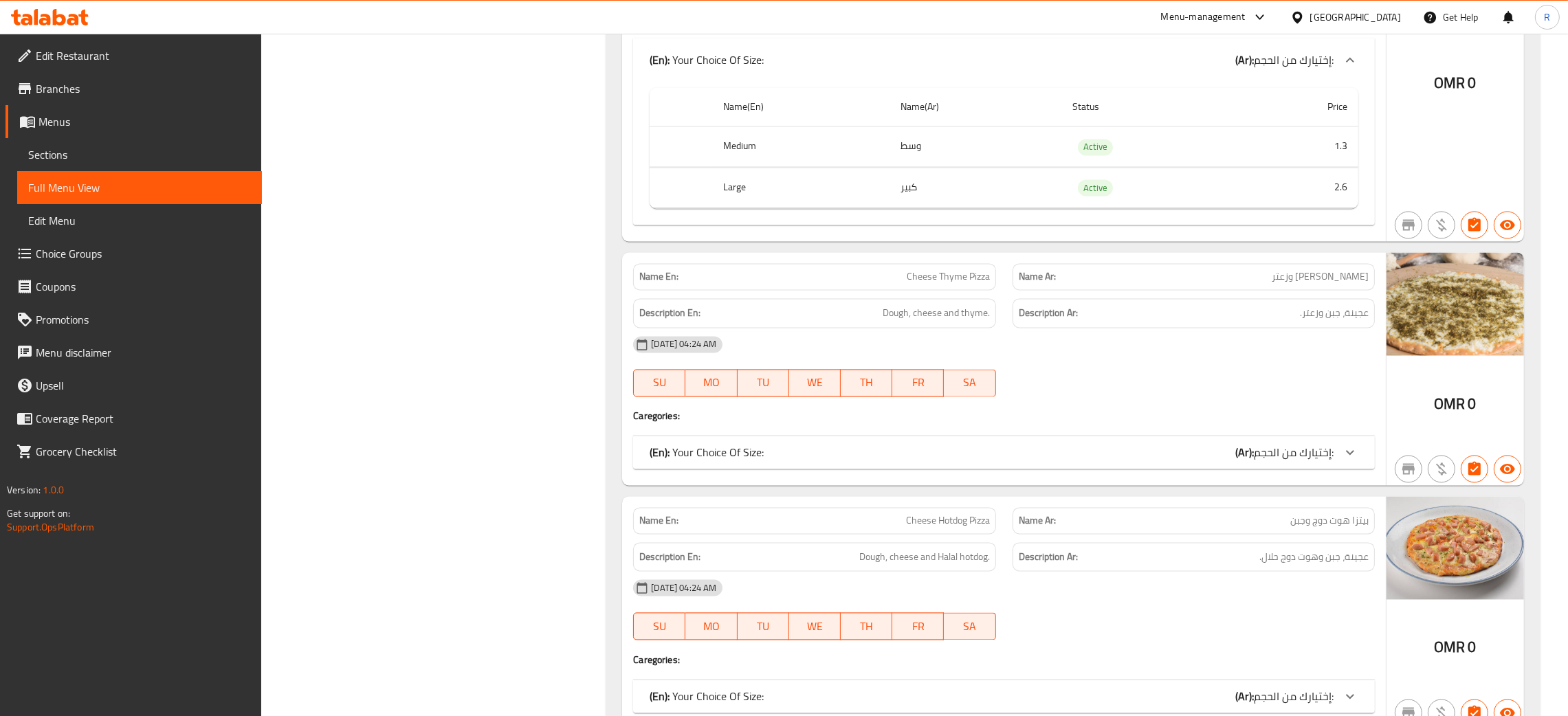
scroll to position [11956, 0]
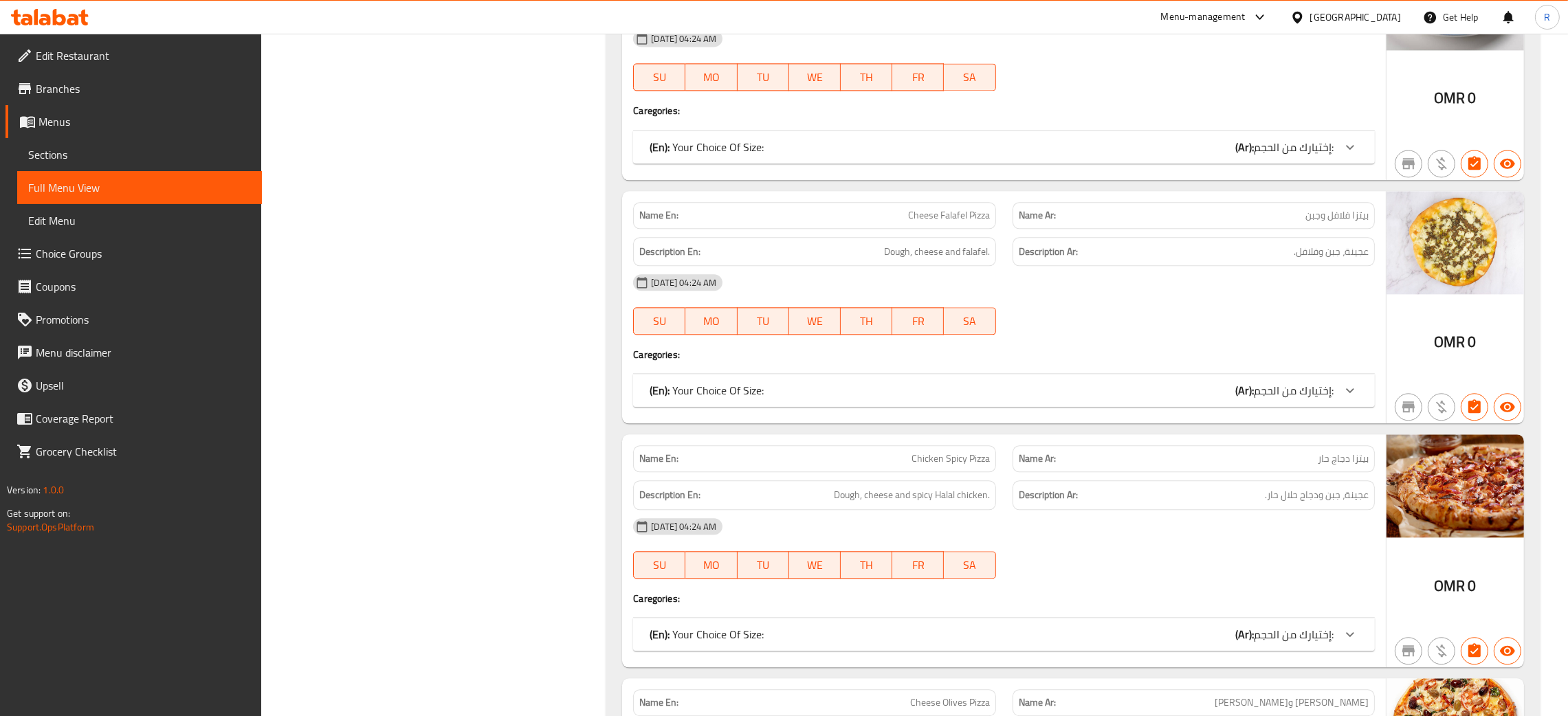
scroll to position [12781, 0]
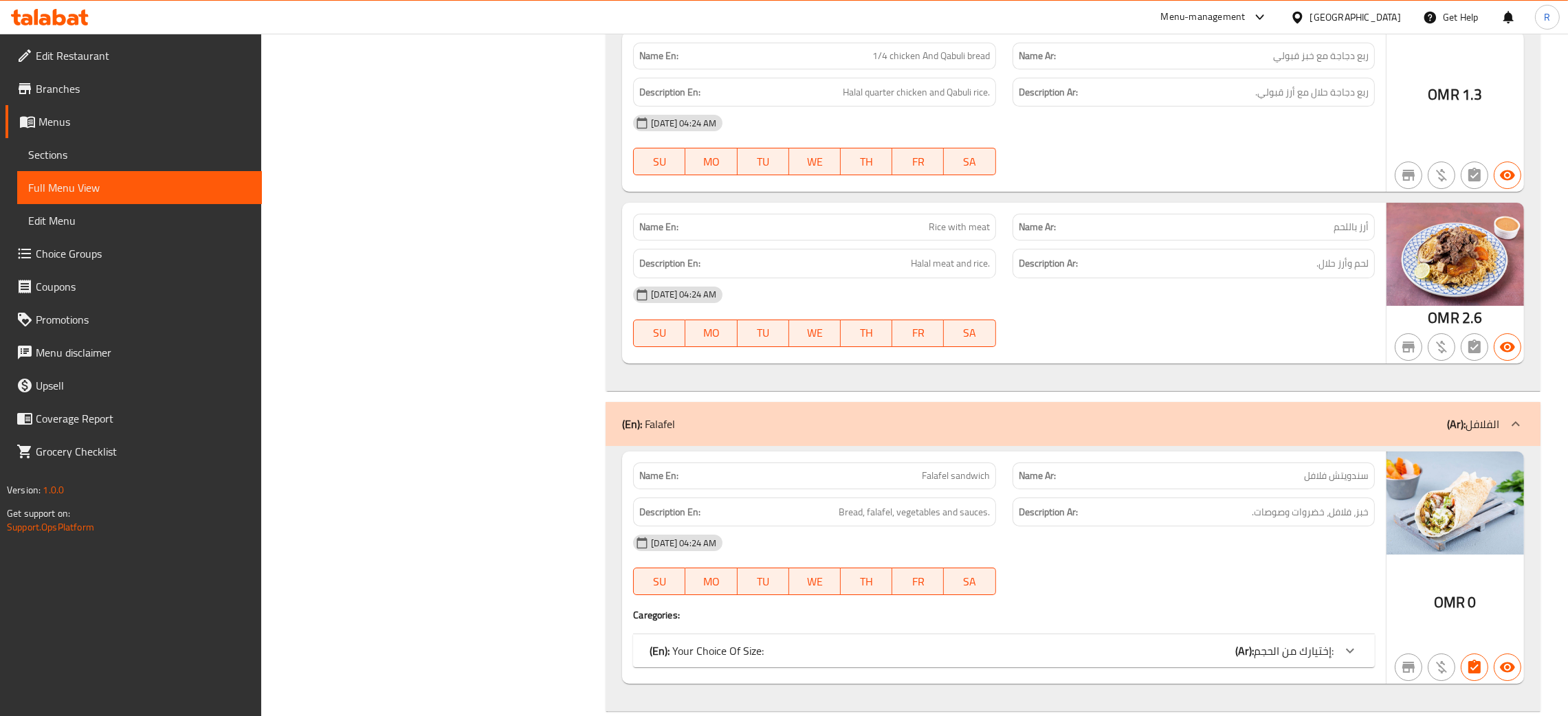
scroll to position [15151, 0]
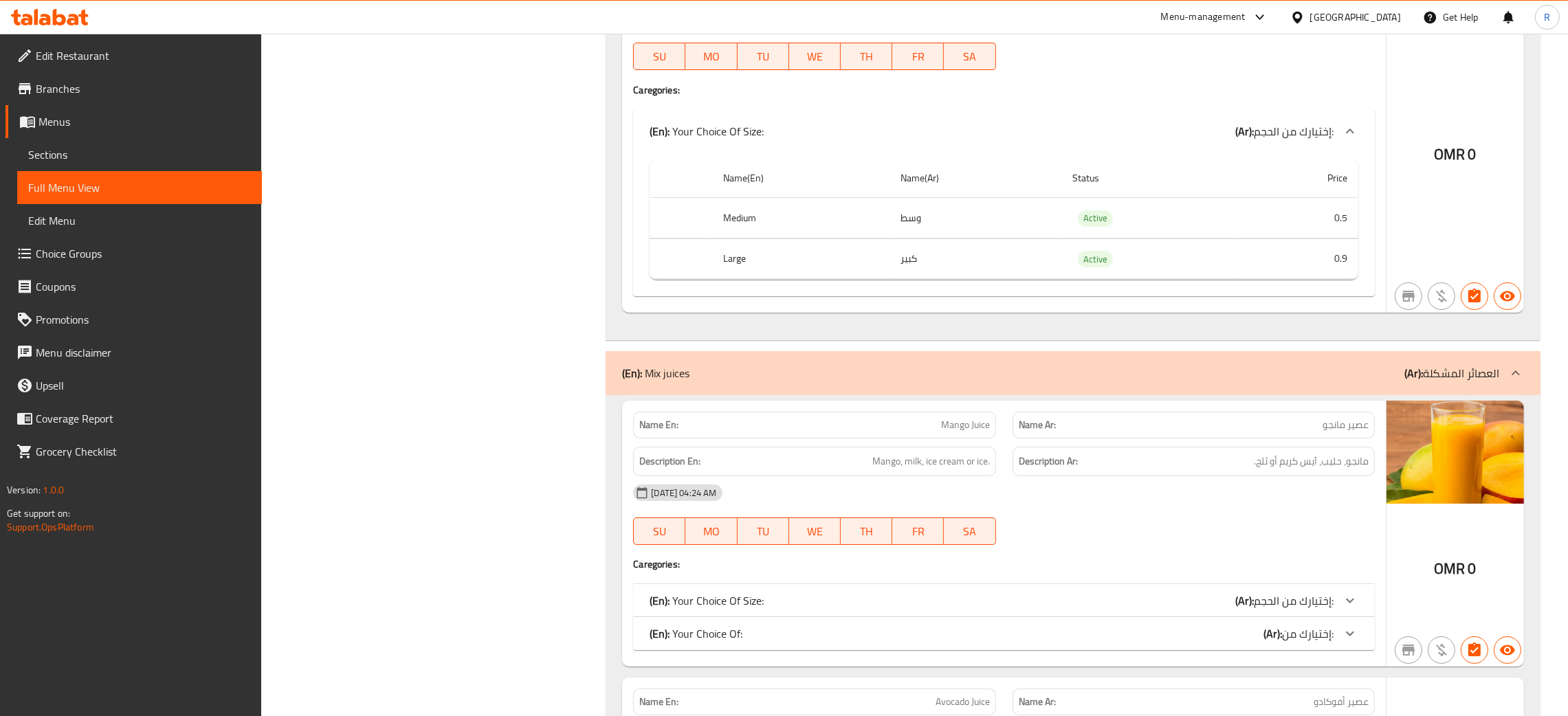
scroll to position [15872, 0]
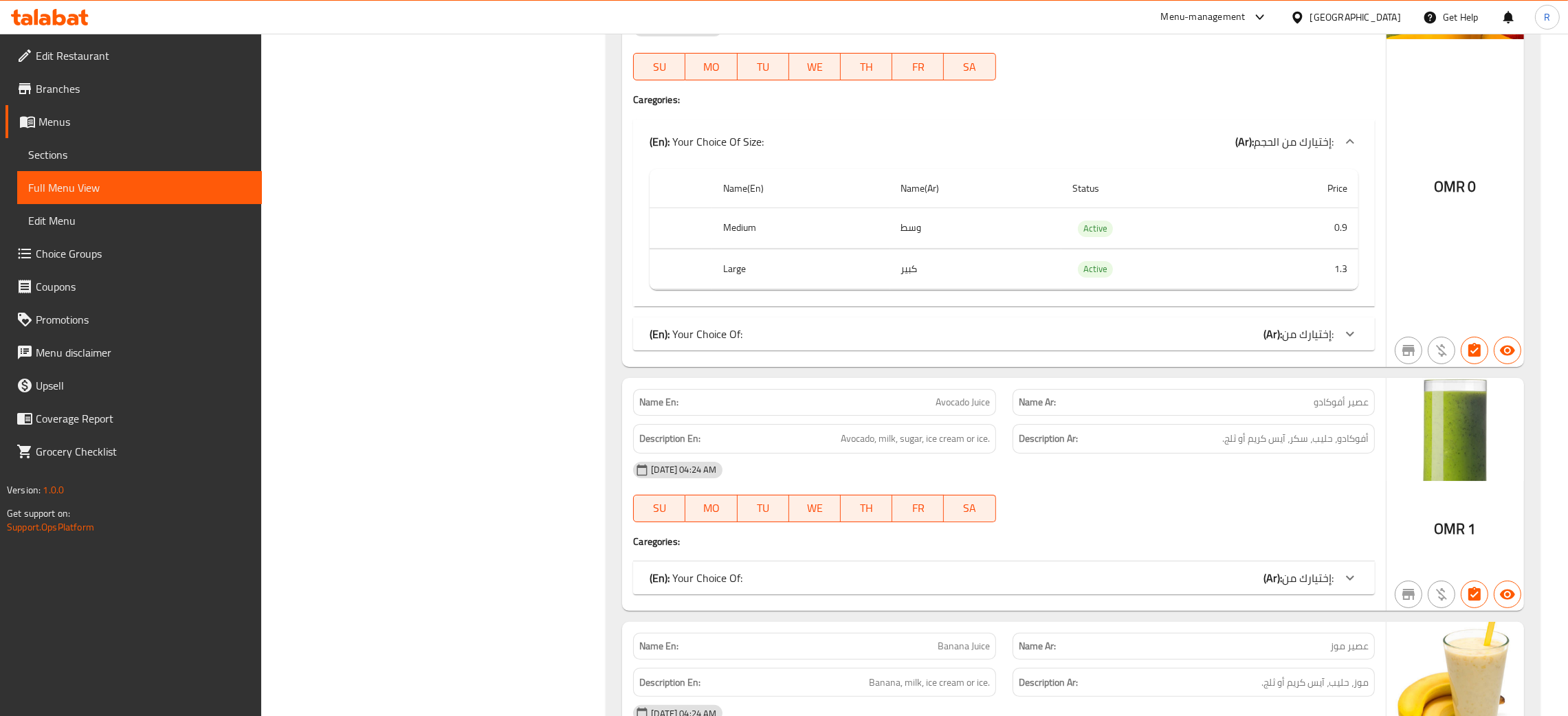
scroll to position [16079, 0]
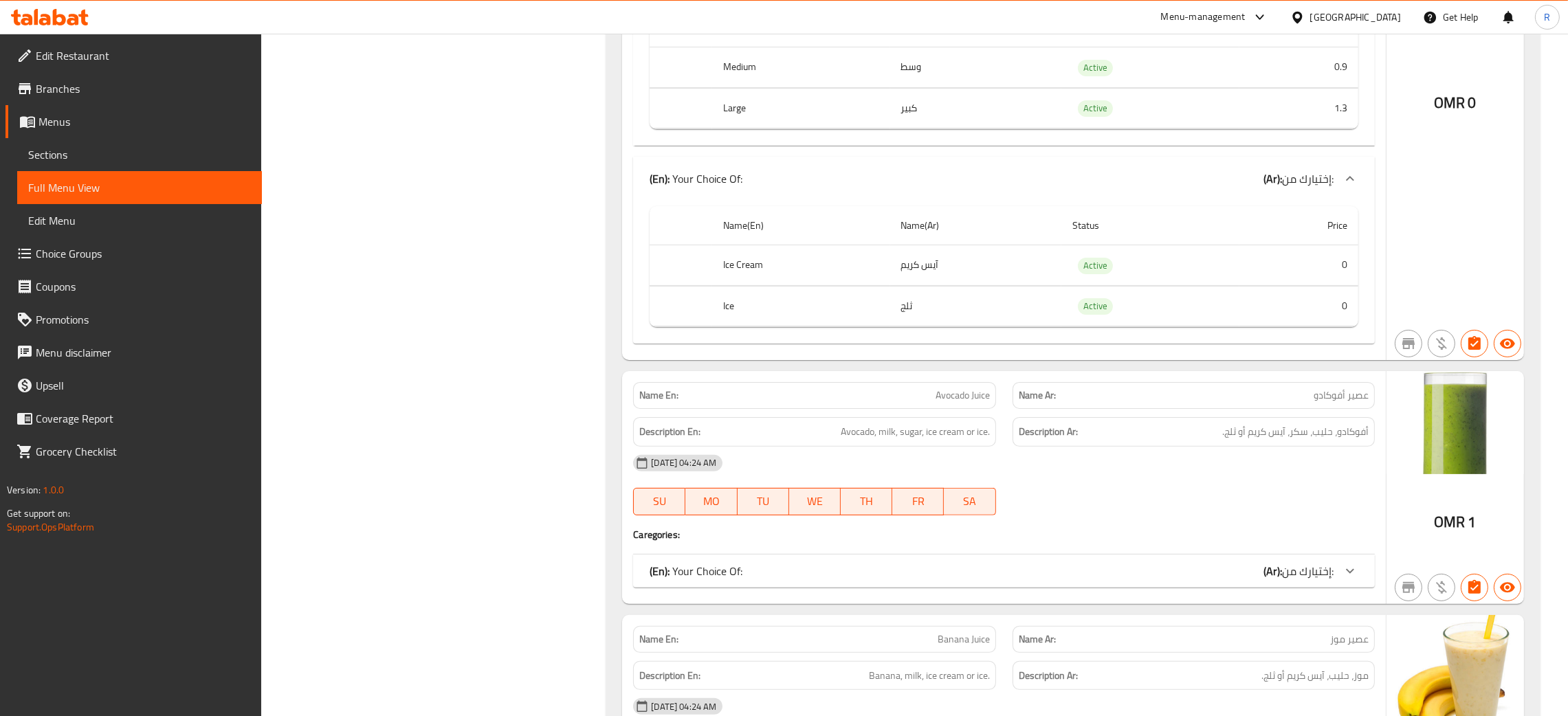
scroll to position [16388, 0]
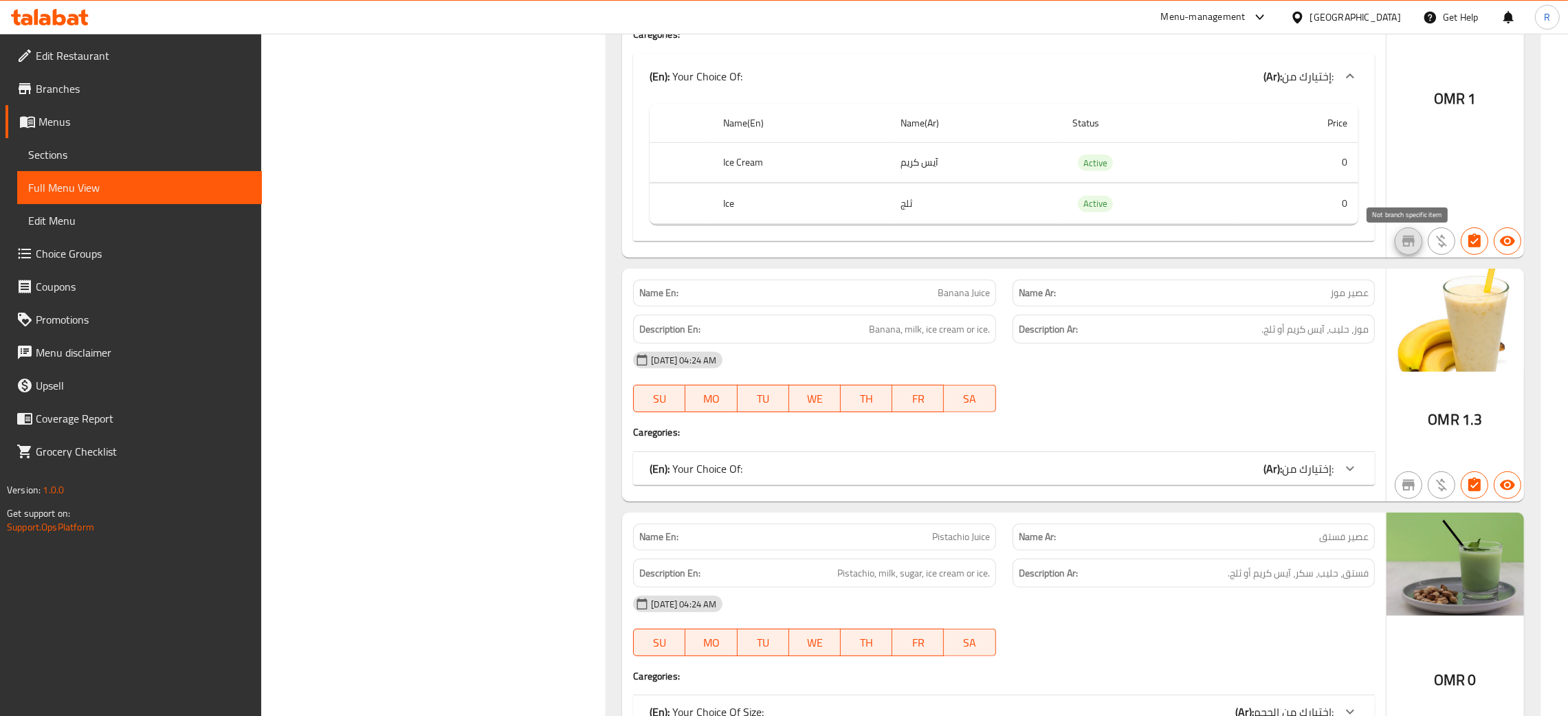
scroll to position [16799, 0]
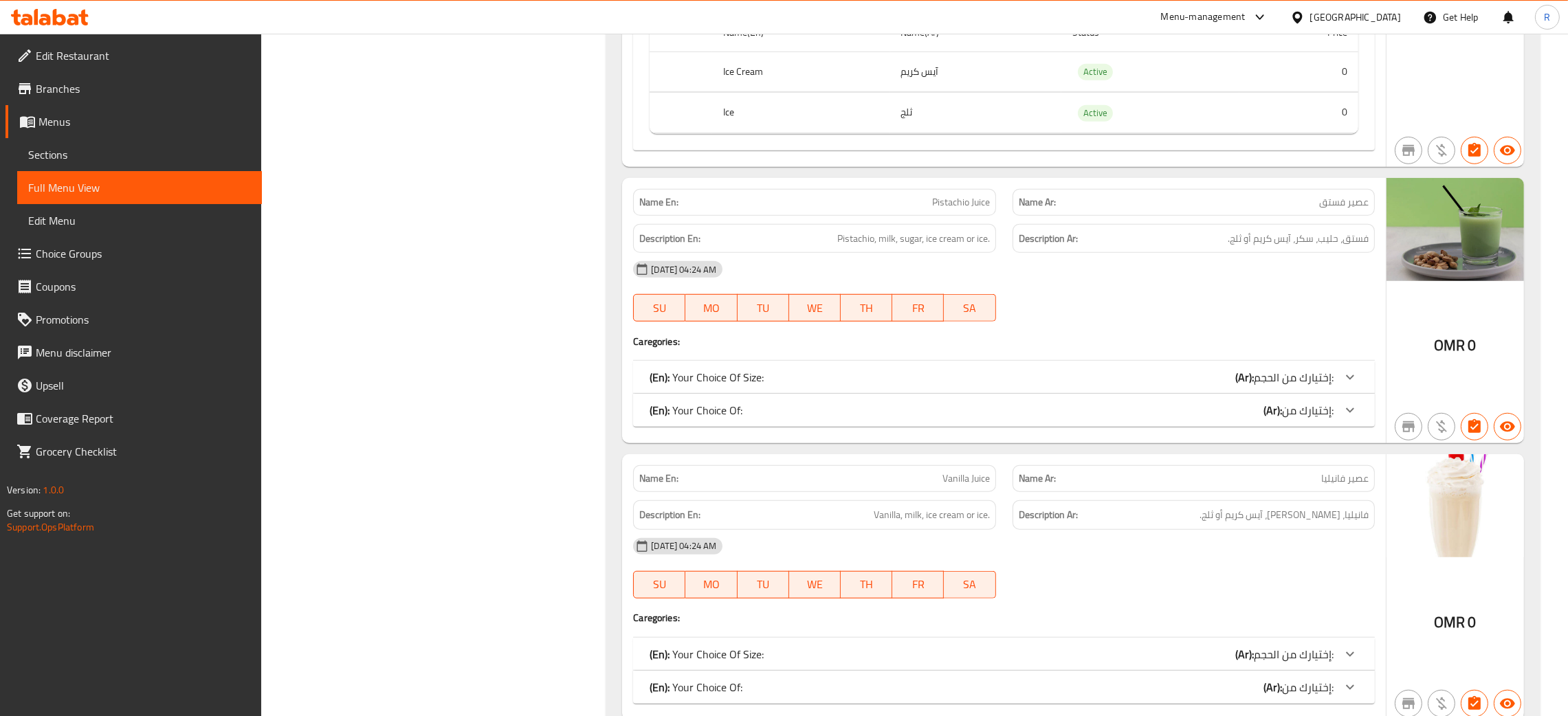
scroll to position [17212, 0]
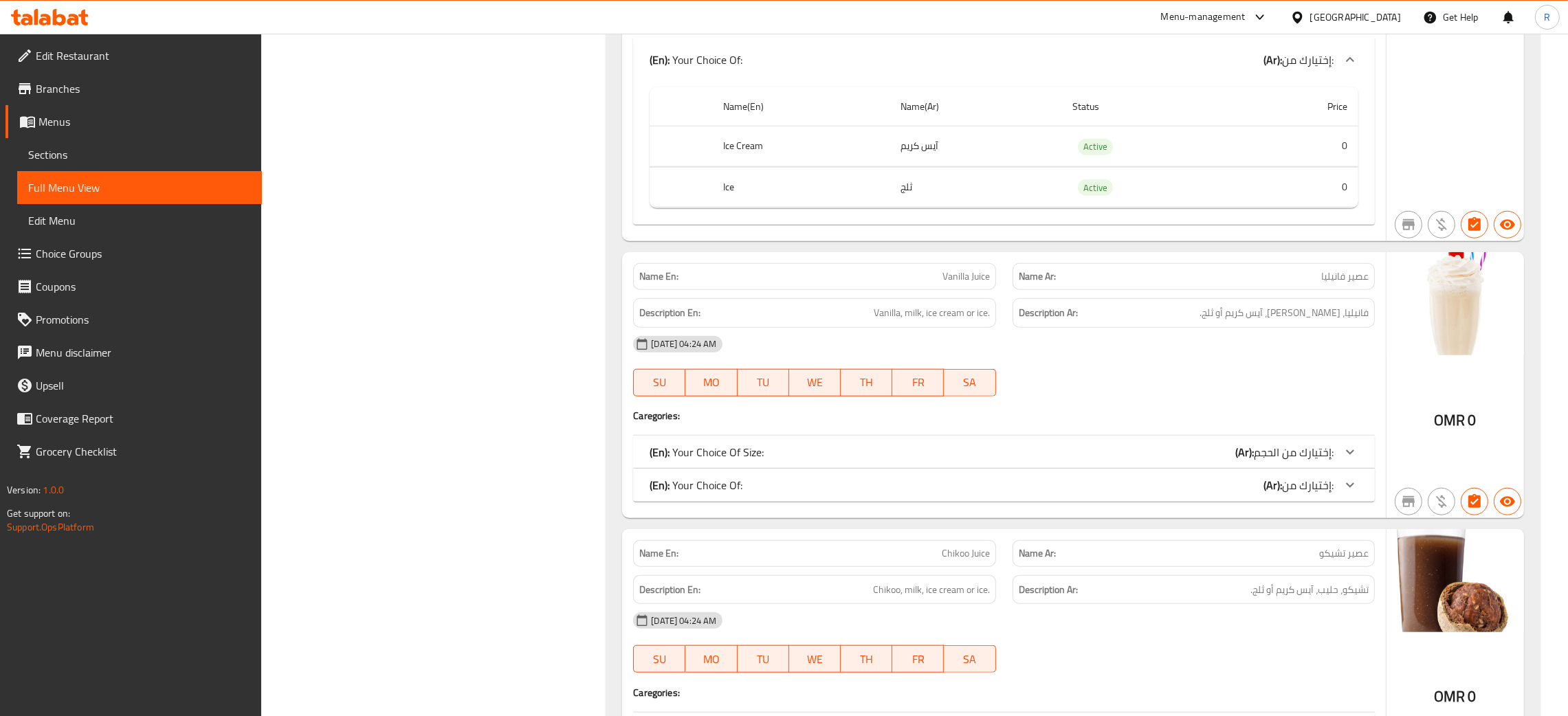
scroll to position [17727, 0]
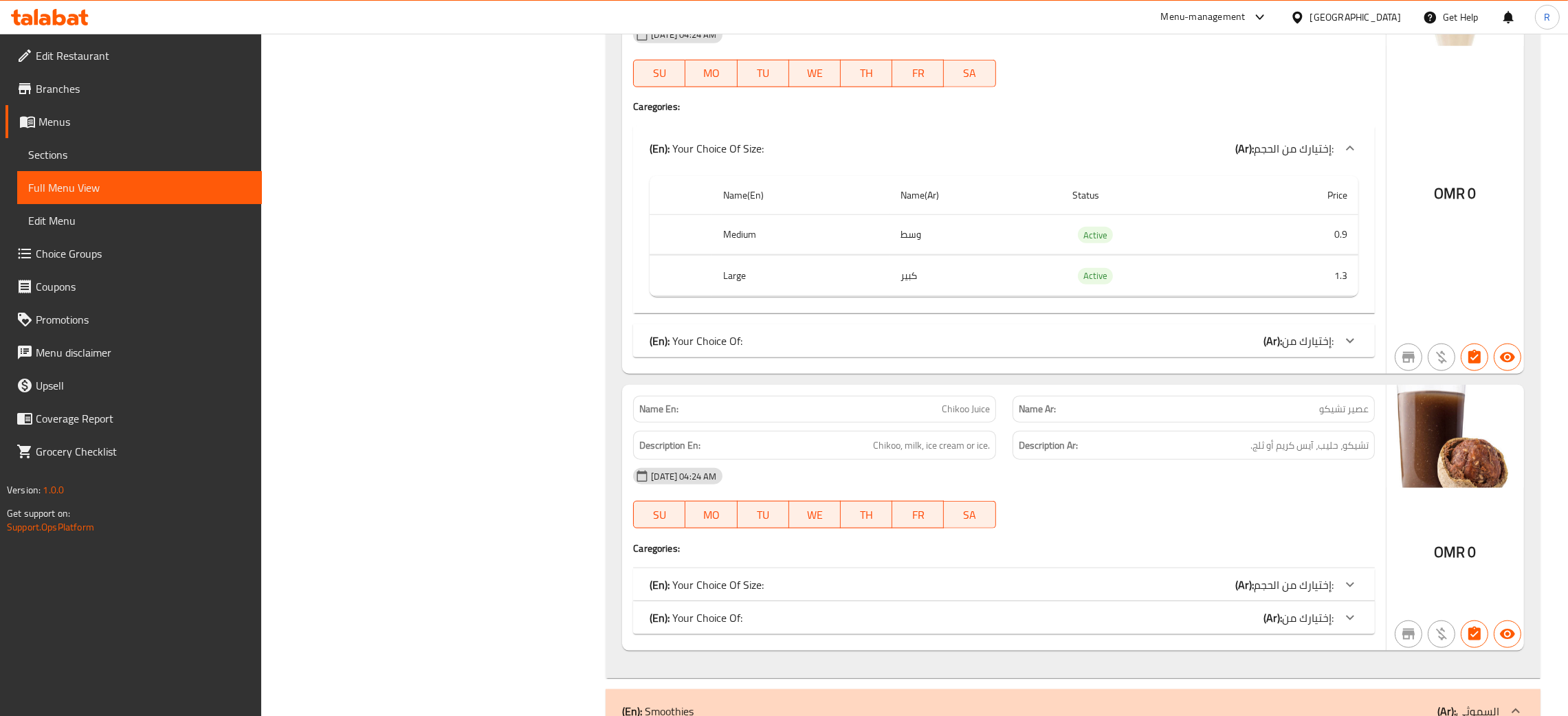
scroll to position [18036, 0]
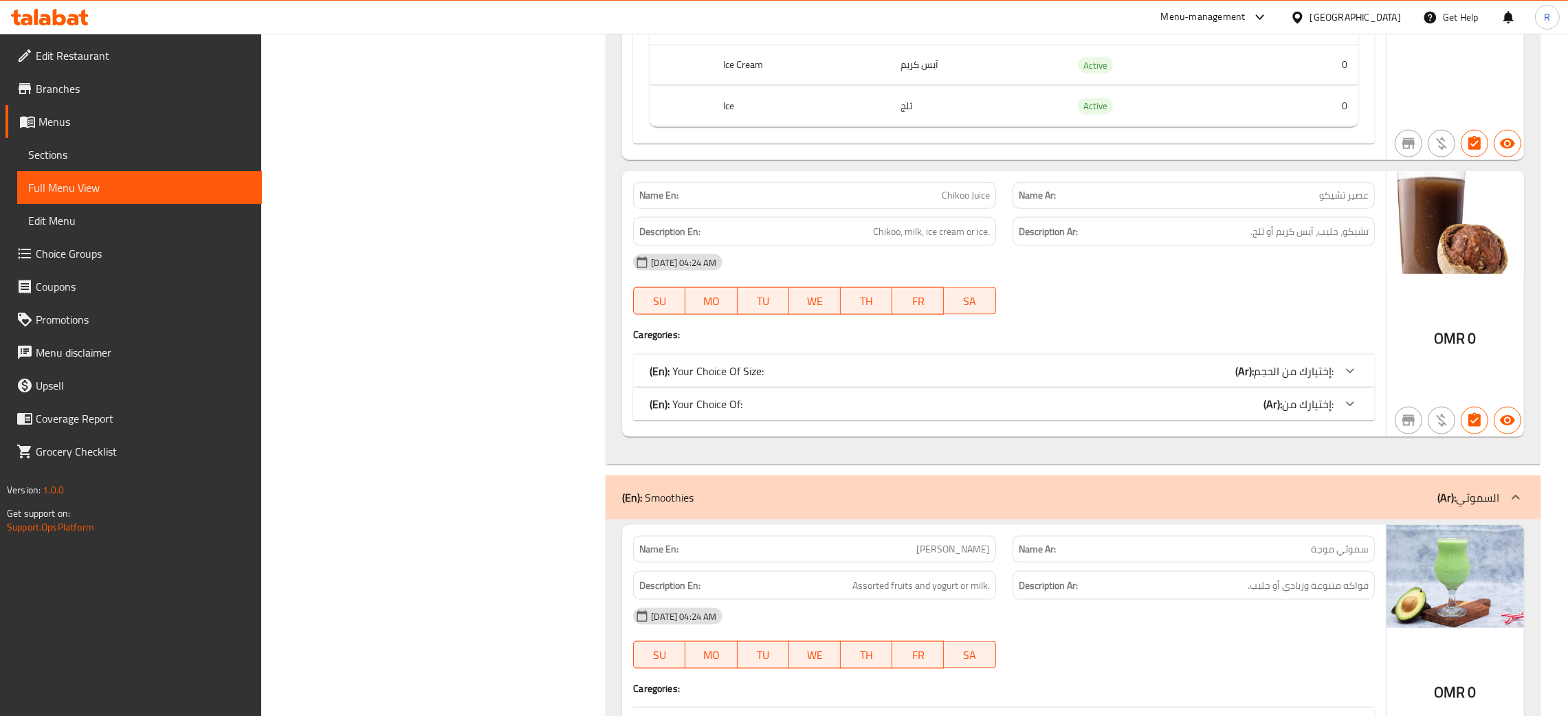
scroll to position [18449, 0]
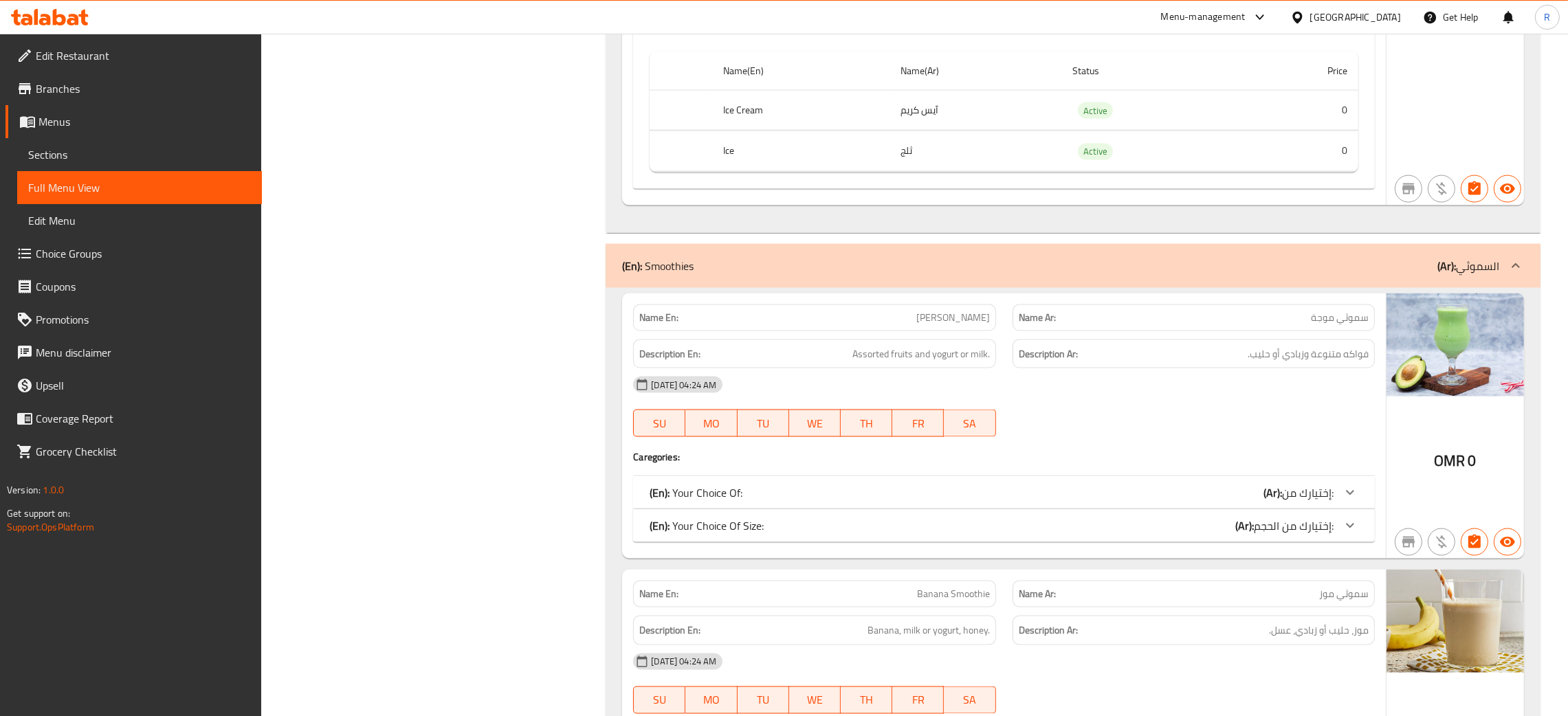
scroll to position [18964, 0]
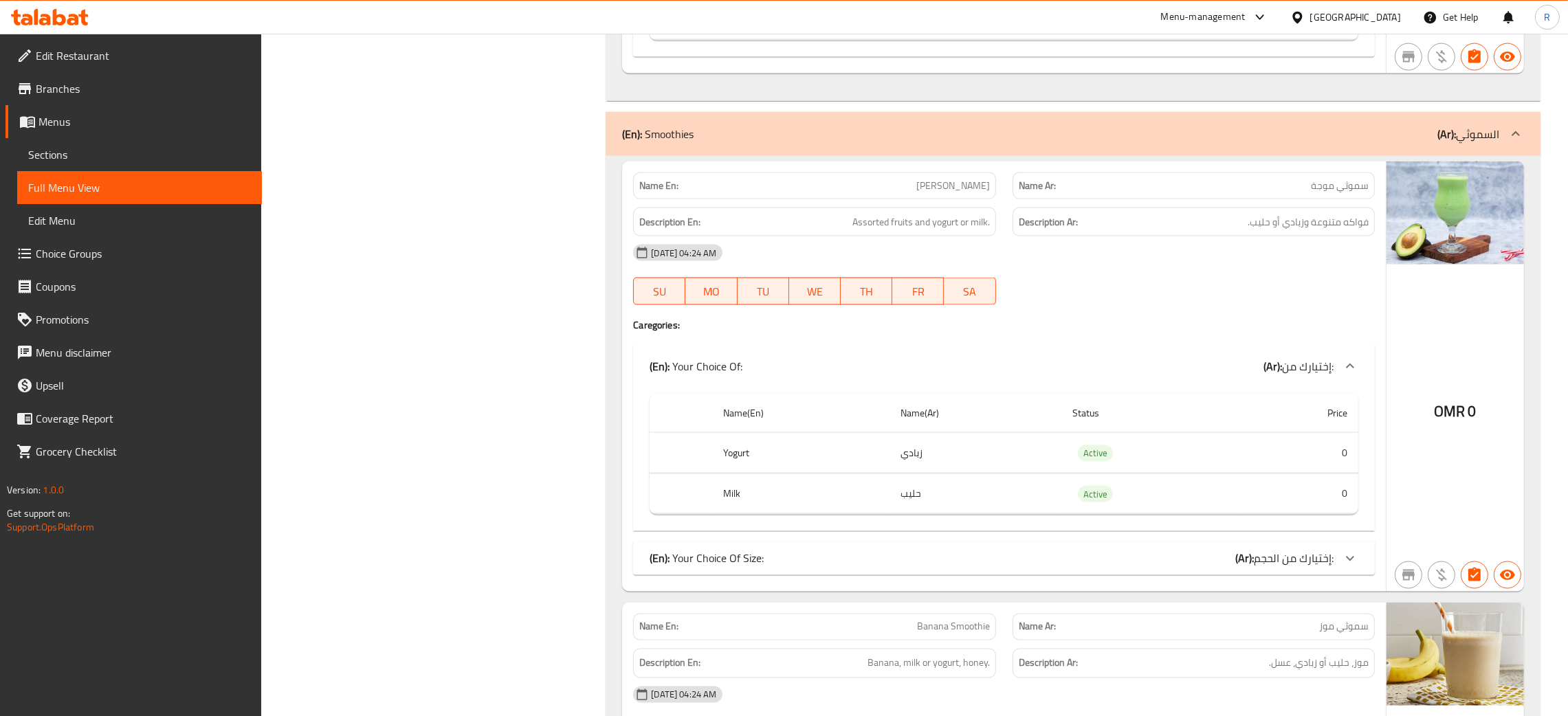
scroll to position [19273, 0]
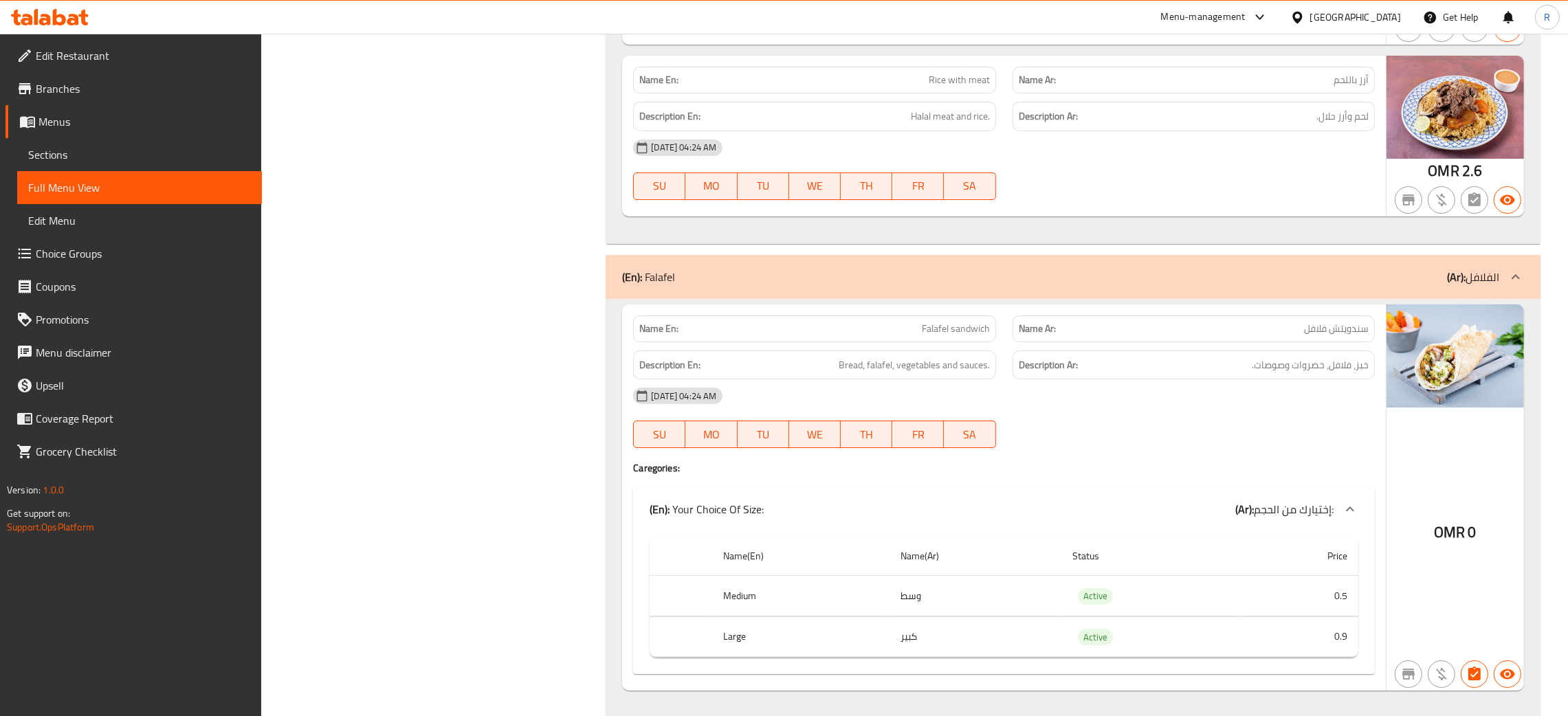
scroll to position [15047, 0]
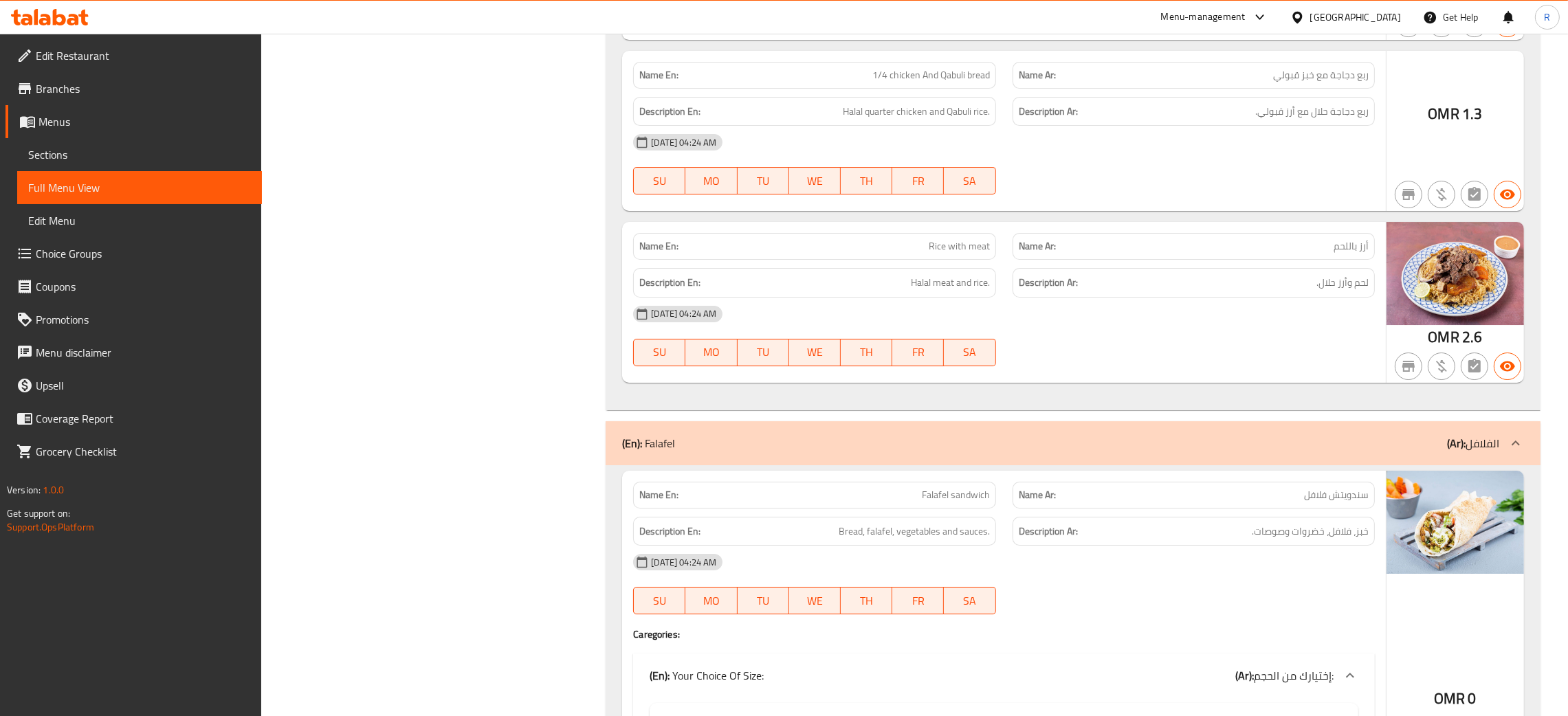
click at [69, 80] on span "Branches" at bounding box center [143, 89] width 215 height 17
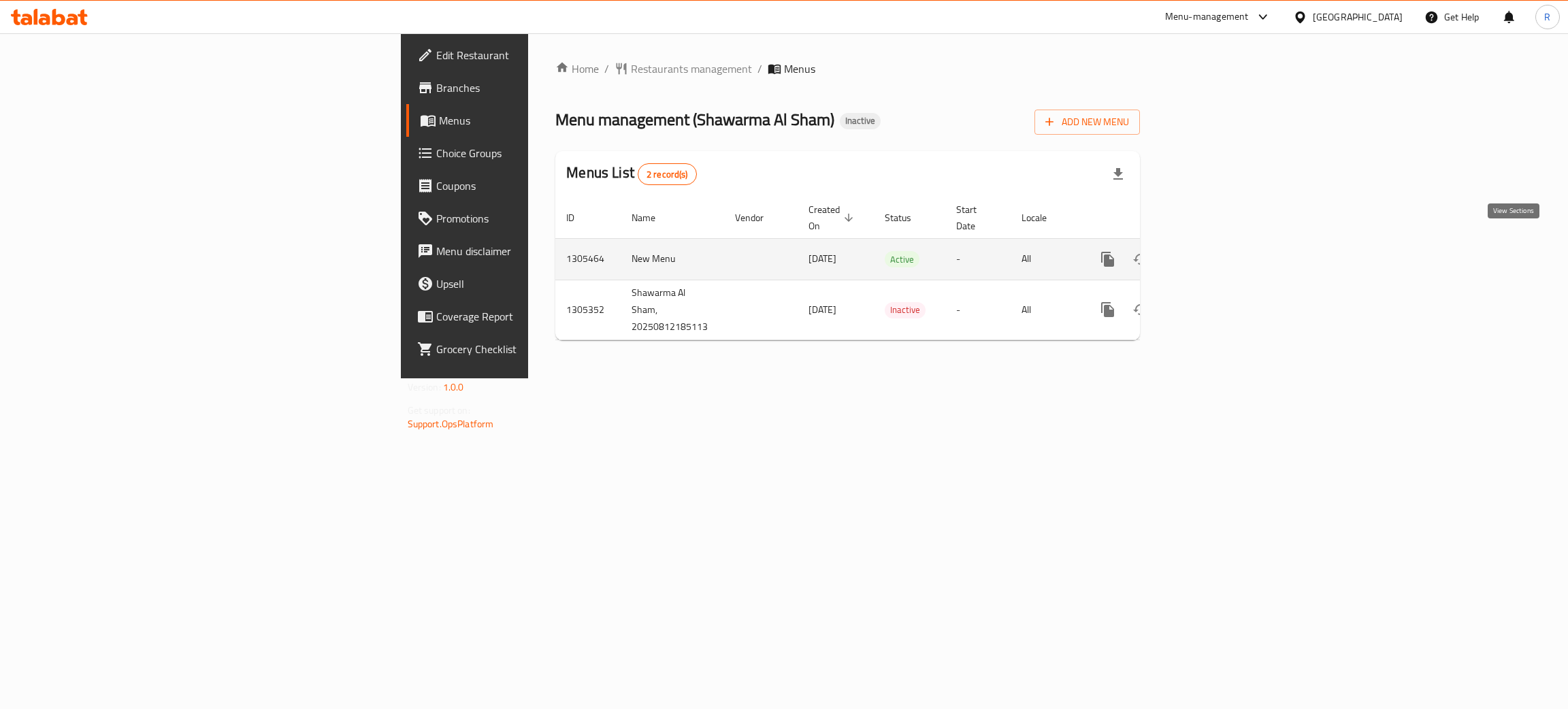
click at [1212, 253] on icon "enhanced table" at bounding box center [1206, 259] width 12 height 12
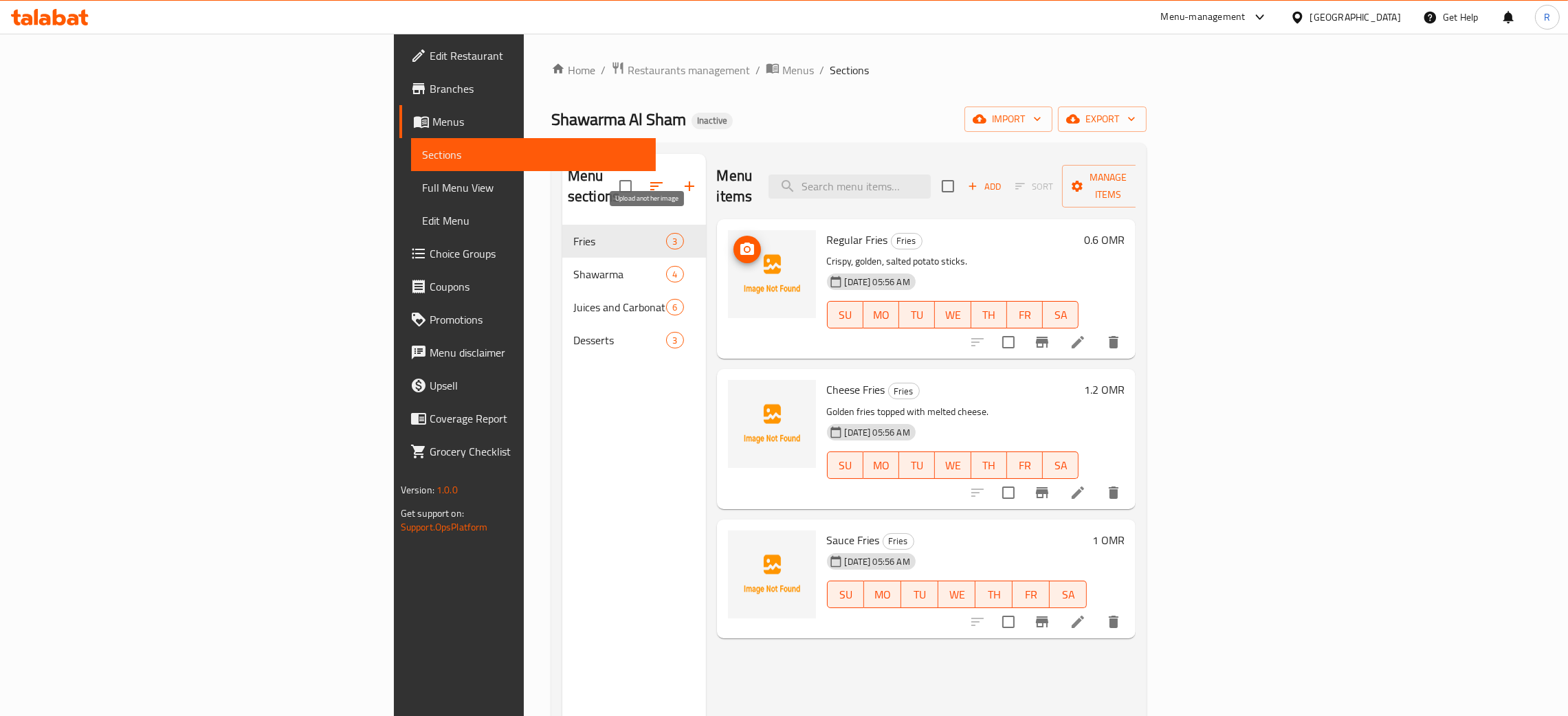
click at [741, 243] on icon "upload picture" at bounding box center [747, 248] width 14 height 12
click at [741, 392] on icon "upload picture" at bounding box center [747, 398] width 14 height 12
